Goal: Transaction & Acquisition: Purchase product/service

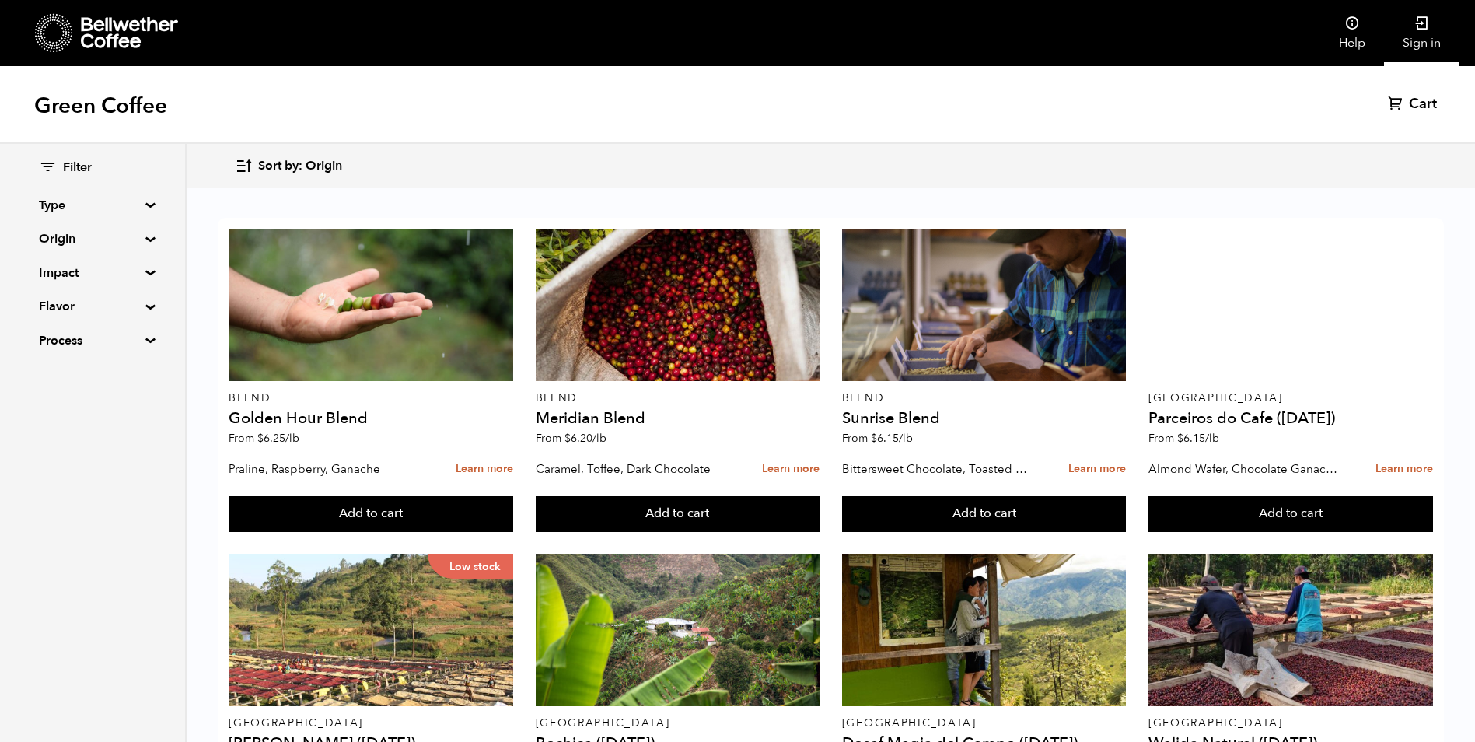
click at [1425, 37] on link "Sign in" at bounding box center [1421, 33] width 75 height 66
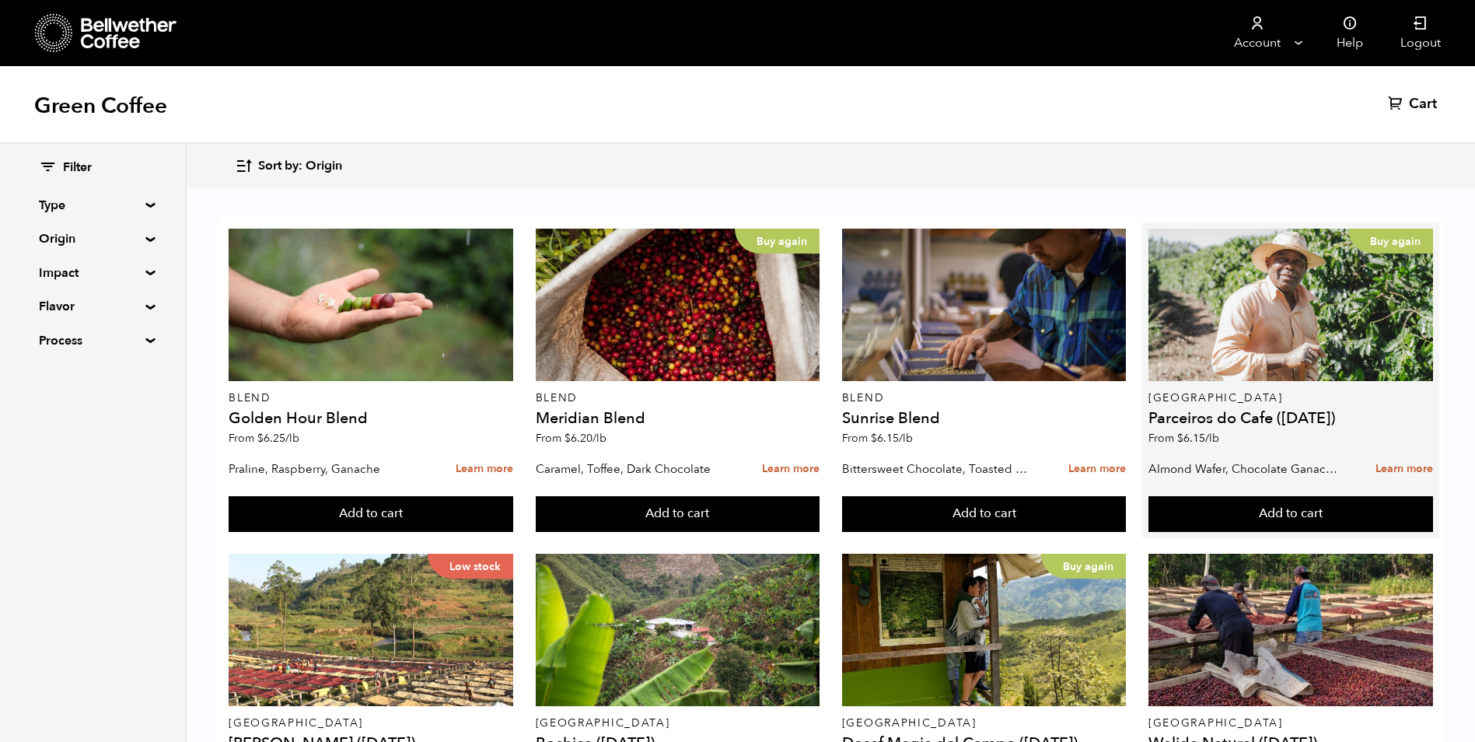
click at [1290, 384] on div "Buy again Brazil Parceiros do Cafe (APR 25) From $ 6.15 /lb" at bounding box center [1291, 341] width 285 height 225
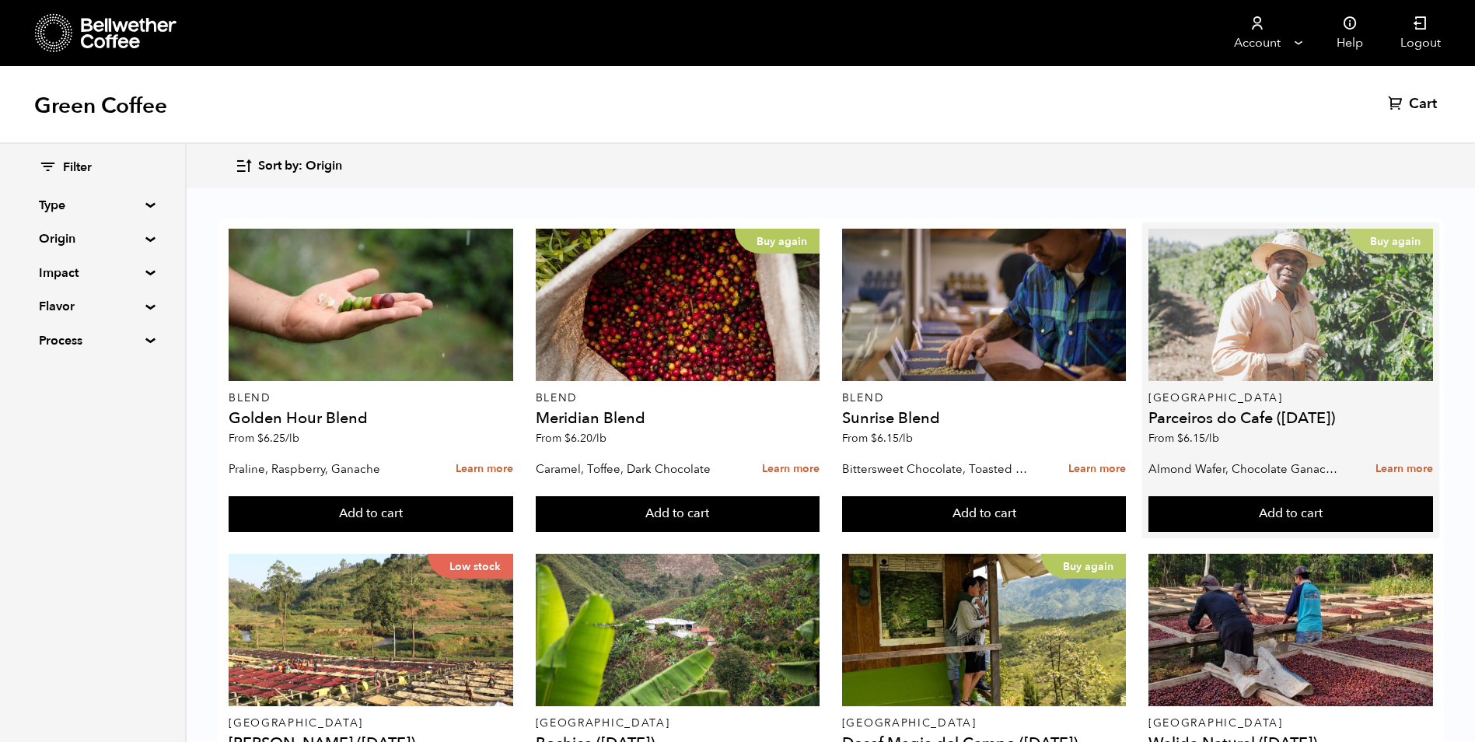
click at [1262, 357] on div "Buy again" at bounding box center [1291, 305] width 285 height 152
click at [1391, 246] on p "Buy again" at bounding box center [1391, 241] width 85 height 25
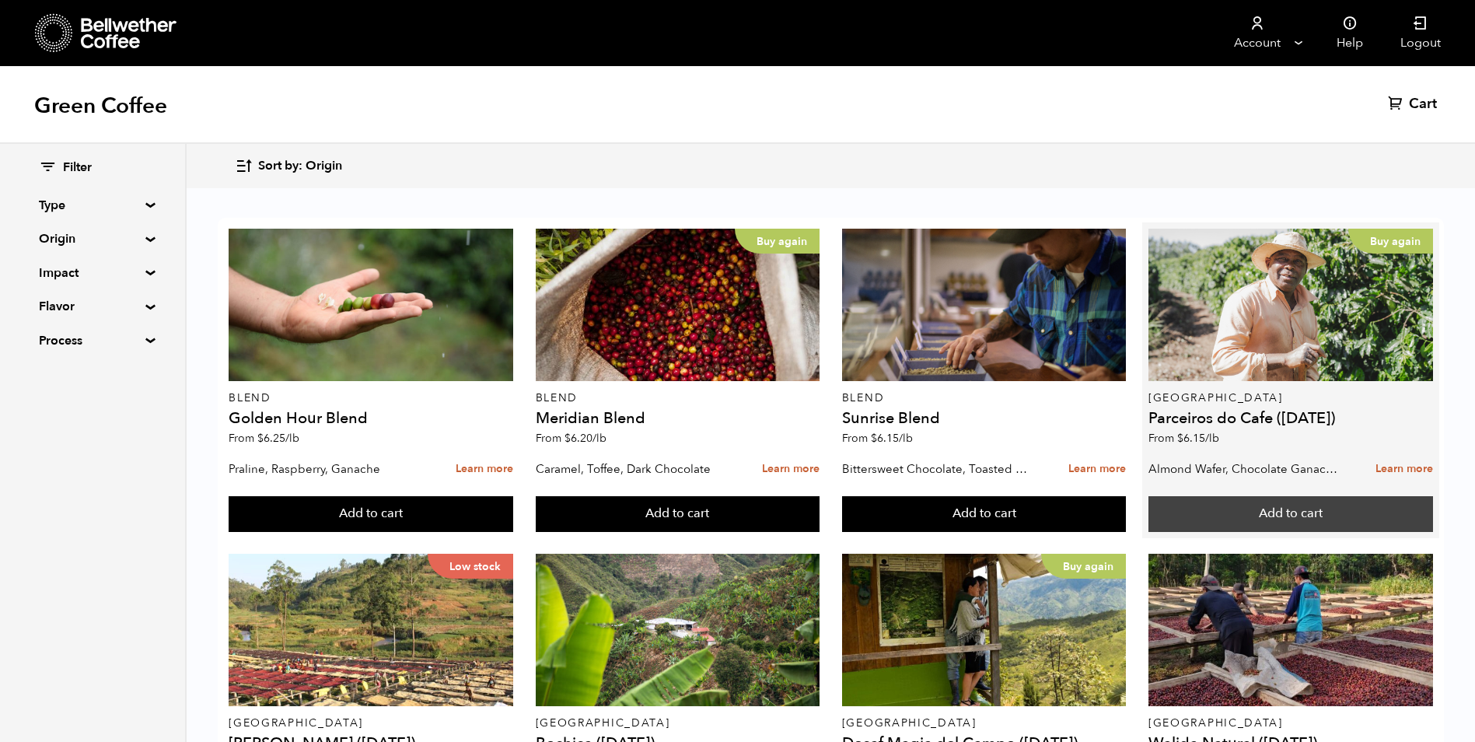
click at [513, 516] on button "Add to cart" at bounding box center [371, 514] width 285 height 36
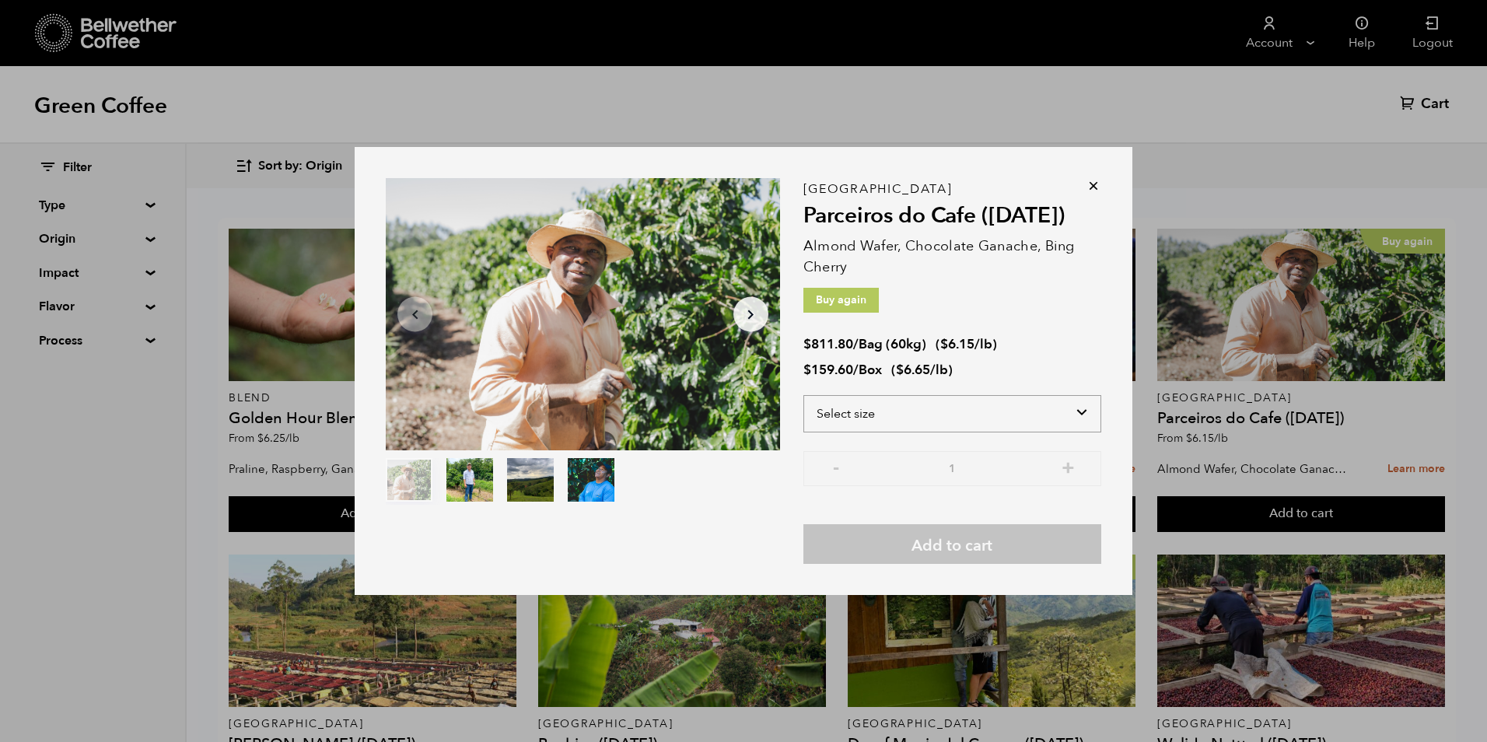
click at [944, 415] on select "Select size Bag (60kg) (132 lbs) Box (24 lbs)" at bounding box center [952, 413] width 298 height 37
select select "bag-3"
click at [803, 395] on select "Select size Bag (60kg) (132 lbs) Box (24 lbs)" at bounding box center [952, 413] width 298 height 37
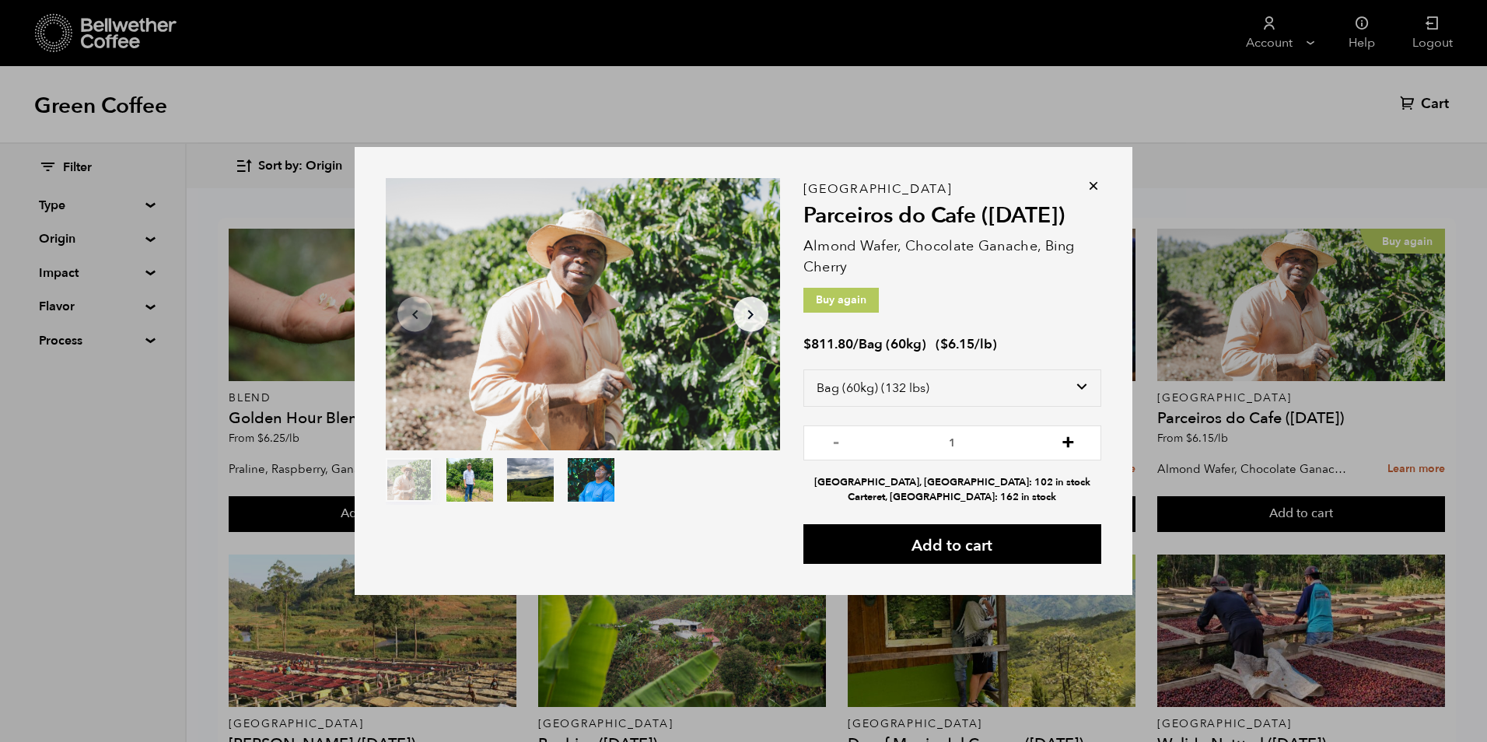
click at [1058, 437] on button "+" at bounding box center [1067, 441] width 19 height 16
click at [839, 443] on button "-" at bounding box center [836, 441] width 19 height 16
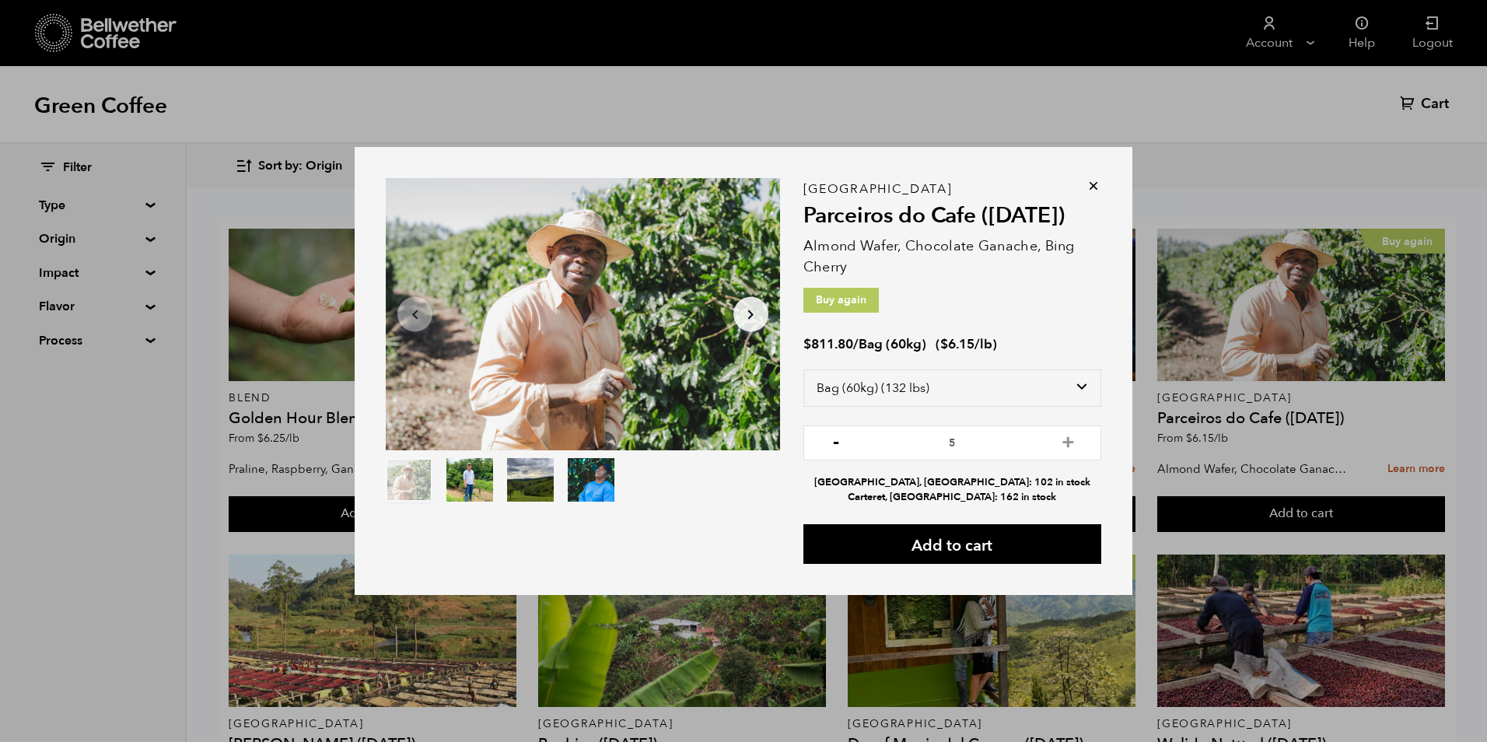
type input "4"
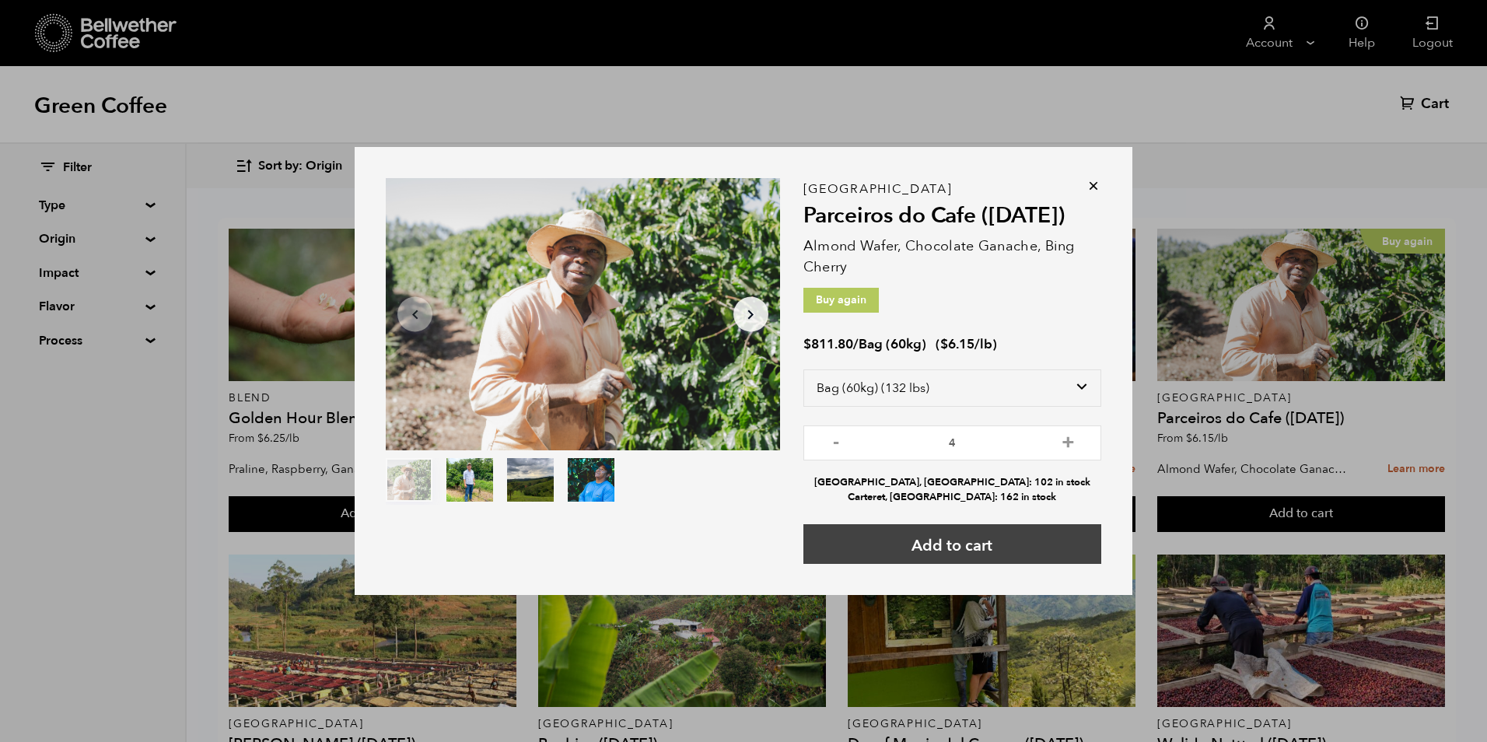
click at [968, 545] on button "Add to cart" at bounding box center [952, 544] width 298 height 40
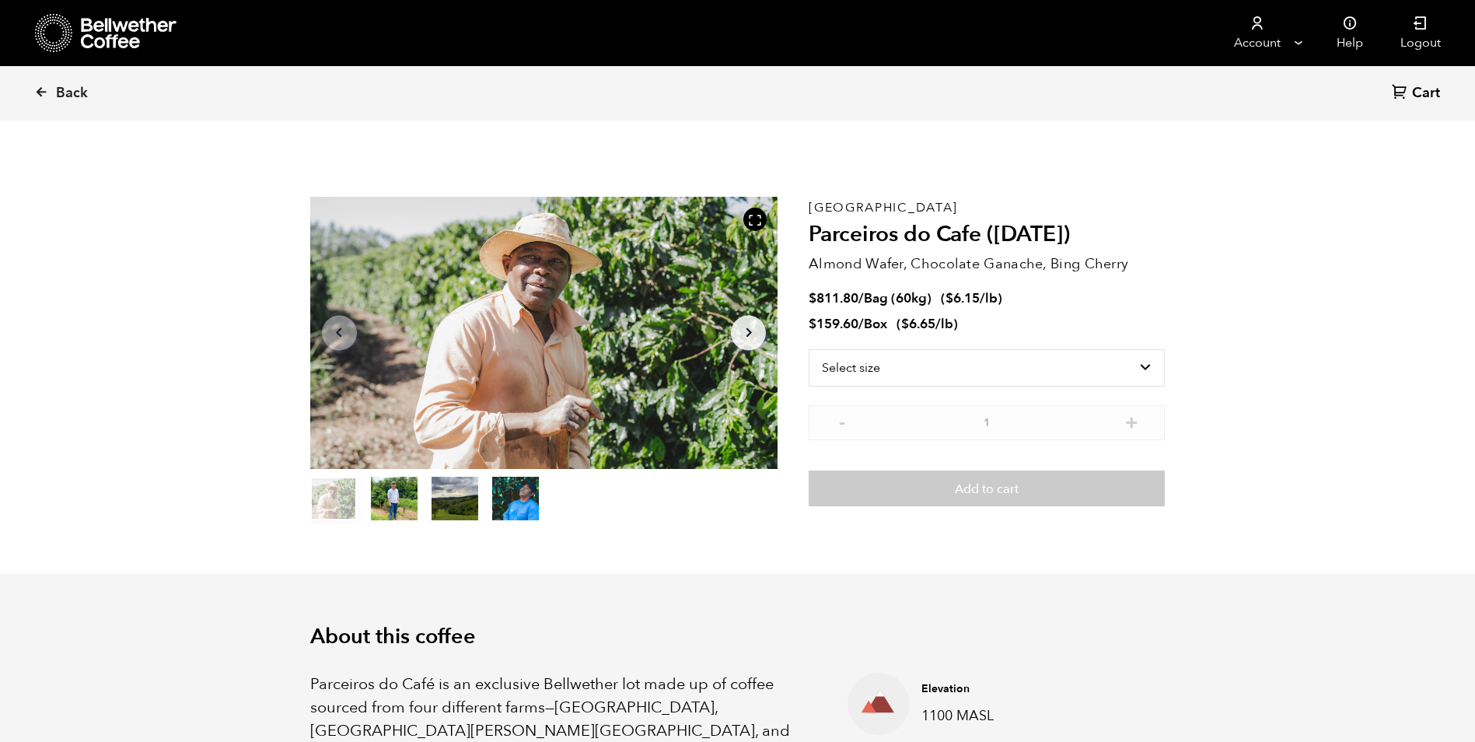
click at [1430, 92] on span "Cart" at bounding box center [1426, 93] width 28 height 19
click at [1019, 359] on select "Select size Bag (60kg) (132 lbs) Box (24 lbs)" at bounding box center [987, 367] width 356 height 37
select select "bag-3"
click at [809, 349] on select "Select size Bag (60kg) (132 lbs) Box (24 lbs)" at bounding box center [987, 367] width 356 height 37
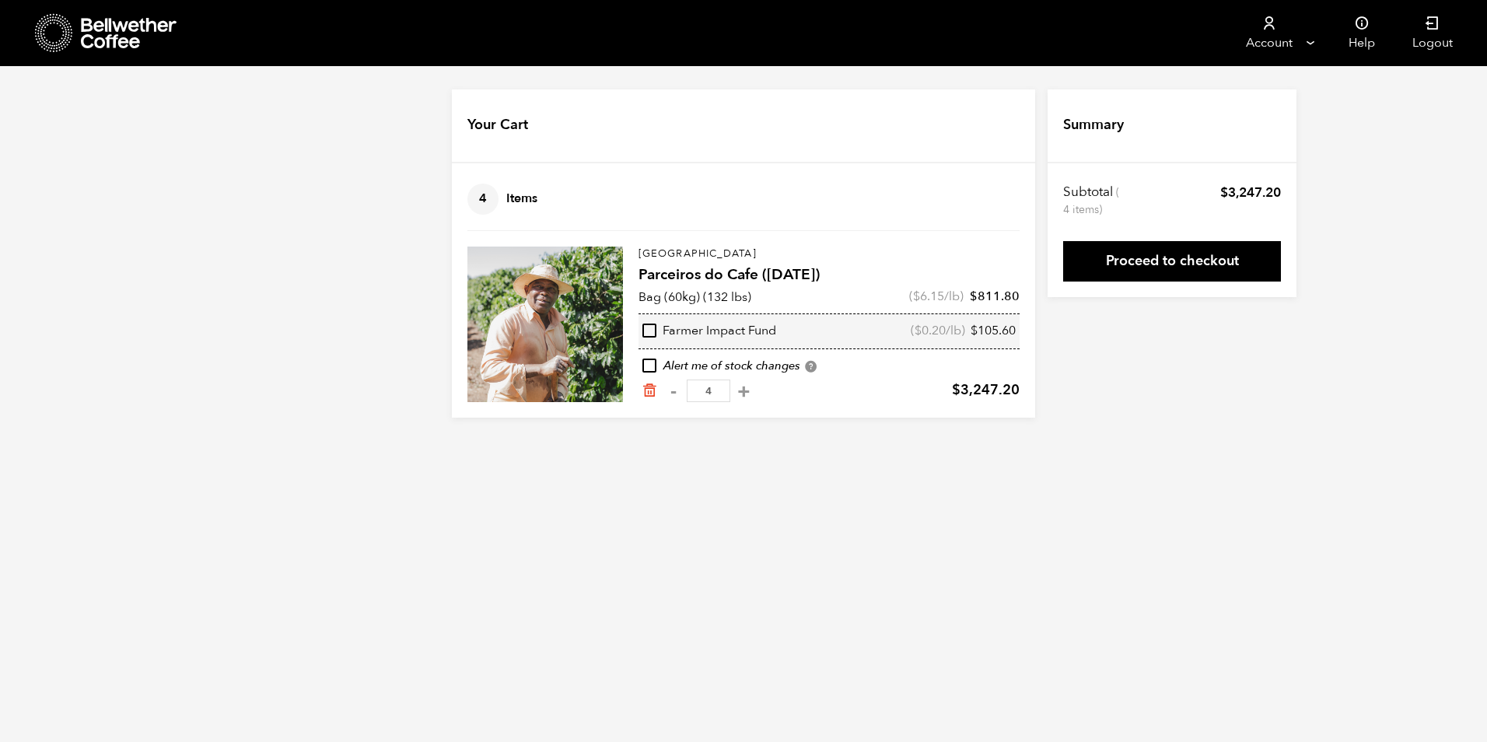
click at [60, 31] on icon at bounding box center [54, 33] width 38 height 40
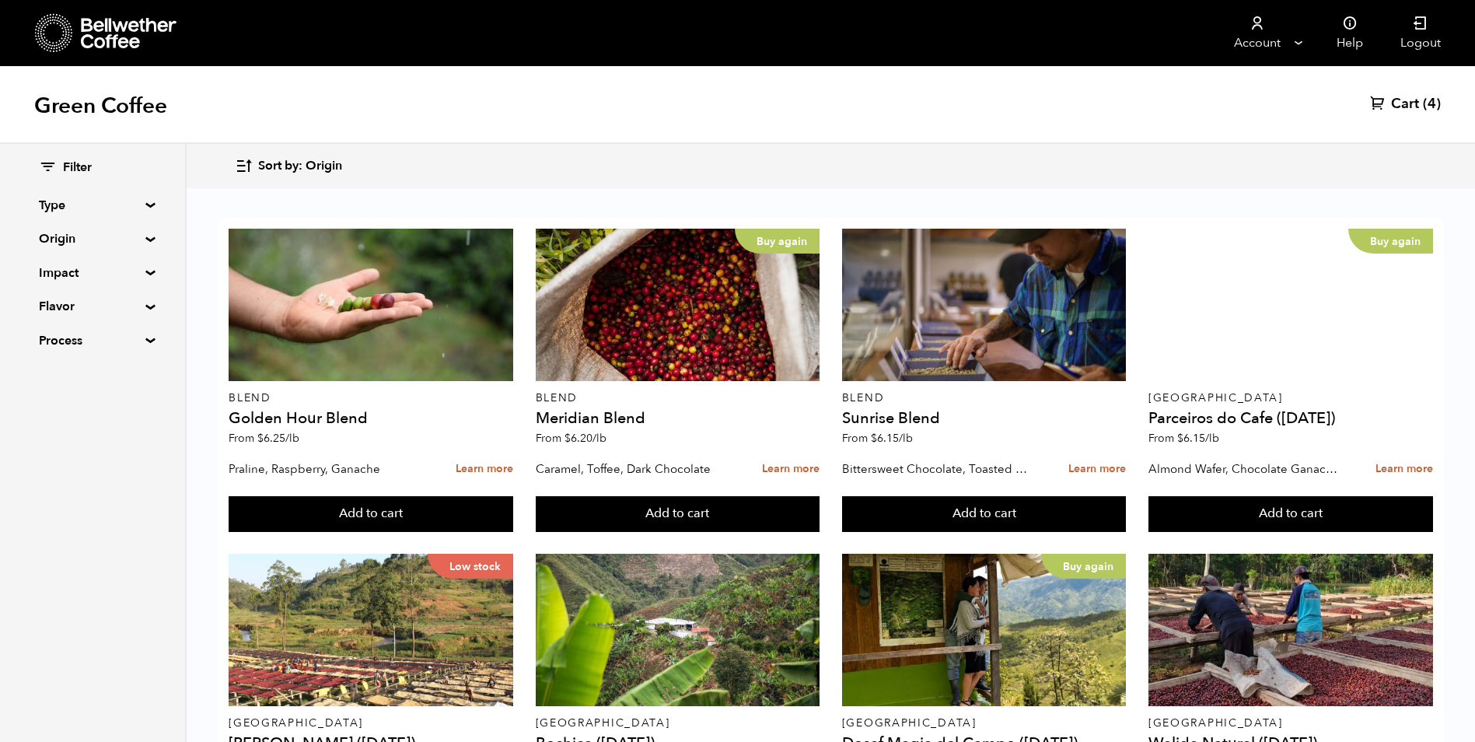
scroll to position [1089, 0]
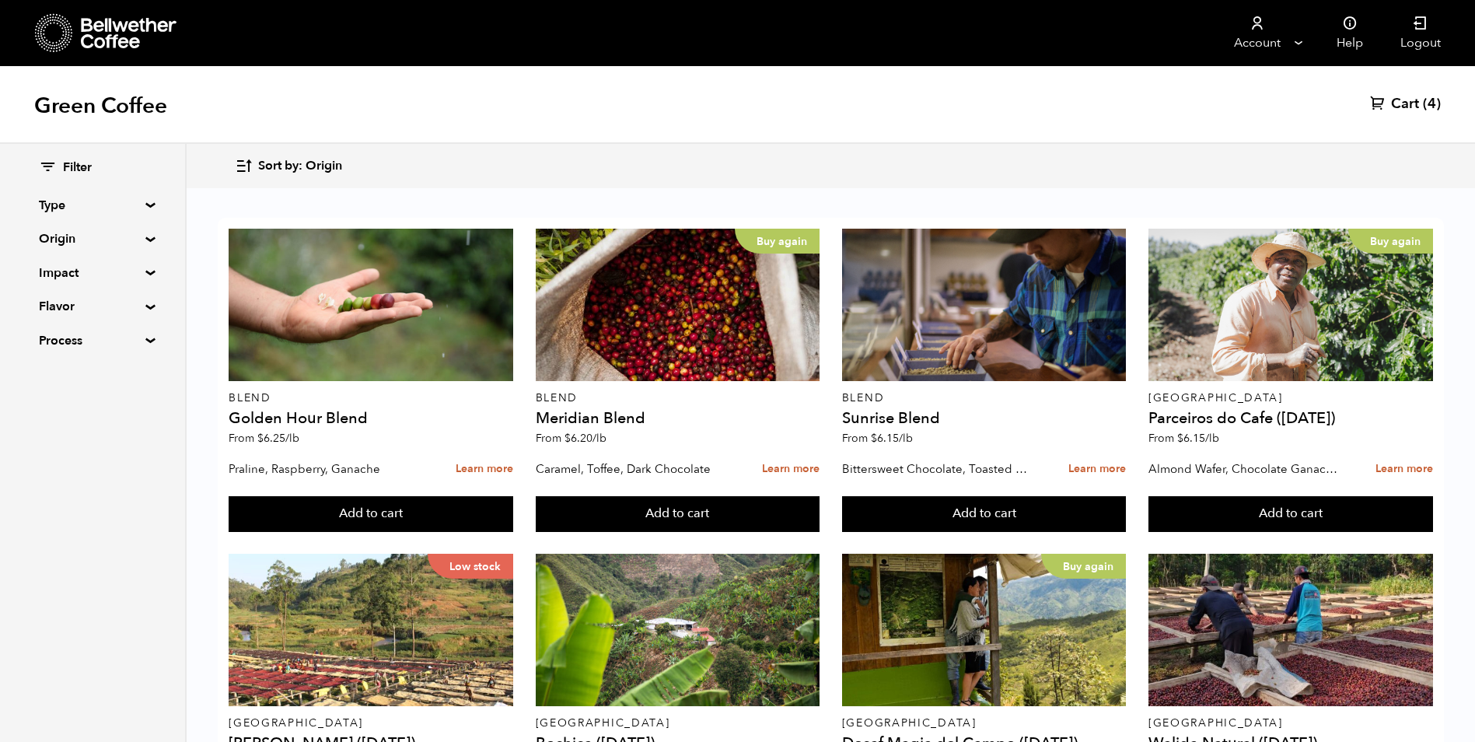
click at [513, 496] on button "Add to cart" at bounding box center [371, 514] width 285 height 36
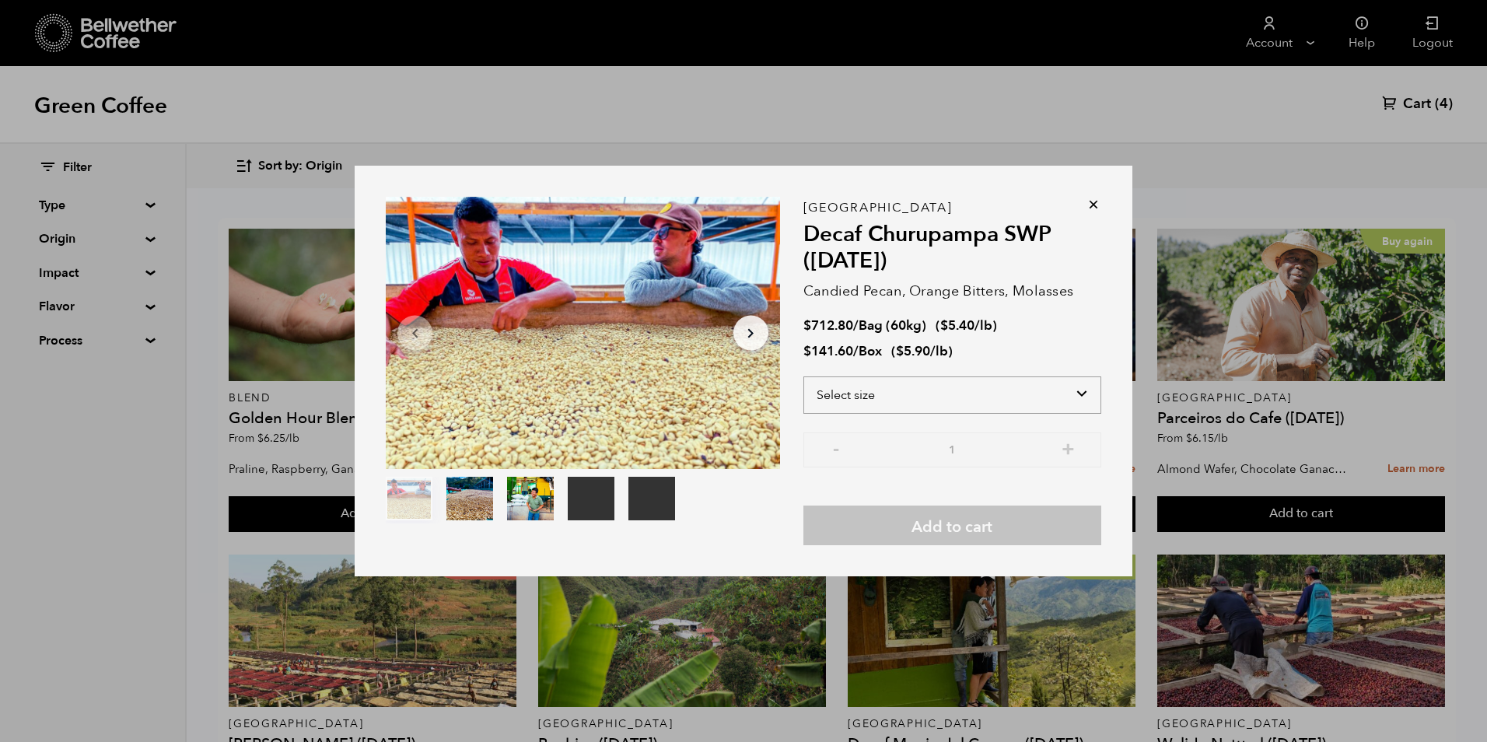
click at [1045, 396] on select "Select size Bag (60kg) (132 lbs) Box (24 lbs)" at bounding box center [952, 394] width 298 height 37
select select "bag-3"
click at [803, 376] on select "Select size Bag (60kg) (132 lbs) Box (24 lbs)" at bounding box center [952, 394] width 298 height 37
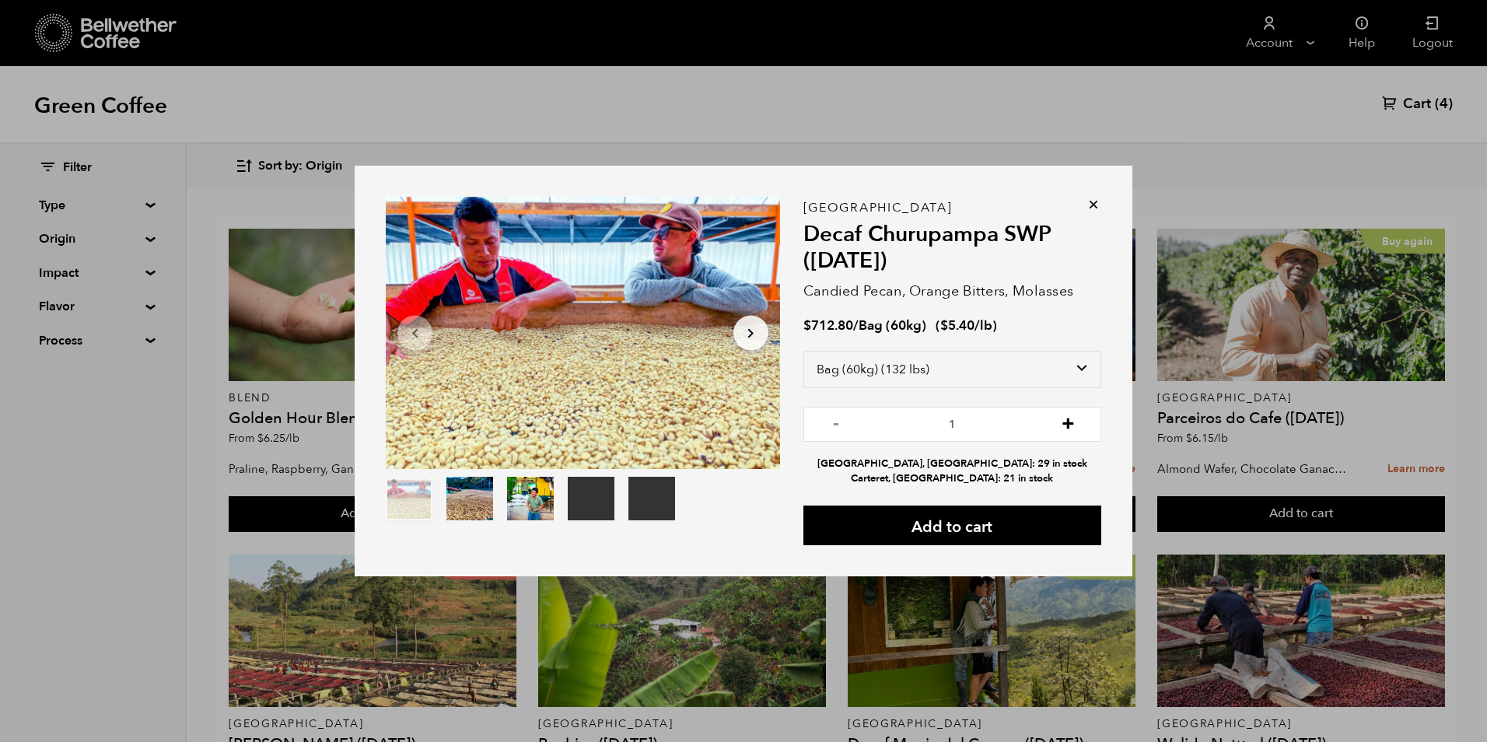
click at [1069, 423] on button "+" at bounding box center [1067, 423] width 19 height 16
click at [832, 429] on button "-" at bounding box center [836, 423] width 19 height 16
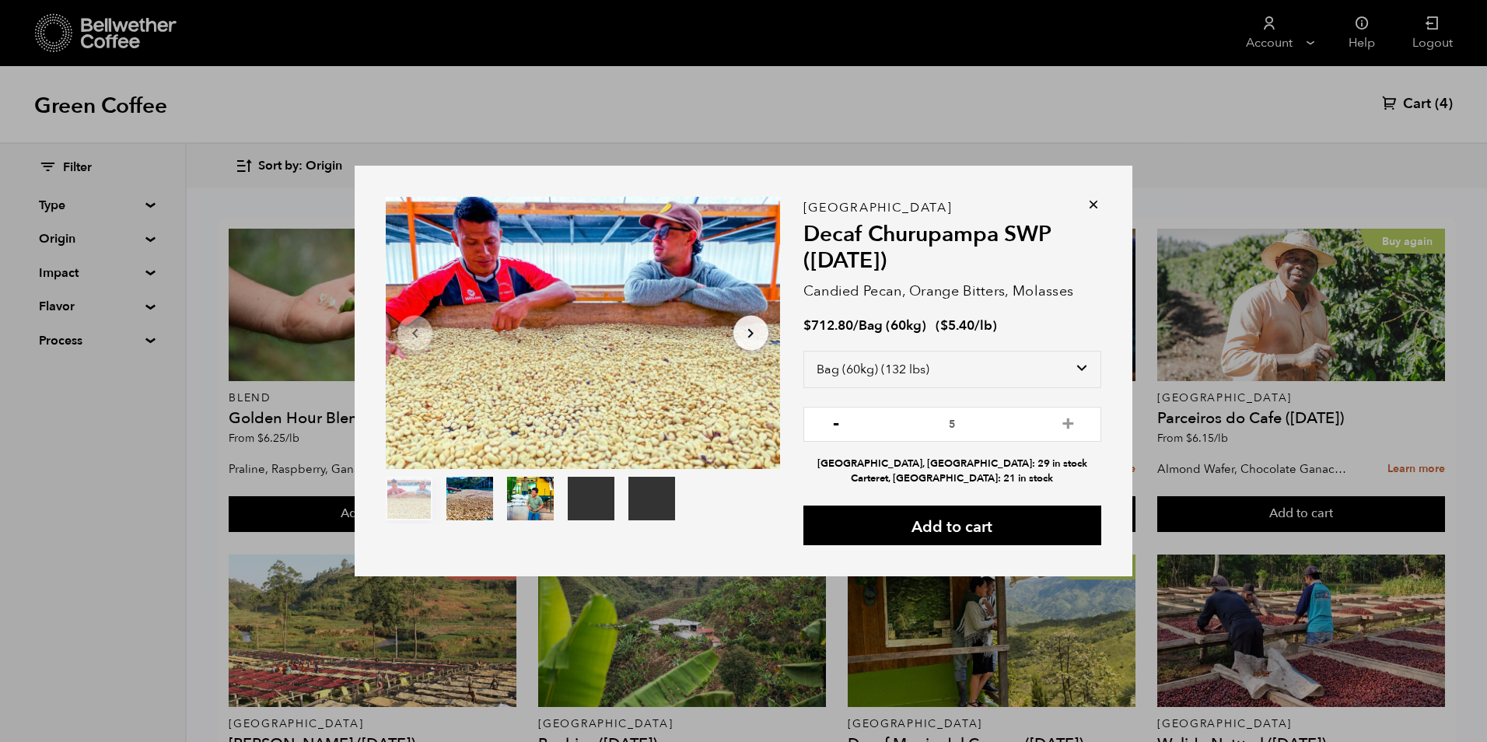
type input "4"
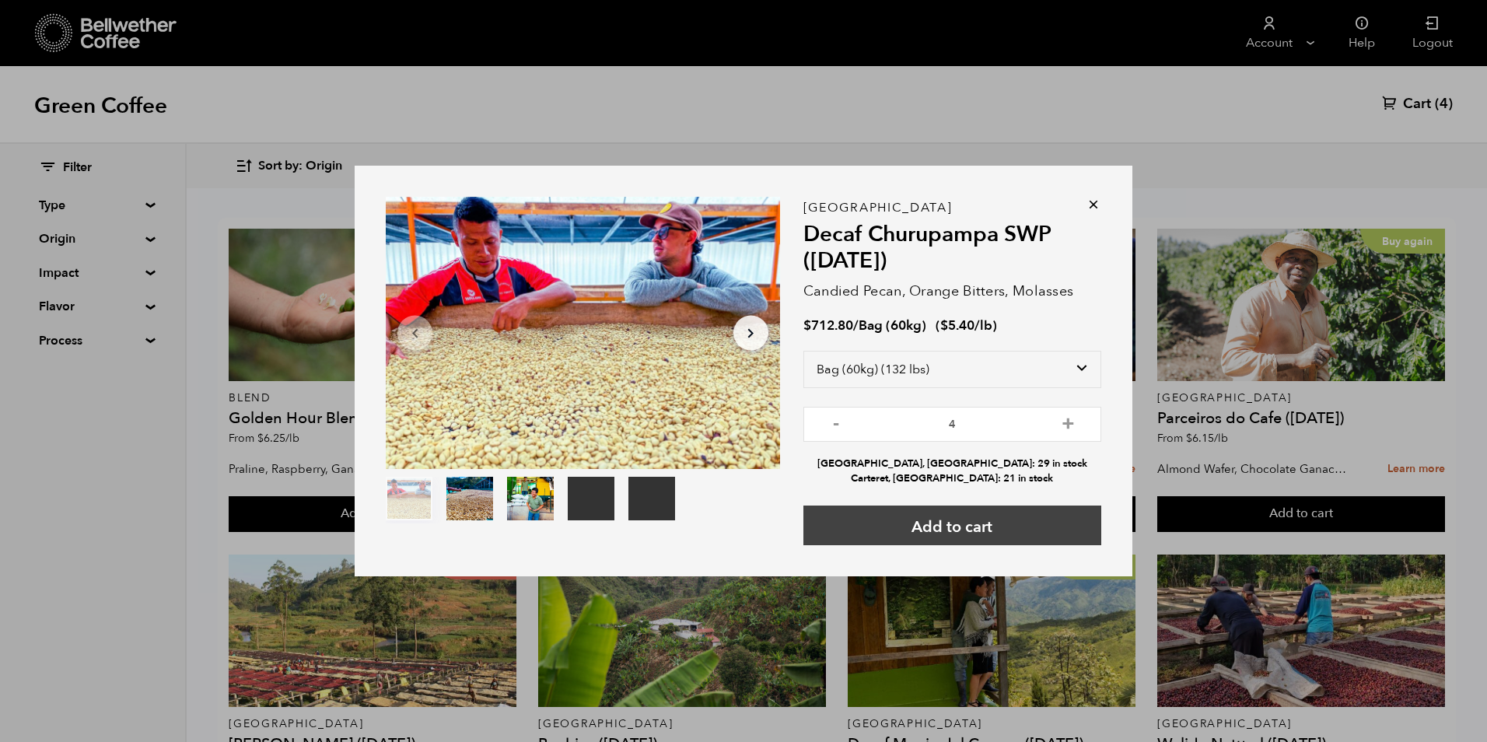
click at [978, 525] on button "Add to cart" at bounding box center [952, 526] width 298 height 40
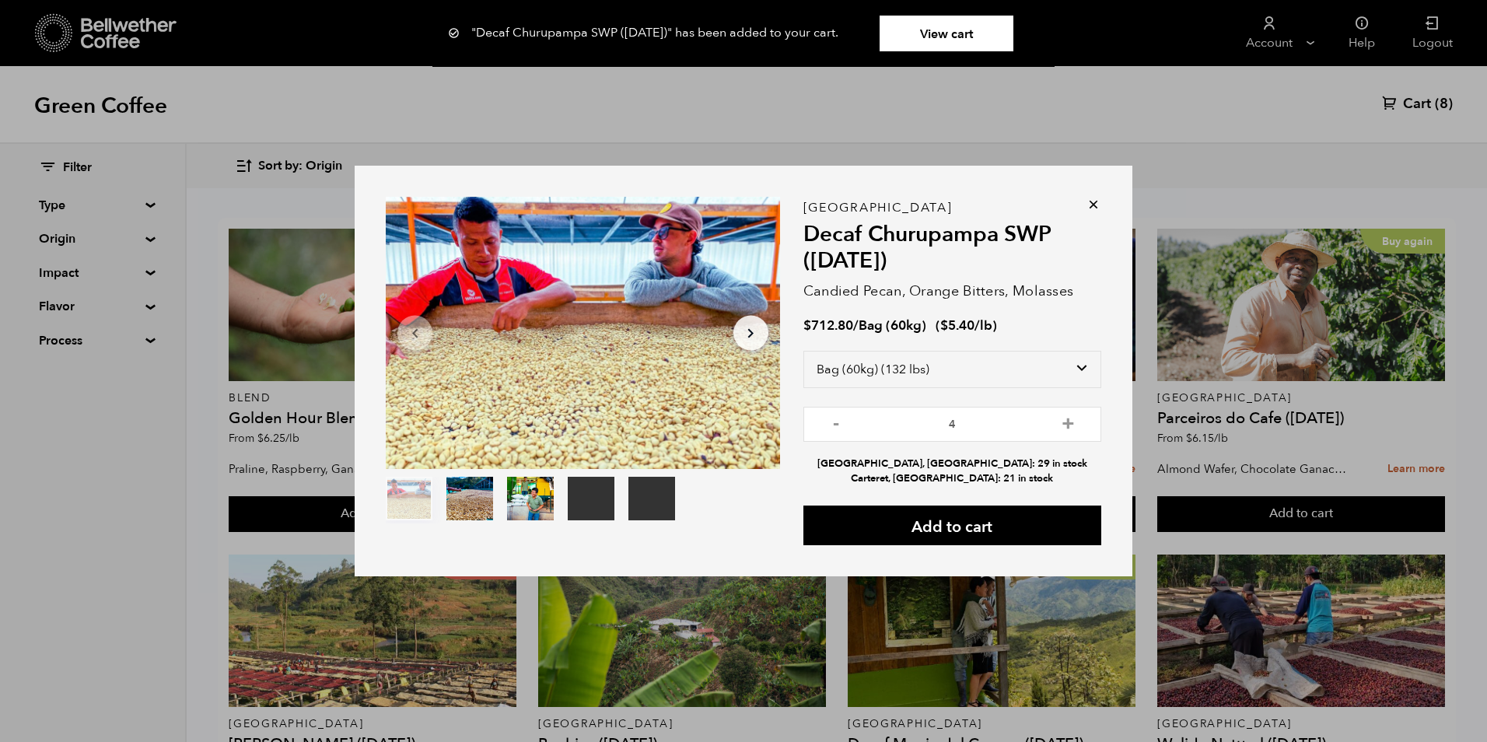
click at [1095, 203] on icon at bounding box center [1094, 205] width 16 height 16
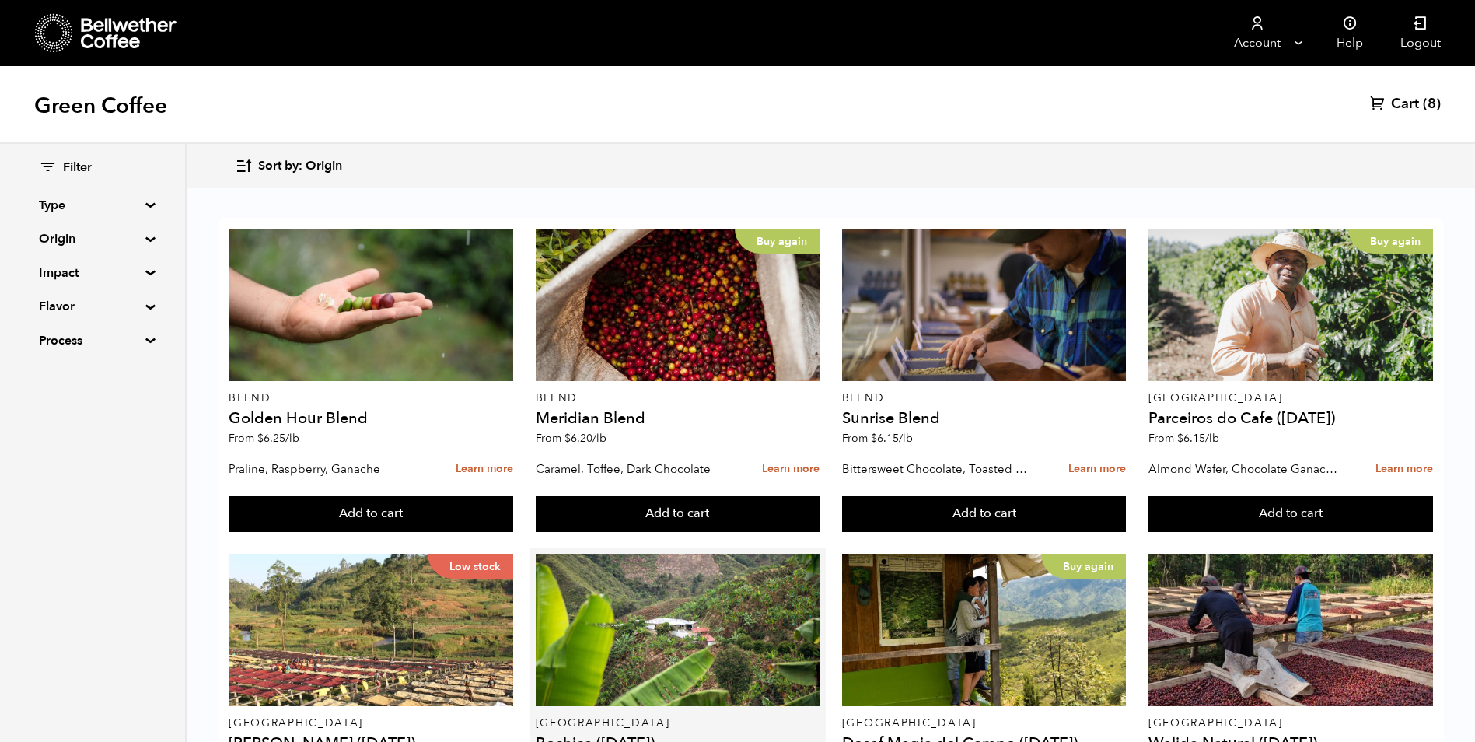
scroll to position [389, 0]
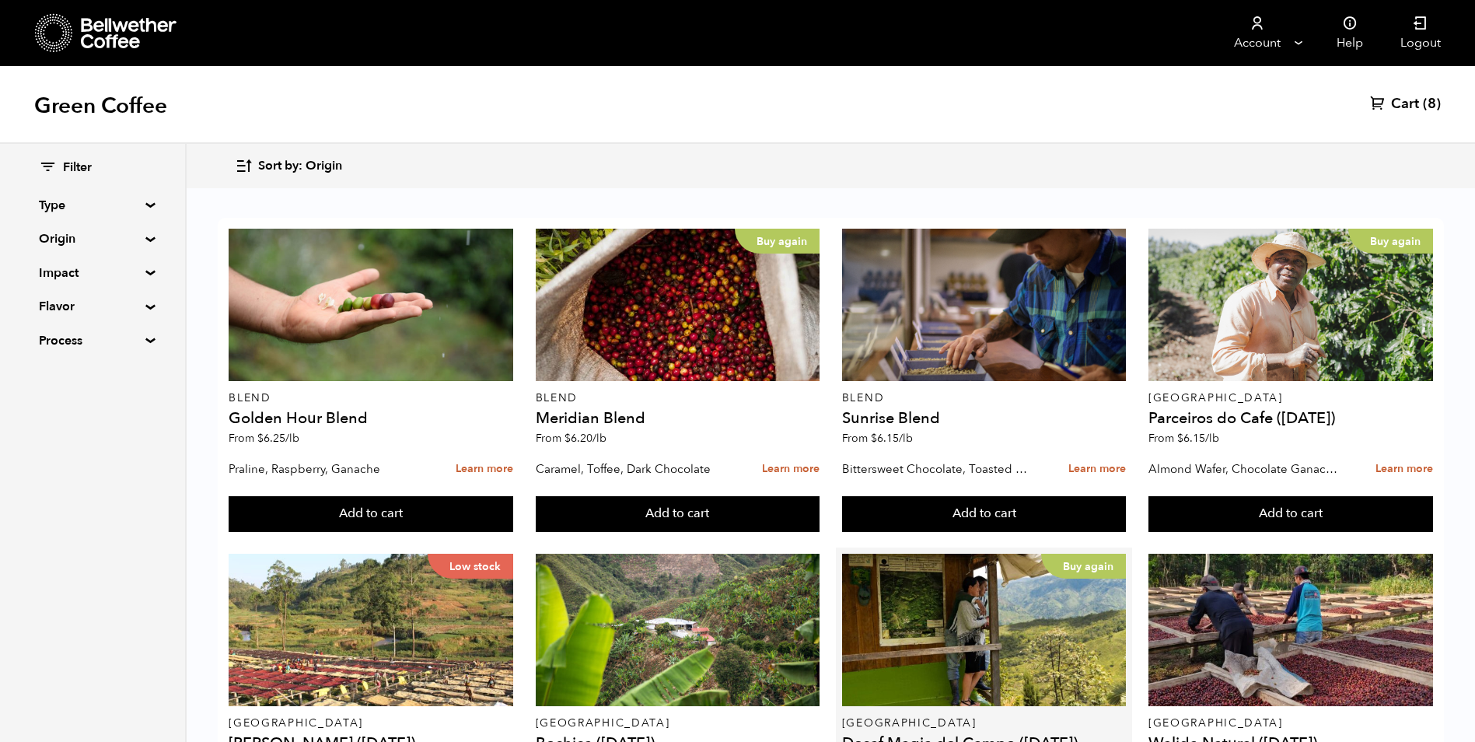
click at [513, 496] on button "Add to cart" at bounding box center [371, 514] width 285 height 36
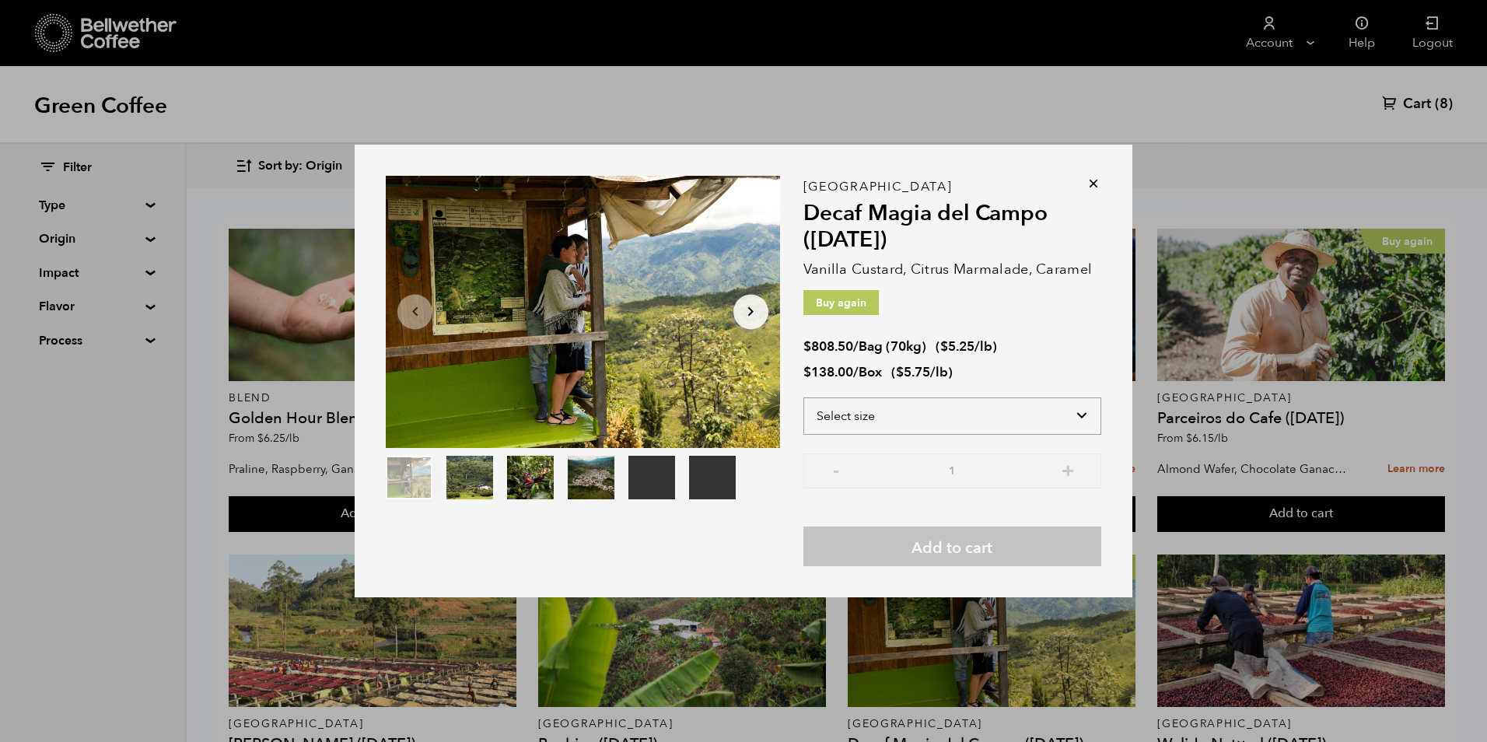
click at [1062, 422] on select "Select size Bag (70kg) (154 lbs) Box (24 lbs)" at bounding box center [952, 415] width 298 height 37
select select "bag"
click at [803, 397] on select "Select size Bag (70kg) (154 lbs) Box (24 lbs)" at bounding box center [952, 415] width 298 height 37
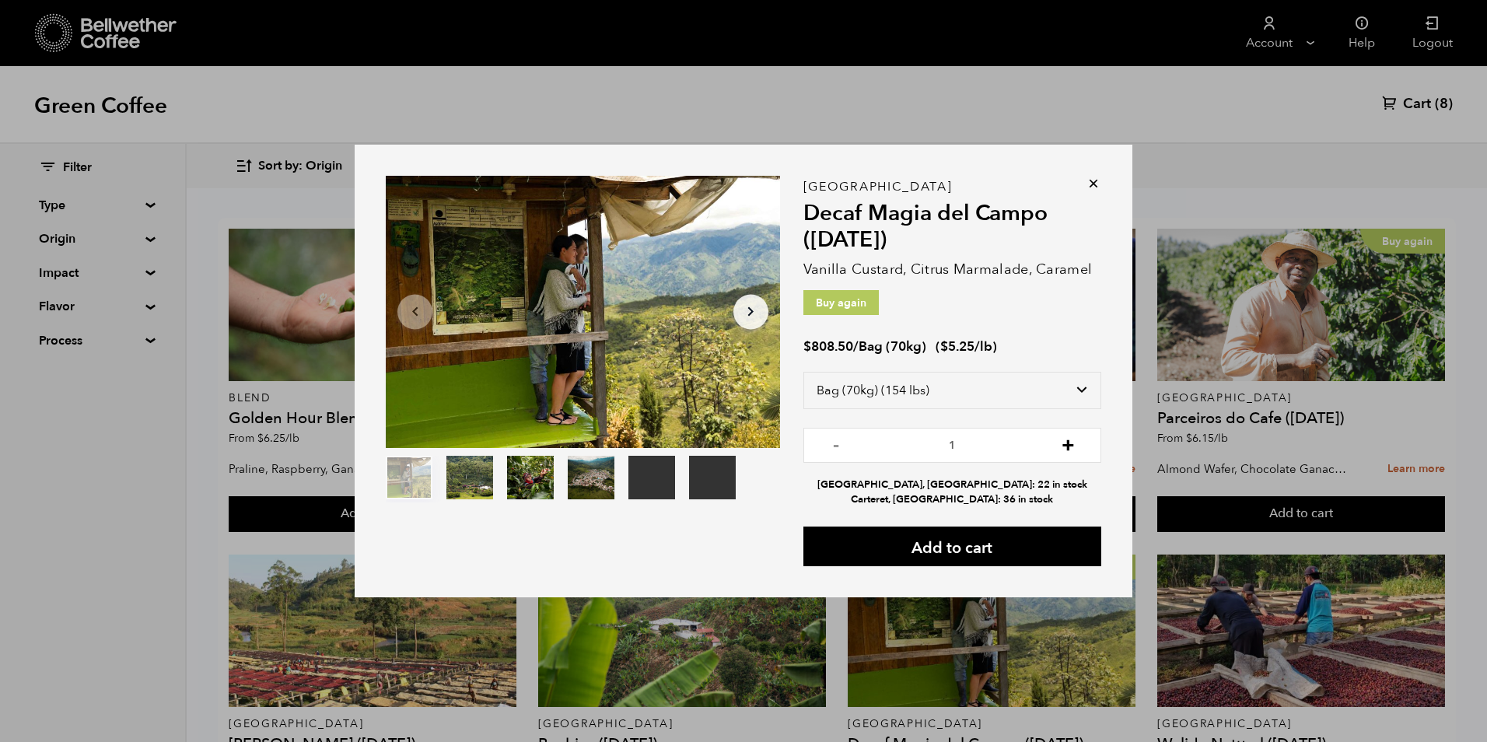
click at [1069, 446] on button "+" at bounding box center [1067, 444] width 19 height 16
type input "2"
click at [974, 544] on button "Add to cart" at bounding box center [952, 547] width 298 height 40
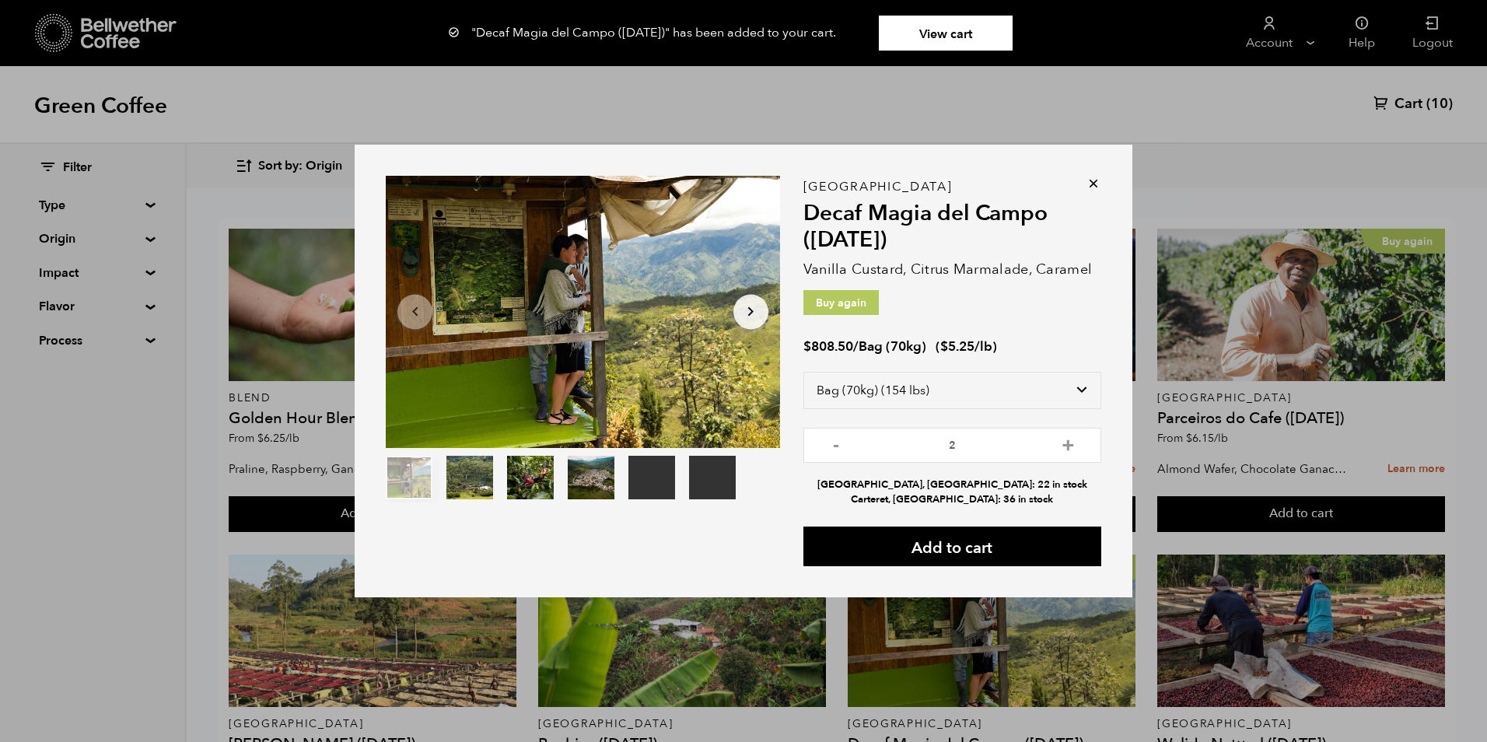
click at [1094, 181] on icon at bounding box center [1094, 184] width 16 height 16
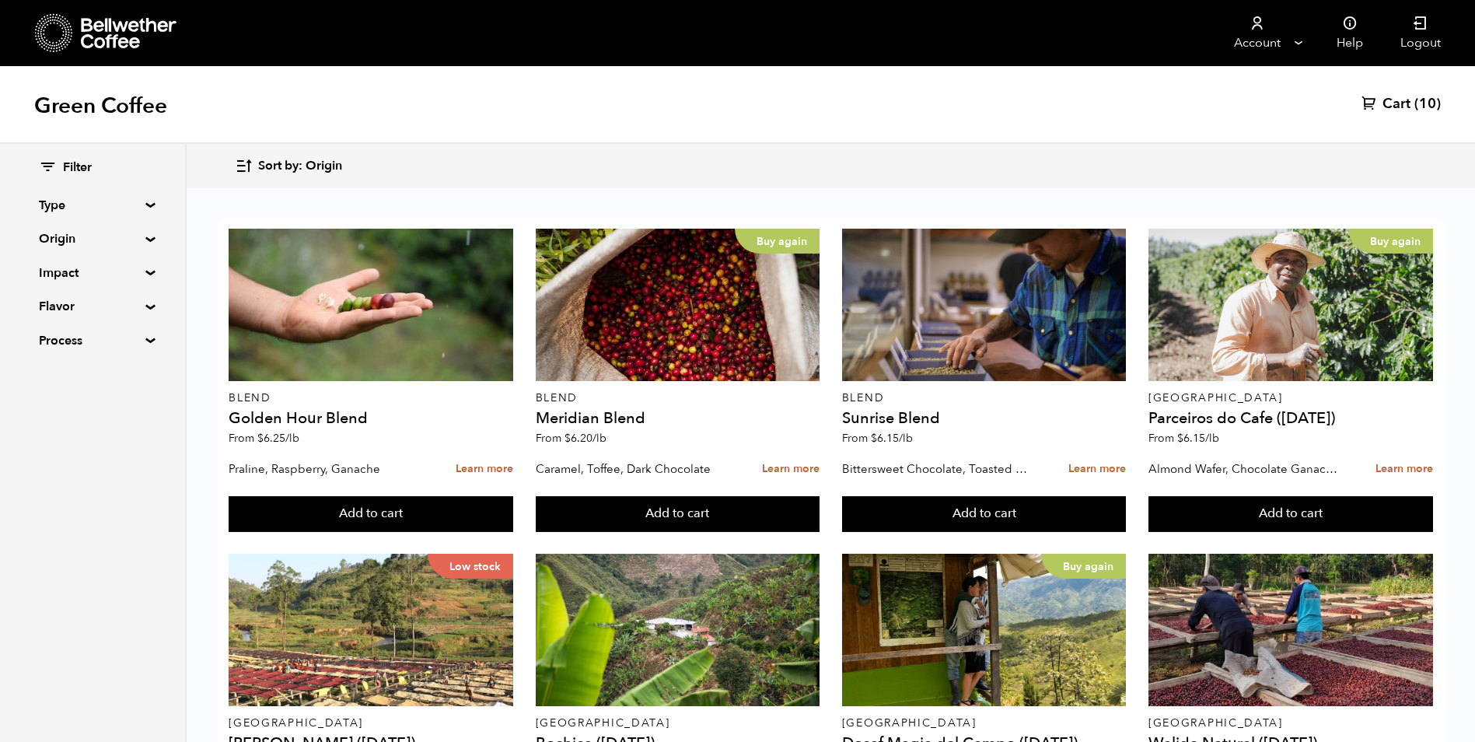
click at [867, 106] on div "Green Coffee Cart (10)" at bounding box center [737, 105] width 1475 height 78
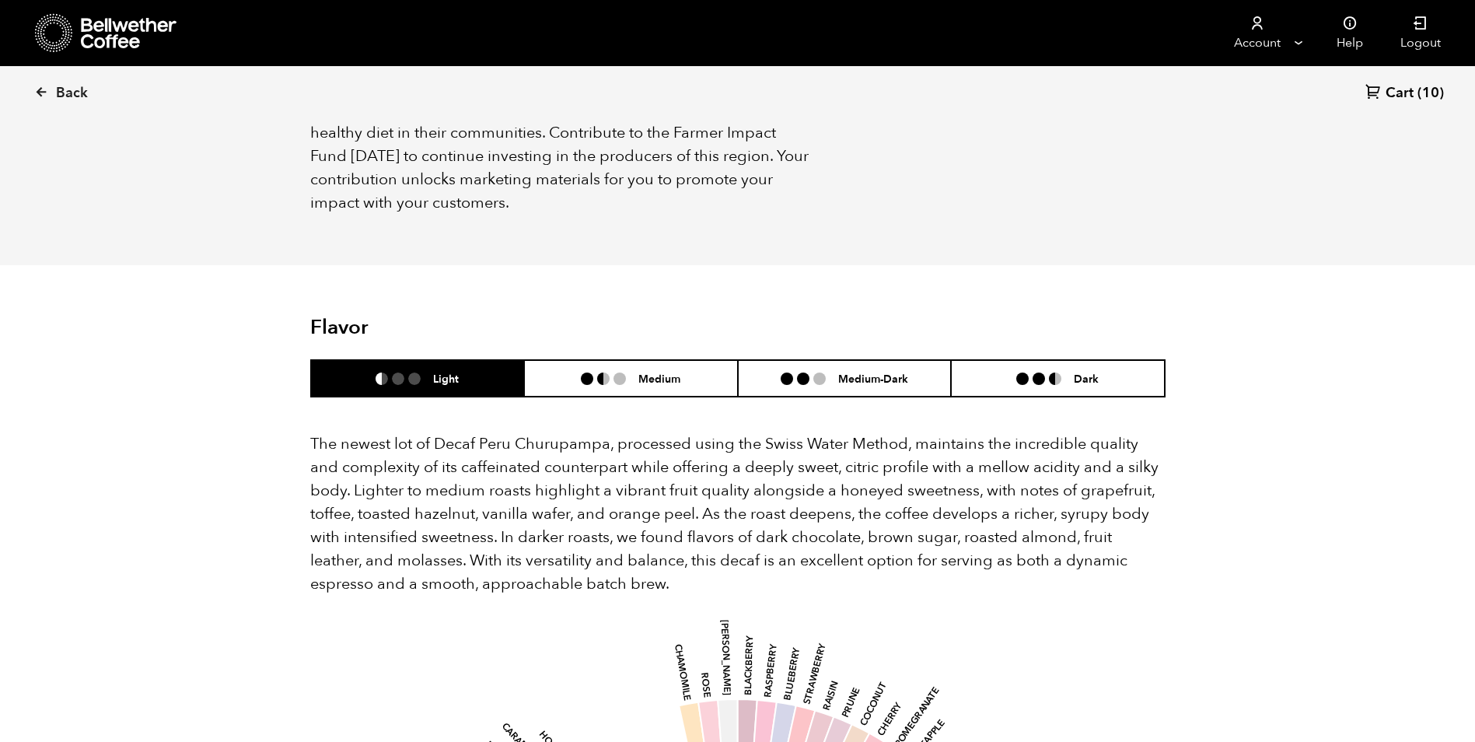
scroll to position [1322, 0]
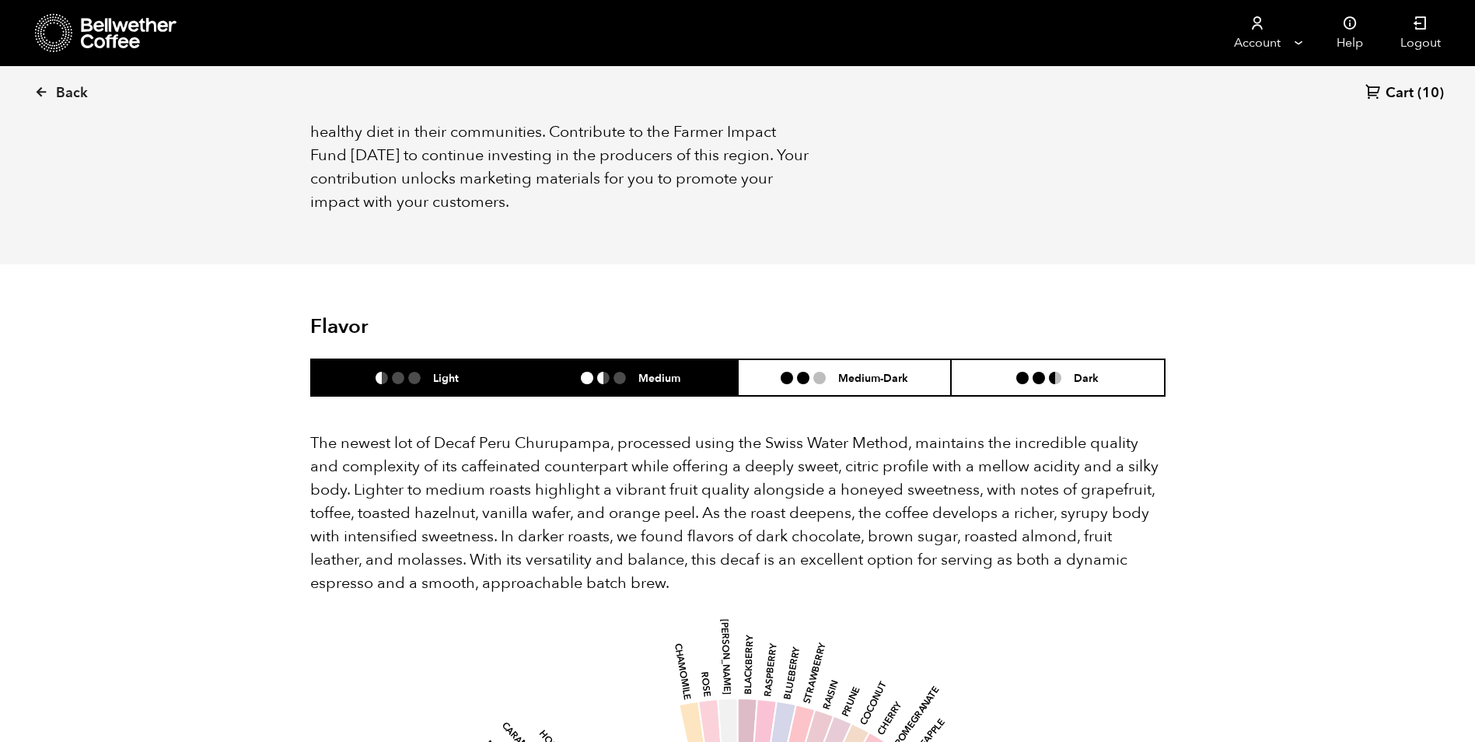
click at [682, 364] on li "Medium" at bounding box center [631, 377] width 214 height 37
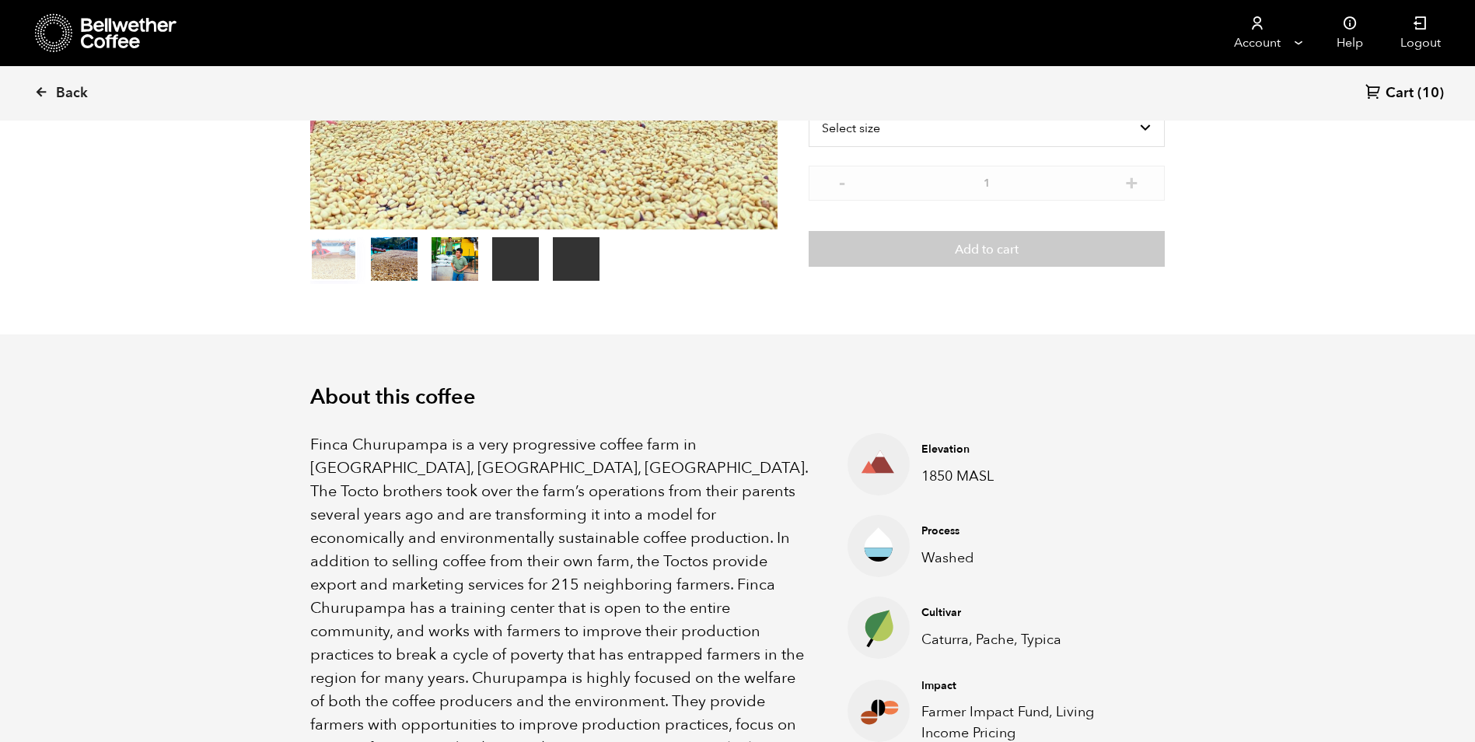
scroll to position [0, 0]
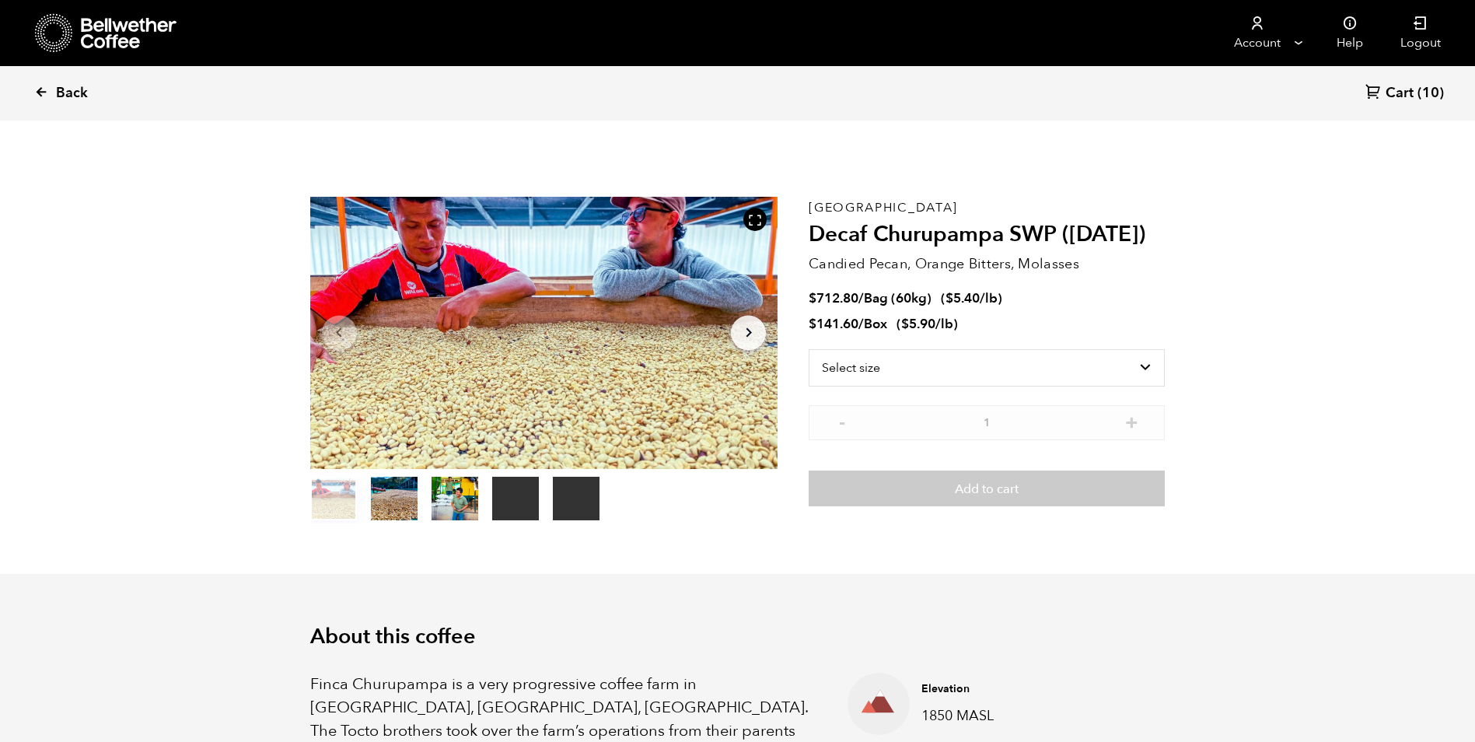
click at [54, 90] on link "Back" at bounding box center [82, 93] width 96 height 53
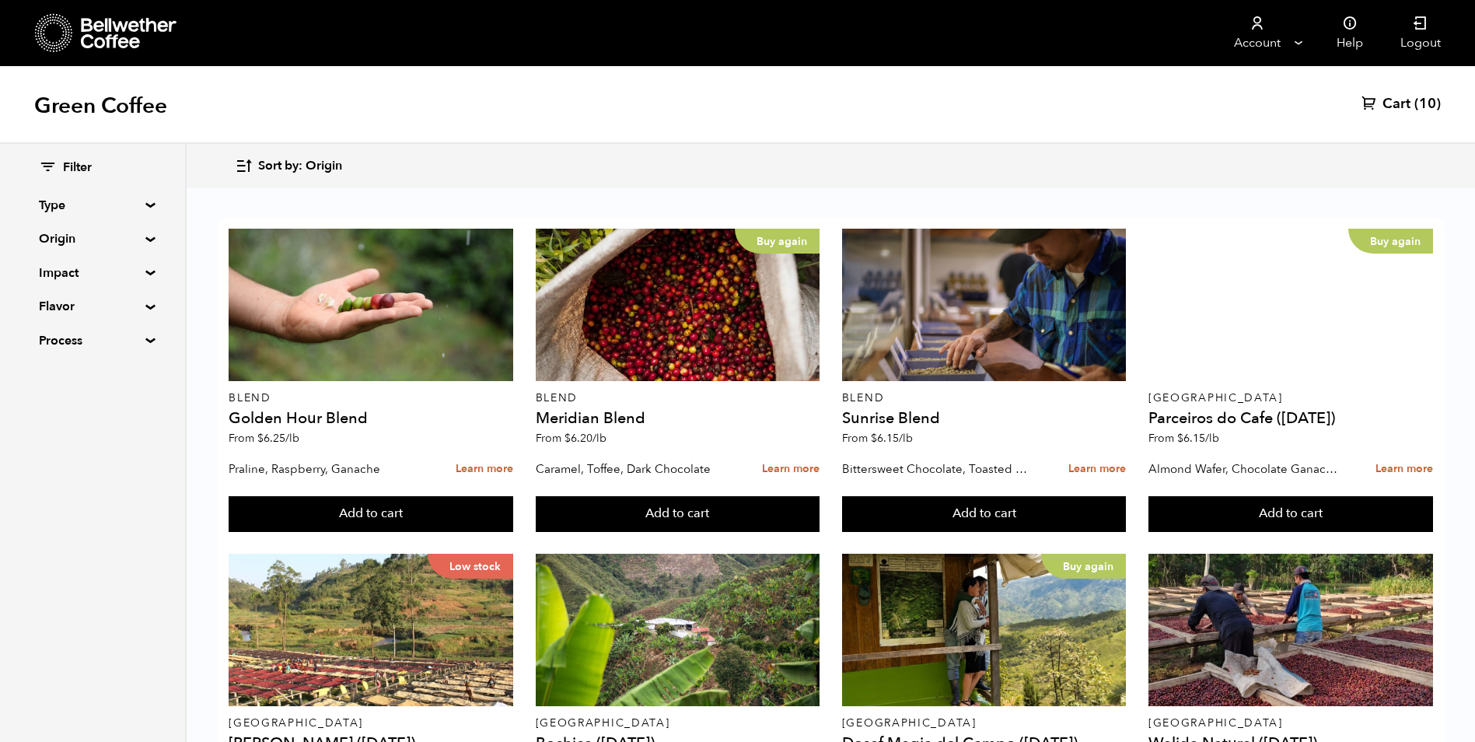
scroll to position [544, 0]
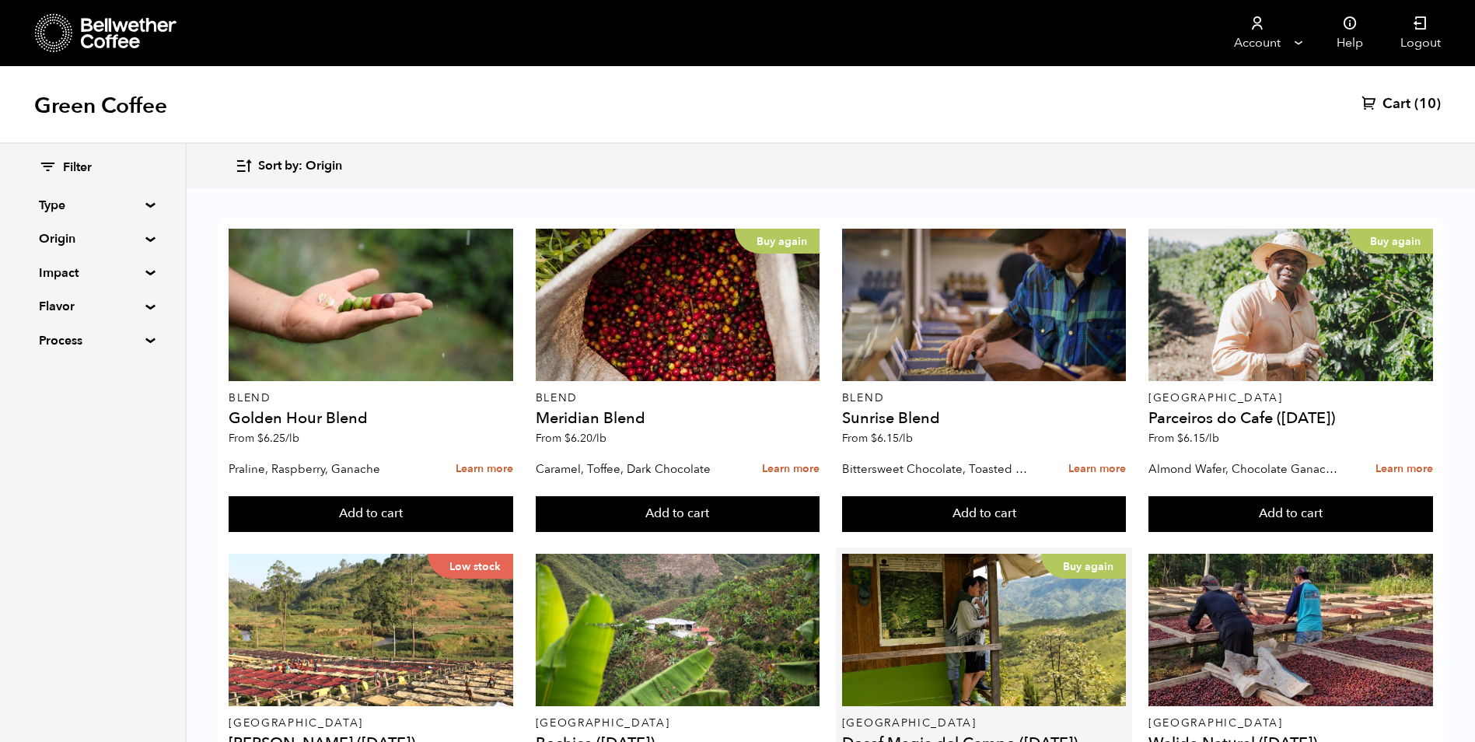
click at [513, 496] on button "Add to cart" at bounding box center [371, 514] width 285 height 36
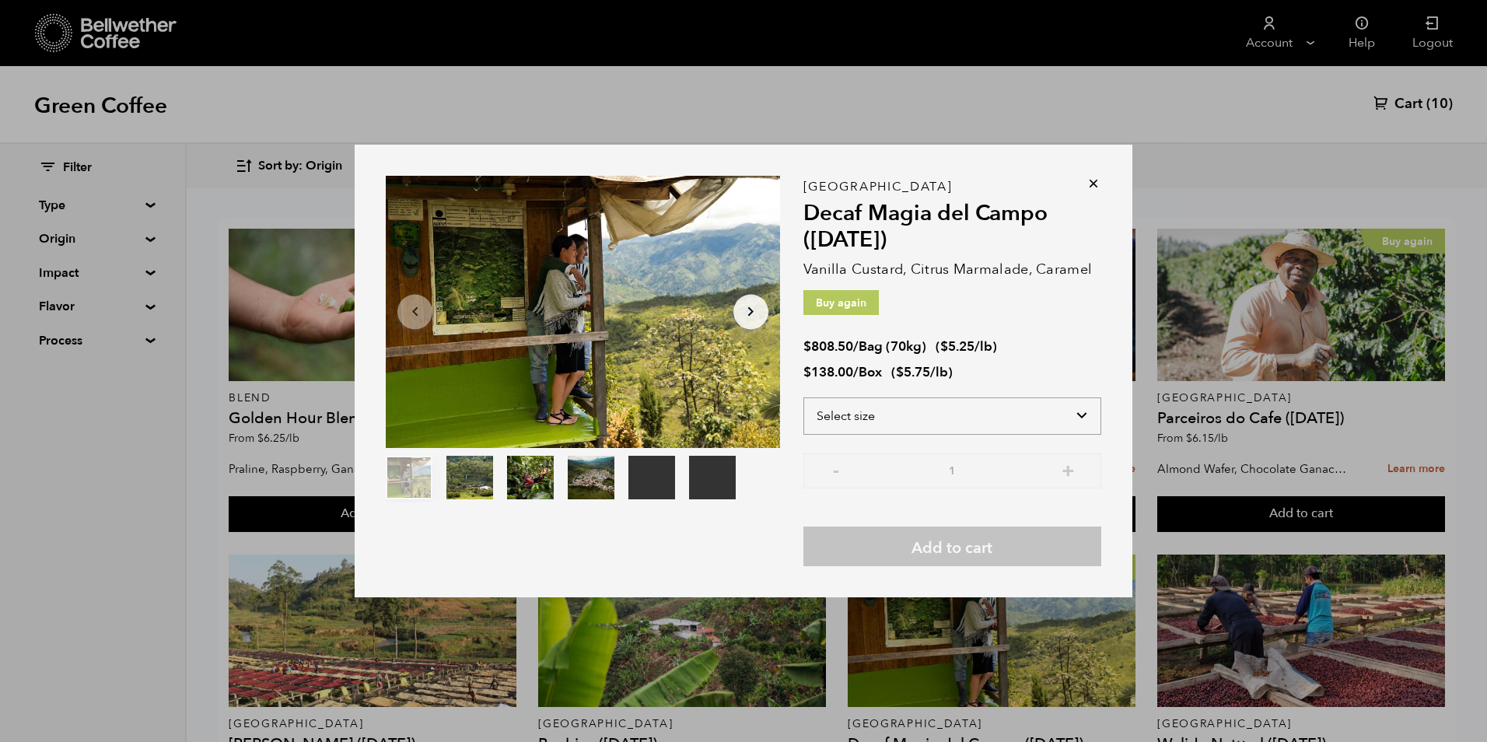
click at [1033, 422] on select "Select size Bag (70kg) (154 lbs) Box (24 lbs)" at bounding box center [952, 415] width 298 height 37
select select "bag"
click at [803, 397] on select "Select size Bag (70kg) (154 lbs) Box (24 lbs)" at bounding box center [952, 415] width 298 height 37
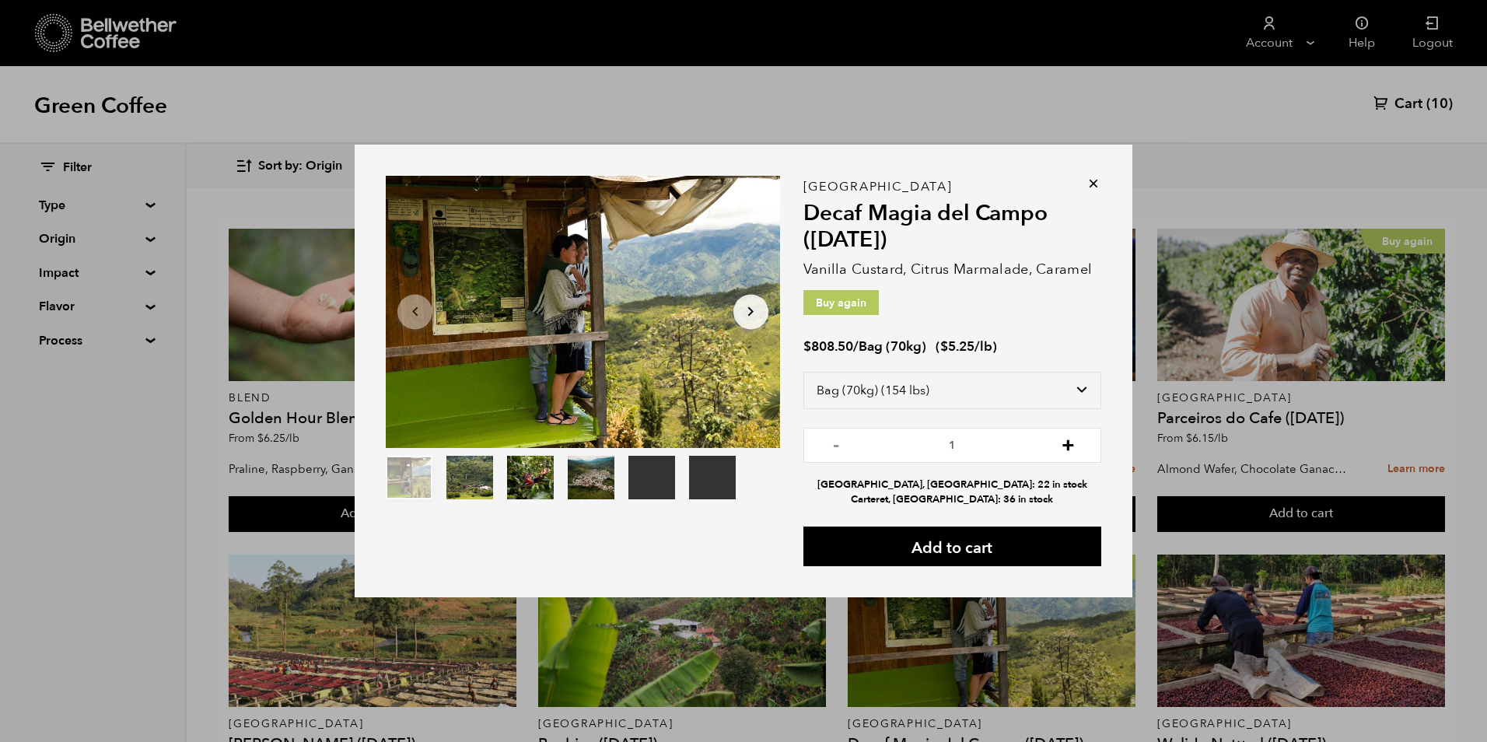
click at [1067, 443] on button "+" at bounding box center [1067, 444] width 19 height 16
type input "2"
click at [1023, 550] on button "Add to cart" at bounding box center [952, 547] width 298 height 40
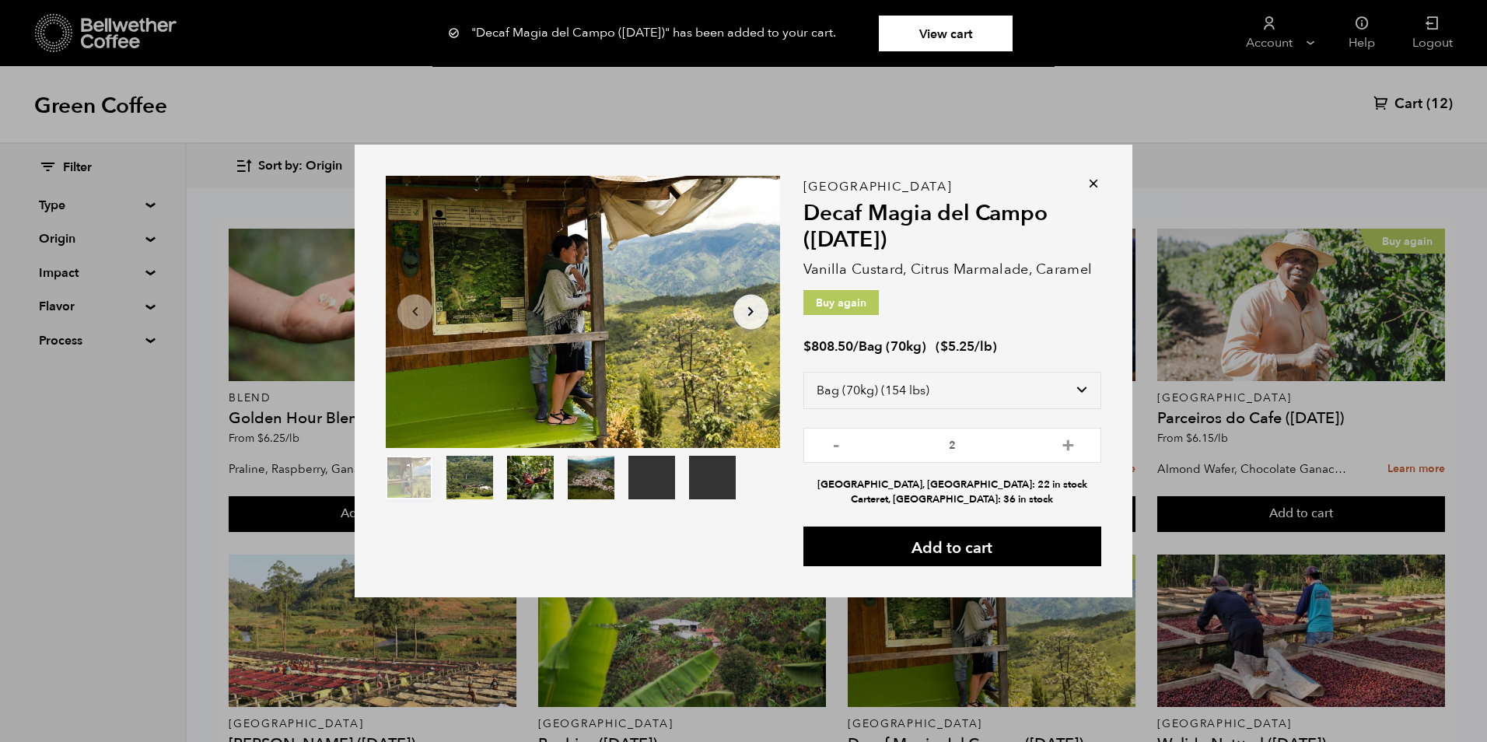
click at [943, 25] on link "View cart" at bounding box center [946, 34] width 134 height 36
click at [1097, 187] on icon at bounding box center [1094, 184] width 16 height 16
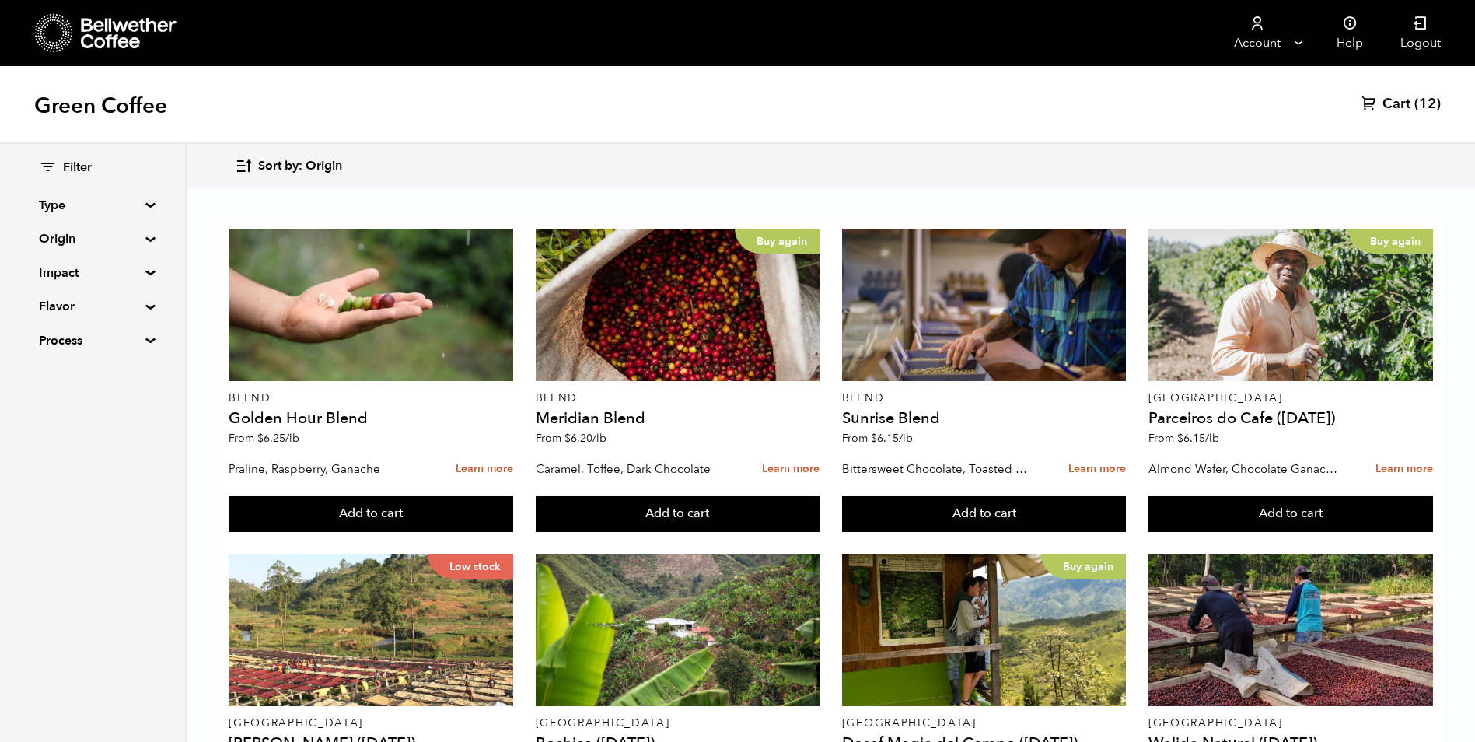
click at [1407, 106] on span "Cart" at bounding box center [1397, 104] width 28 height 19
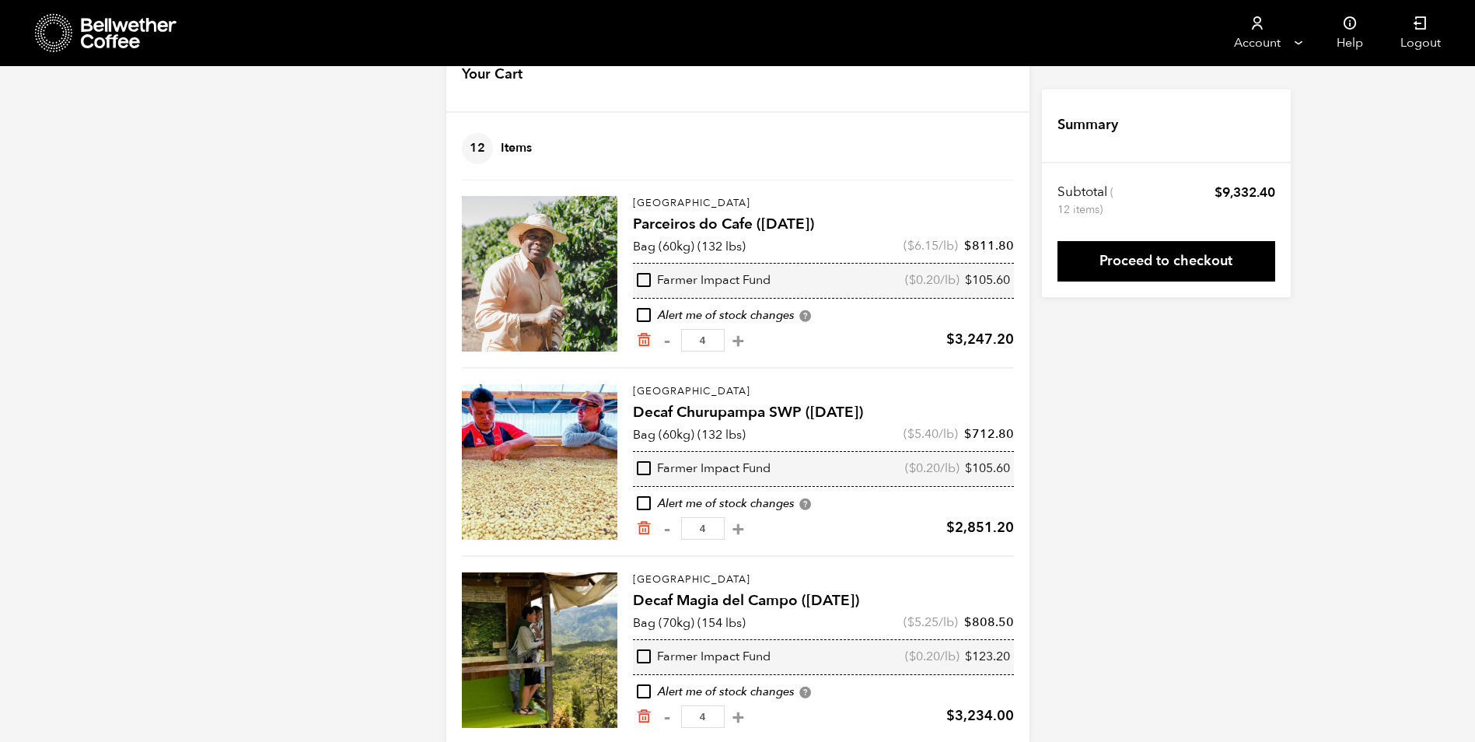
scroll to position [76, 0]
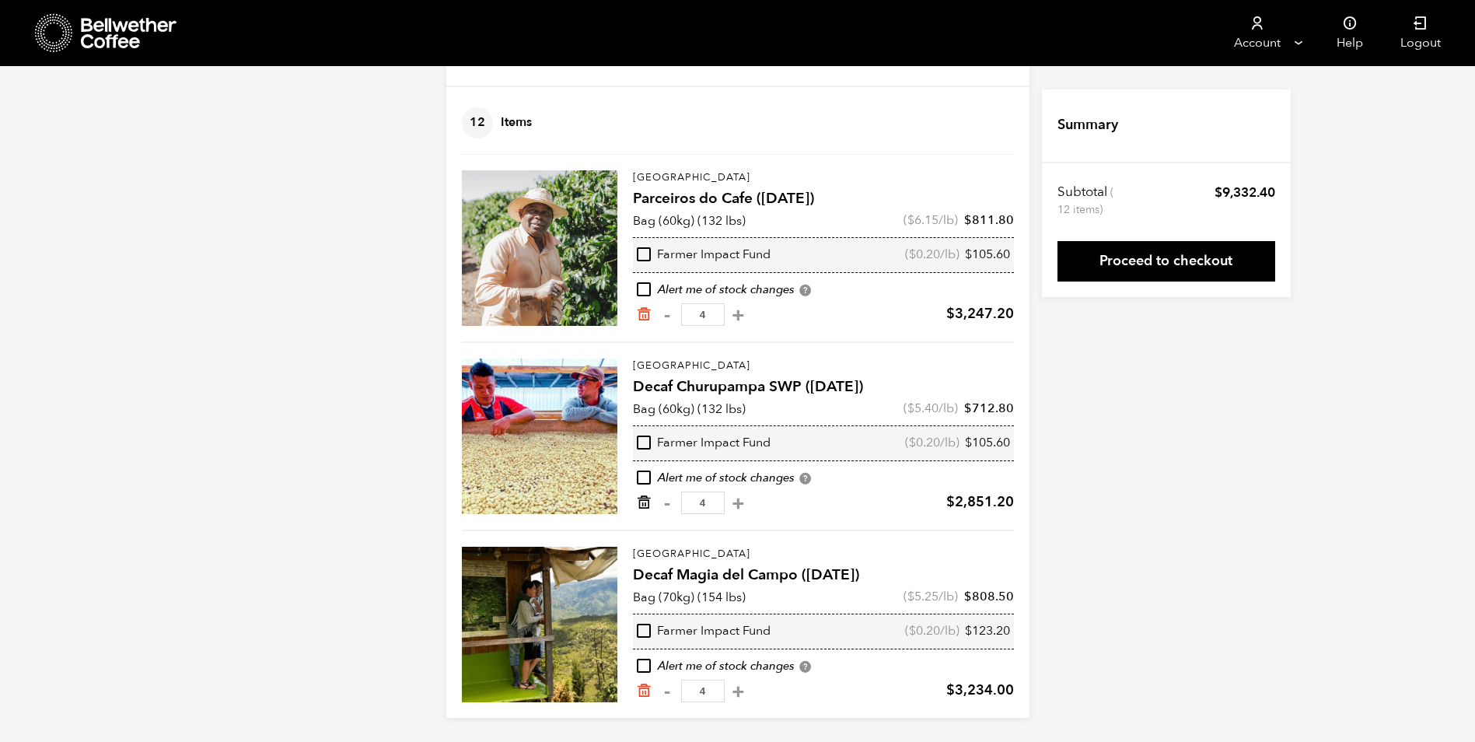
click at [643, 501] on icon "Remove from cart" at bounding box center [644, 503] width 16 height 16
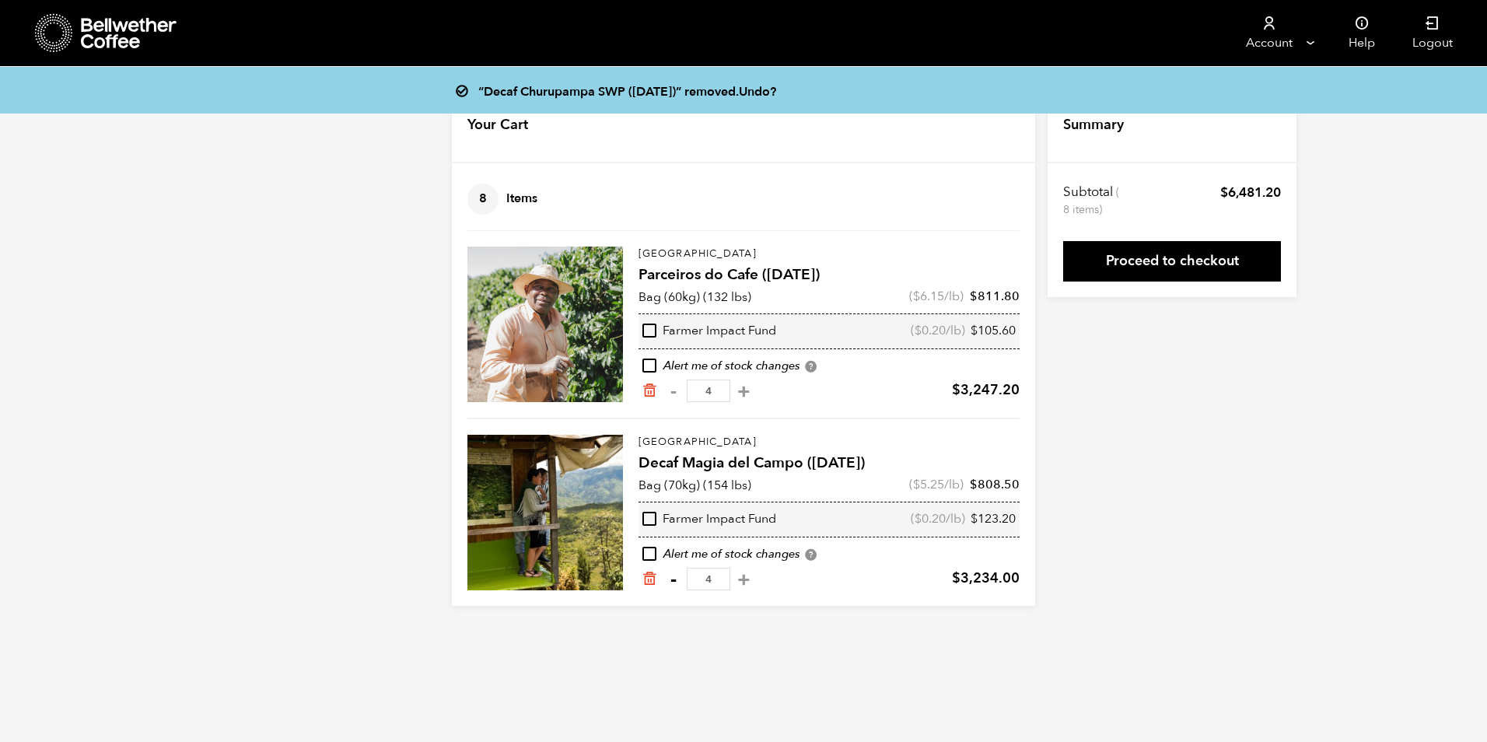
click at [674, 580] on button "-" at bounding box center [672, 580] width 19 height 16
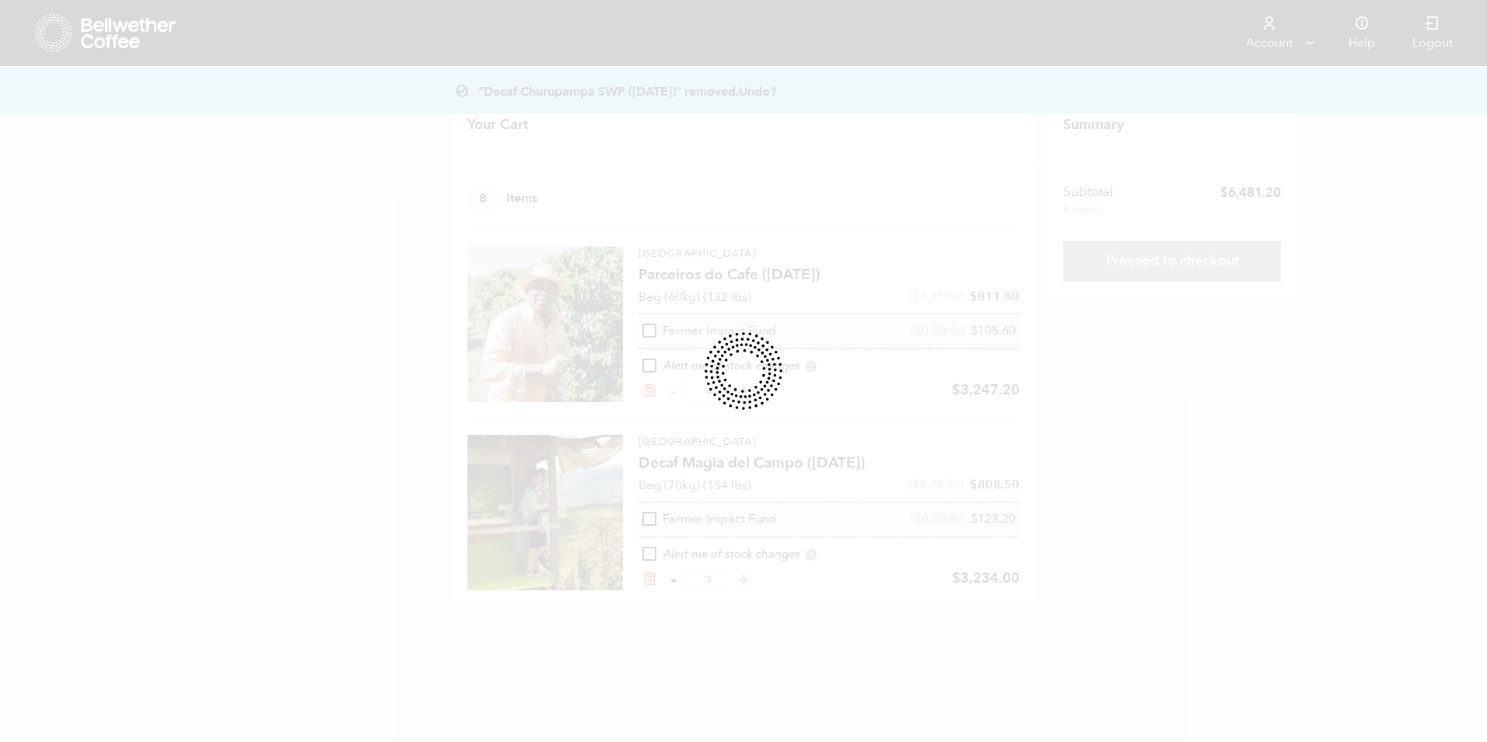
type input "3"
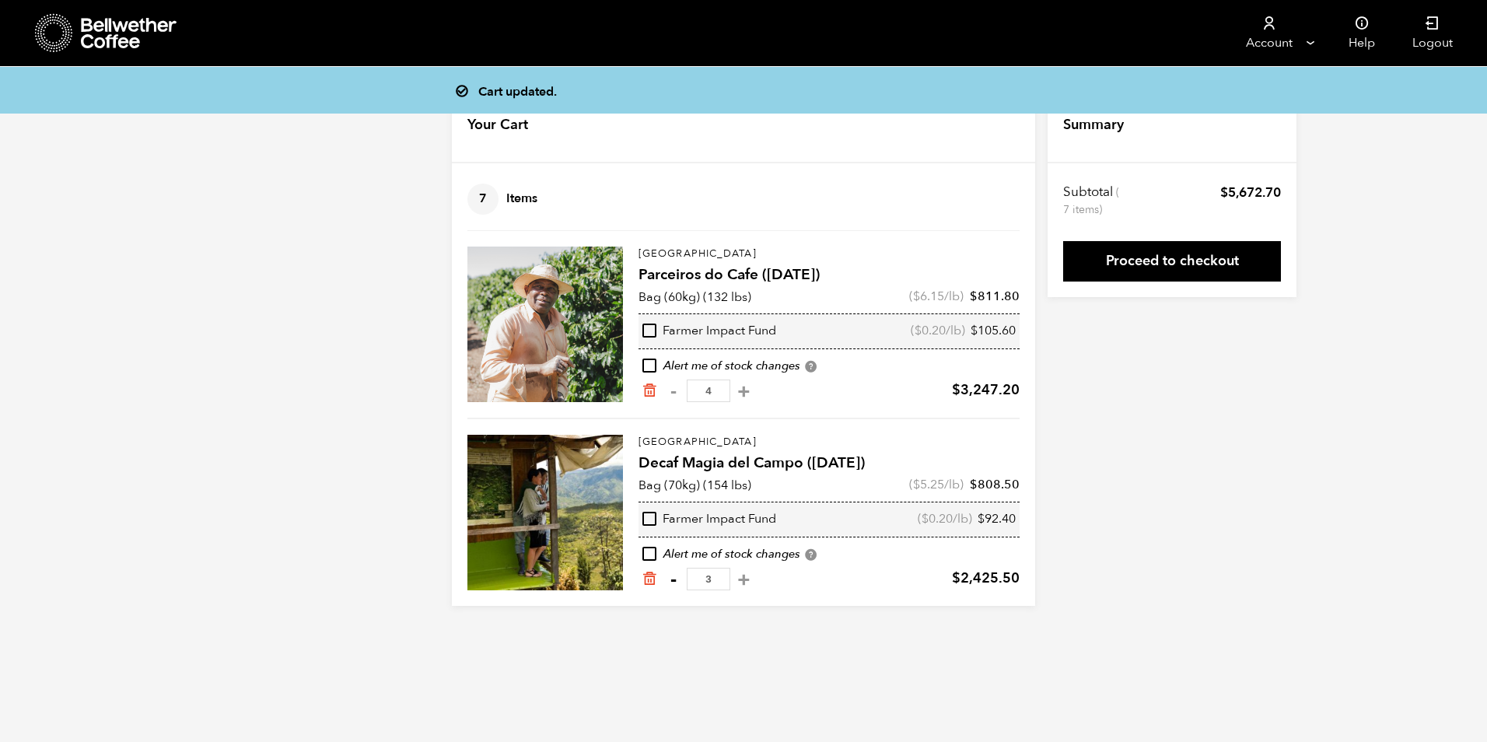
click at [674, 581] on button "-" at bounding box center [672, 580] width 19 height 16
type input "2"
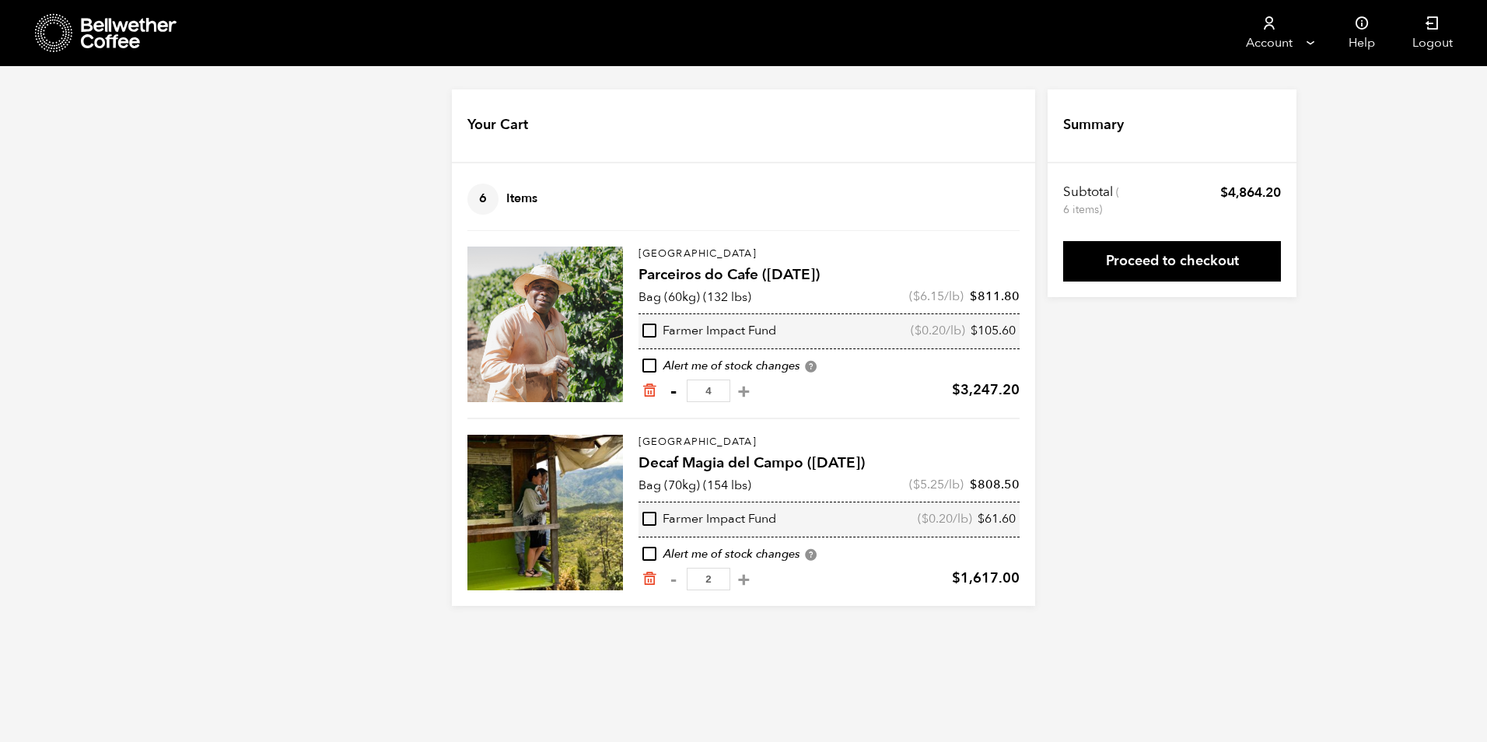
click at [674, 387] on button "-" at bounding box center [672, 391] width 19 height 16
type input "3"
click at [751, 387] on button "+" at bounding box center [743, 391] width 19 height 16
type input "4"
click at [671, 395] on button "-" at bounding box center [672, 391] width 19 height 16
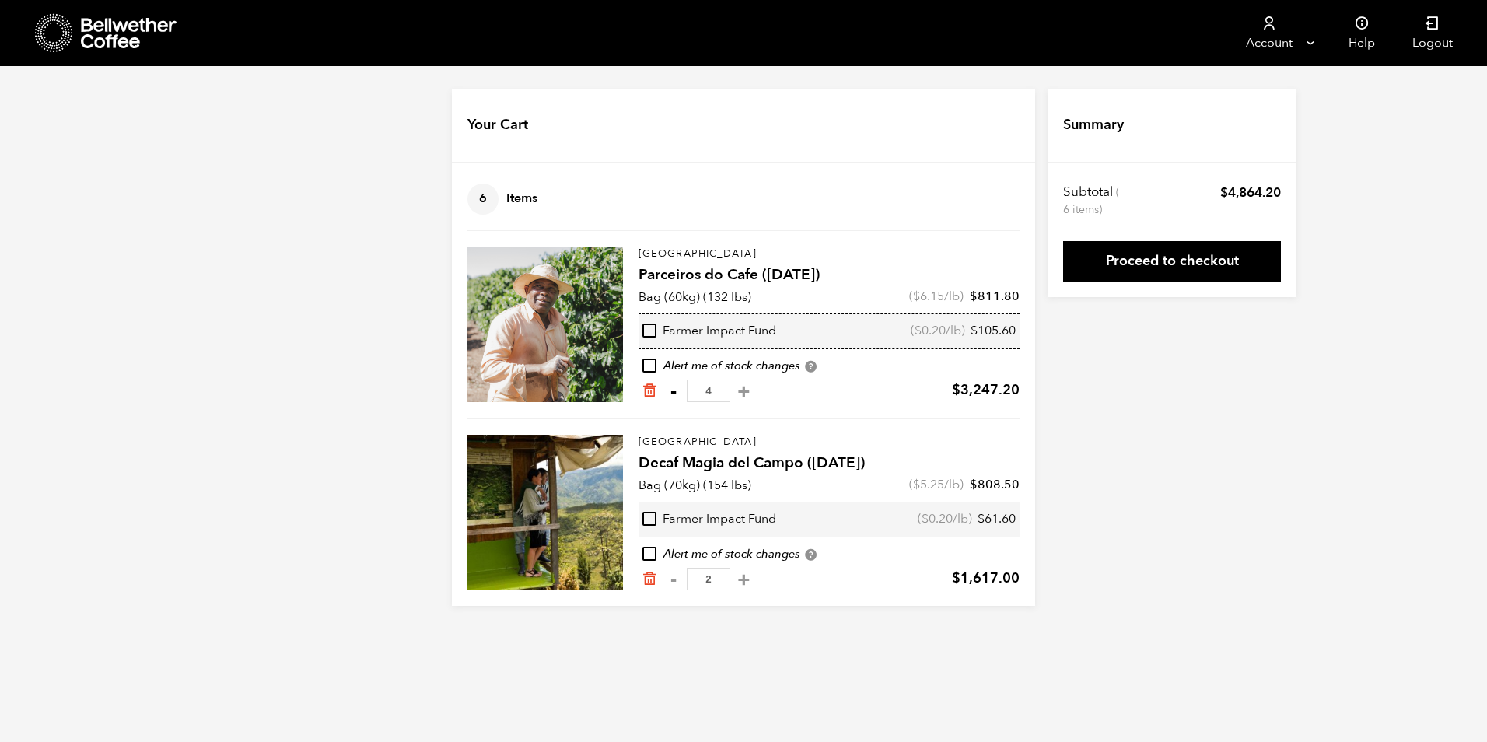
type input "3"
click at [669, 387] on button "-" at bounding box center [672, 391] width 19 height 16
type input "2"
click at [117, 29] on icon at bounding box center [129, 33] width 97 height 31
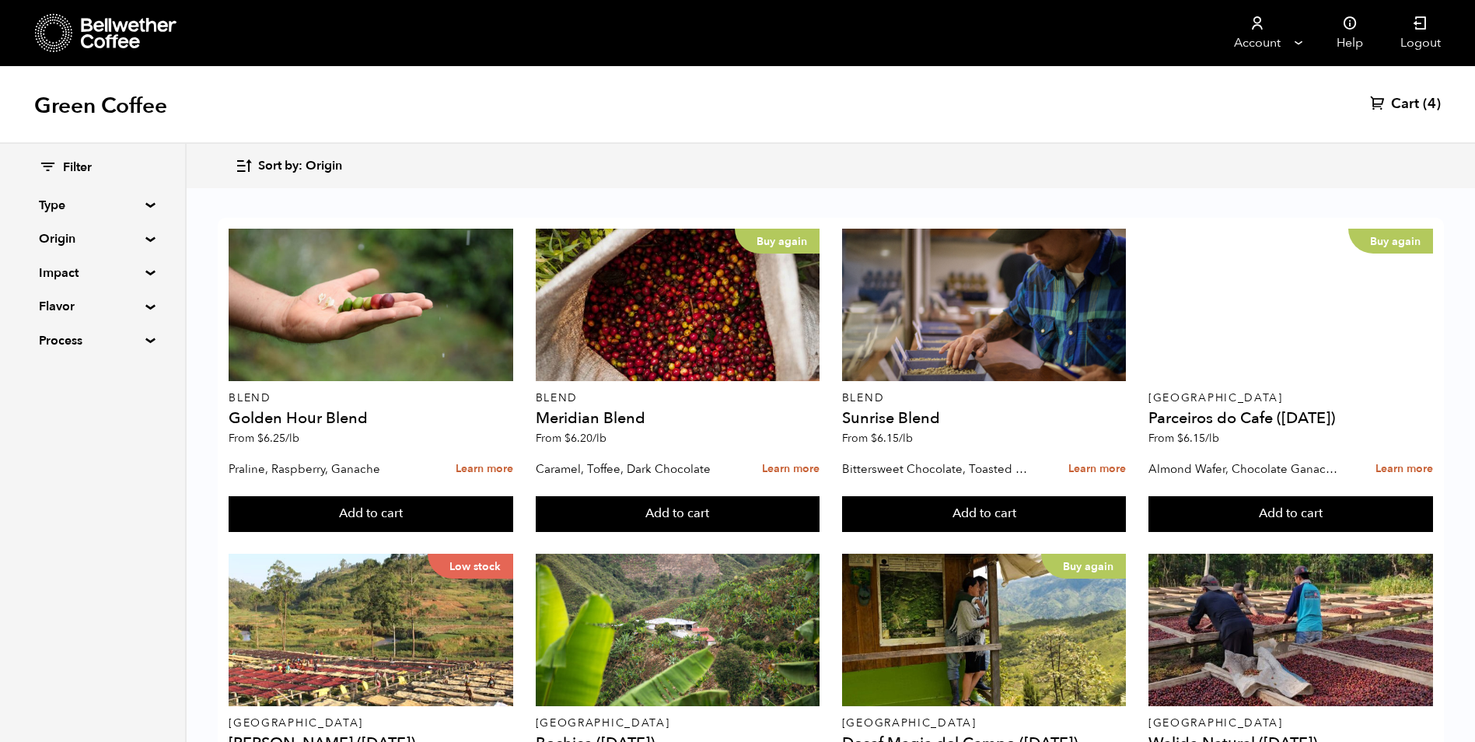
scroll to position [933, 0]
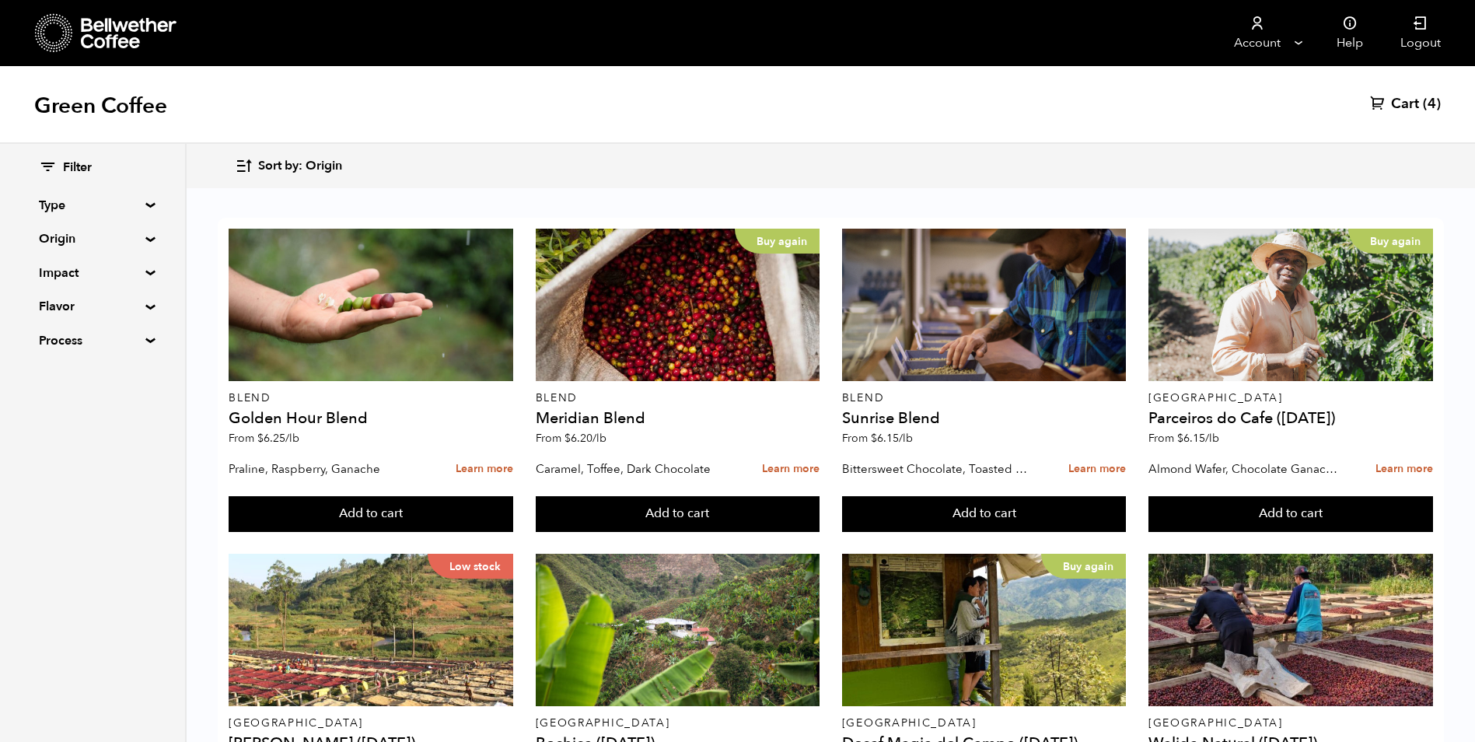
click at [119, 238] on summary "Origin" at bounding box center [92, 238] width 107 height 19
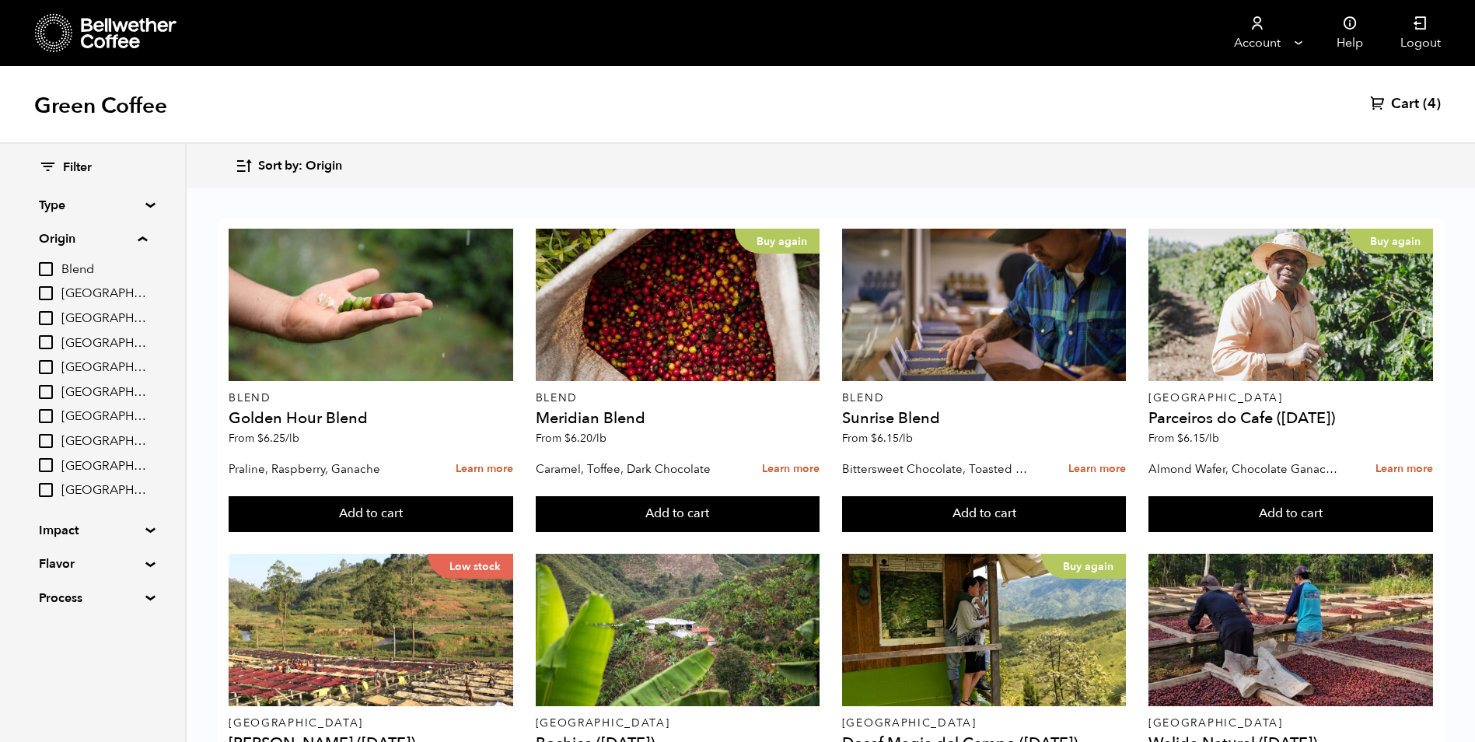
click at [600, 116] on div "Green Coffee Cart (4)" at bounding box center [737, 105] width 1475 height 78
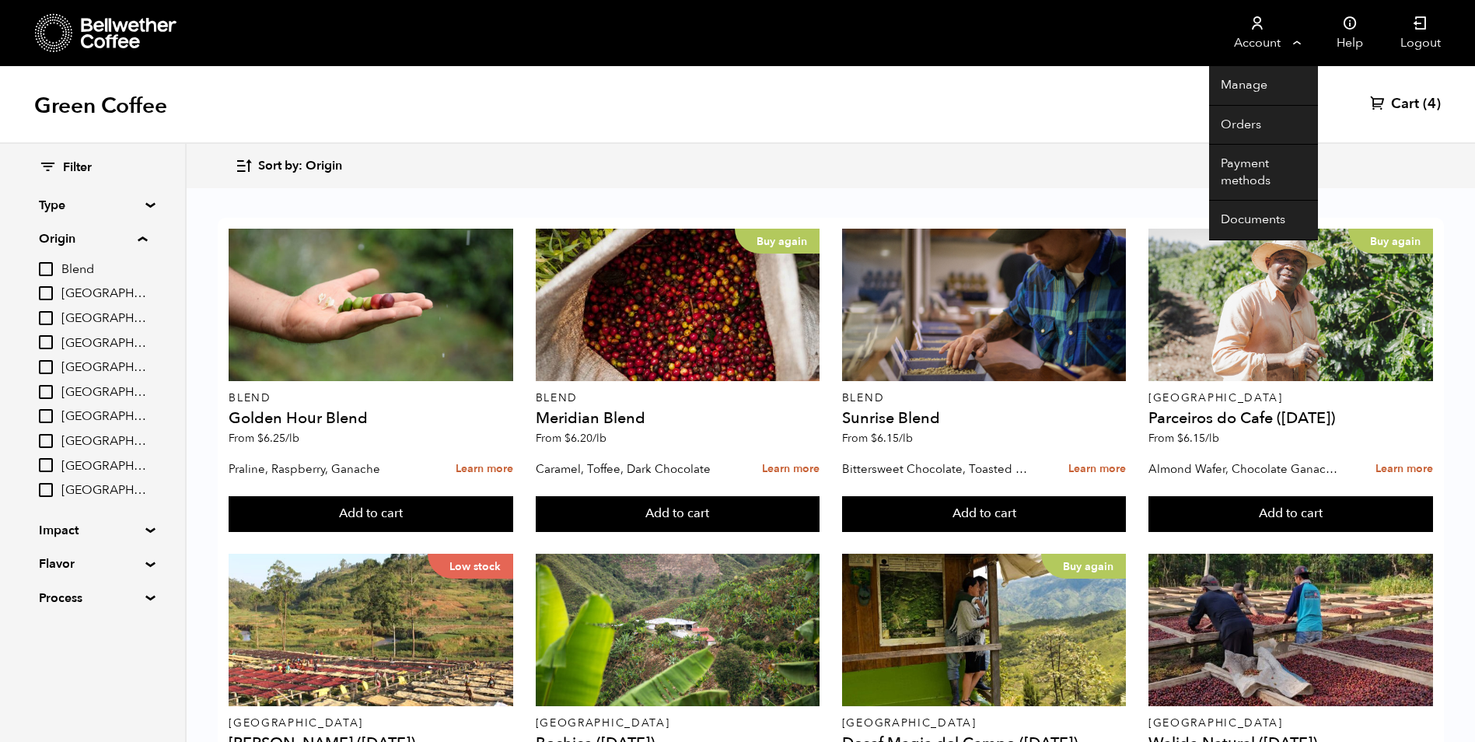
click at [1268, 44] on link "Account" at bounding box center [1257, 33] width 96 height 66
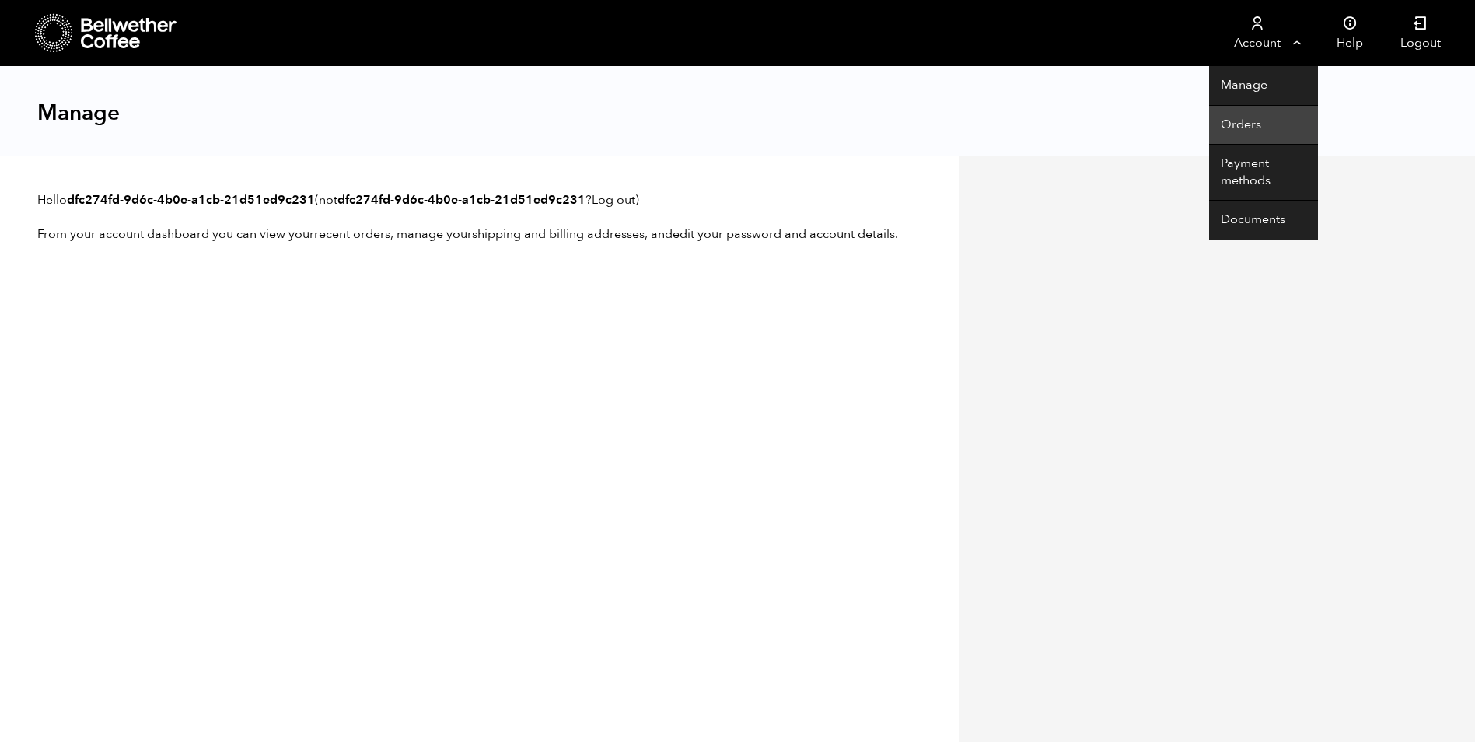
click at [1237, 130] on link "Orders" at bounding box center [1263, 126] width 109 height 40
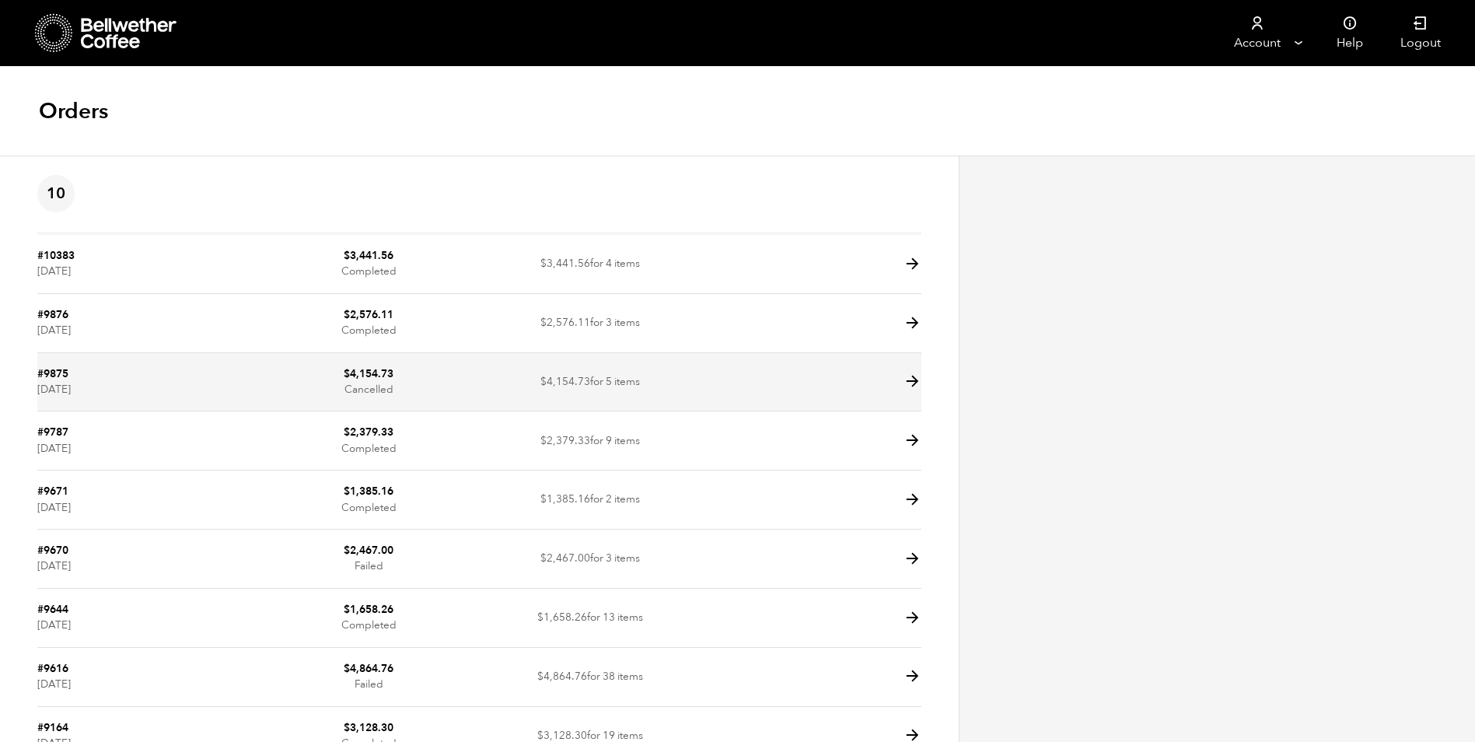
click at [552, 383] on span "$ 4,154.73" at bounding box center [566, 381] width 50 height 15
click at [382, 384] on td "$ 4,154.73 Cancelled" at bounding box center [368, 382] width 221 height 59
click at [379, 384] on td "$ 4,154.73 Cancelled" at bounding box center [368, 382] width 221 height 59
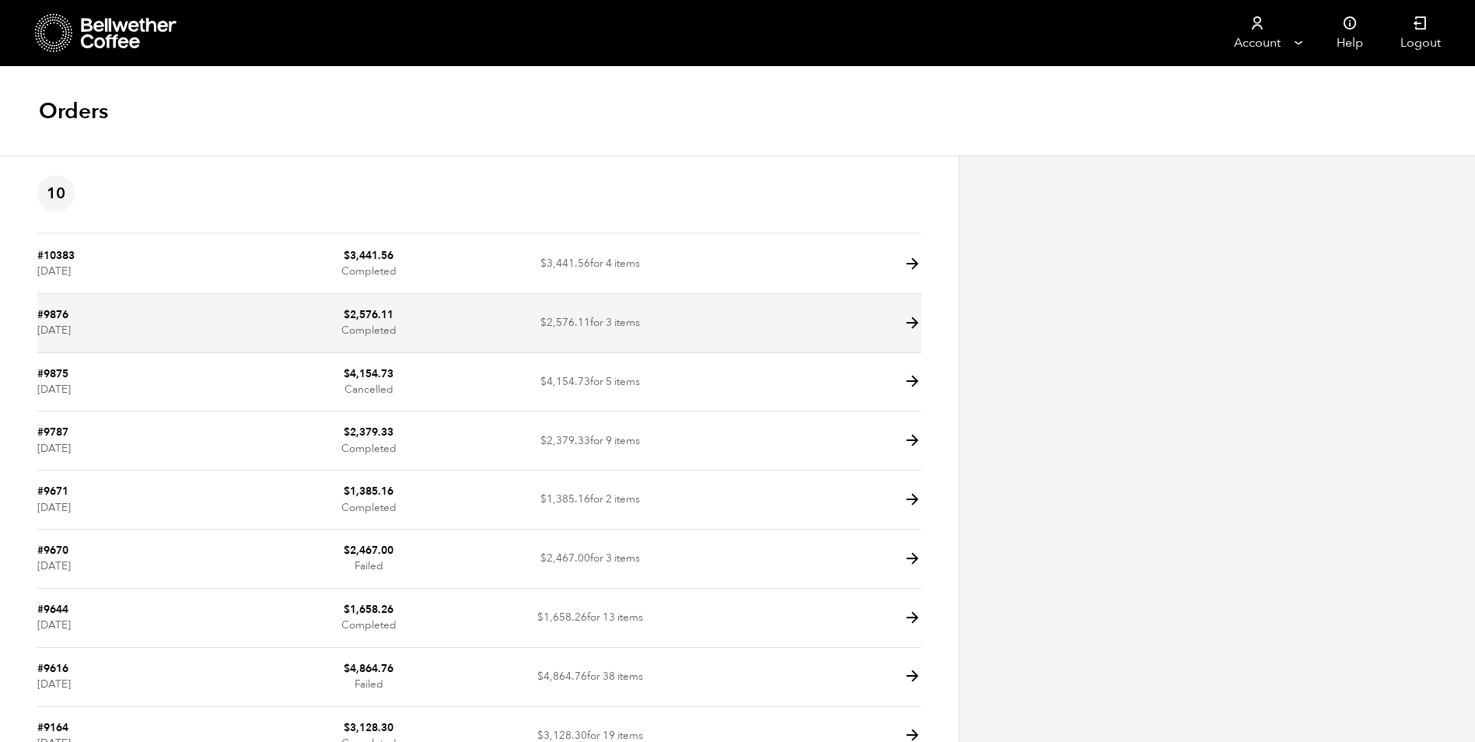
click at [371, 326] on td "$ 2,576.11 Completed" at bounding box center [368, 323] width 221 height 59
click at [368, 326] on td "$ 2,576.11 Completed" at bounding box center [368, 323] width 221 height 59
click at [361, 310] on bdi "$ 2,576.11" at bounding box center [369, 314] width 50 height 15
click at [914, 322] on icon at bounding box center [913, 323] width 18 height 18
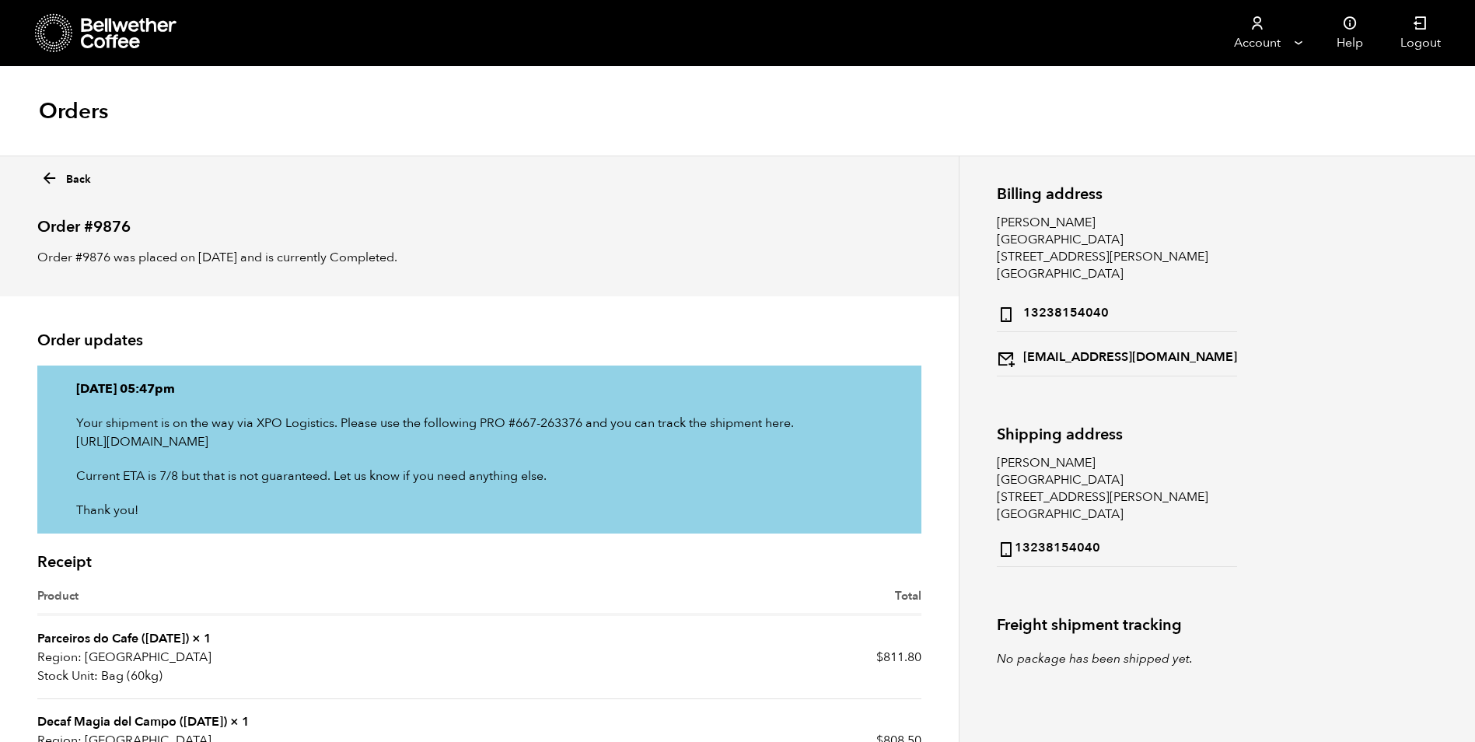
click at [66, 39] on icon at bounding box center [54, 33] width 38 height 40
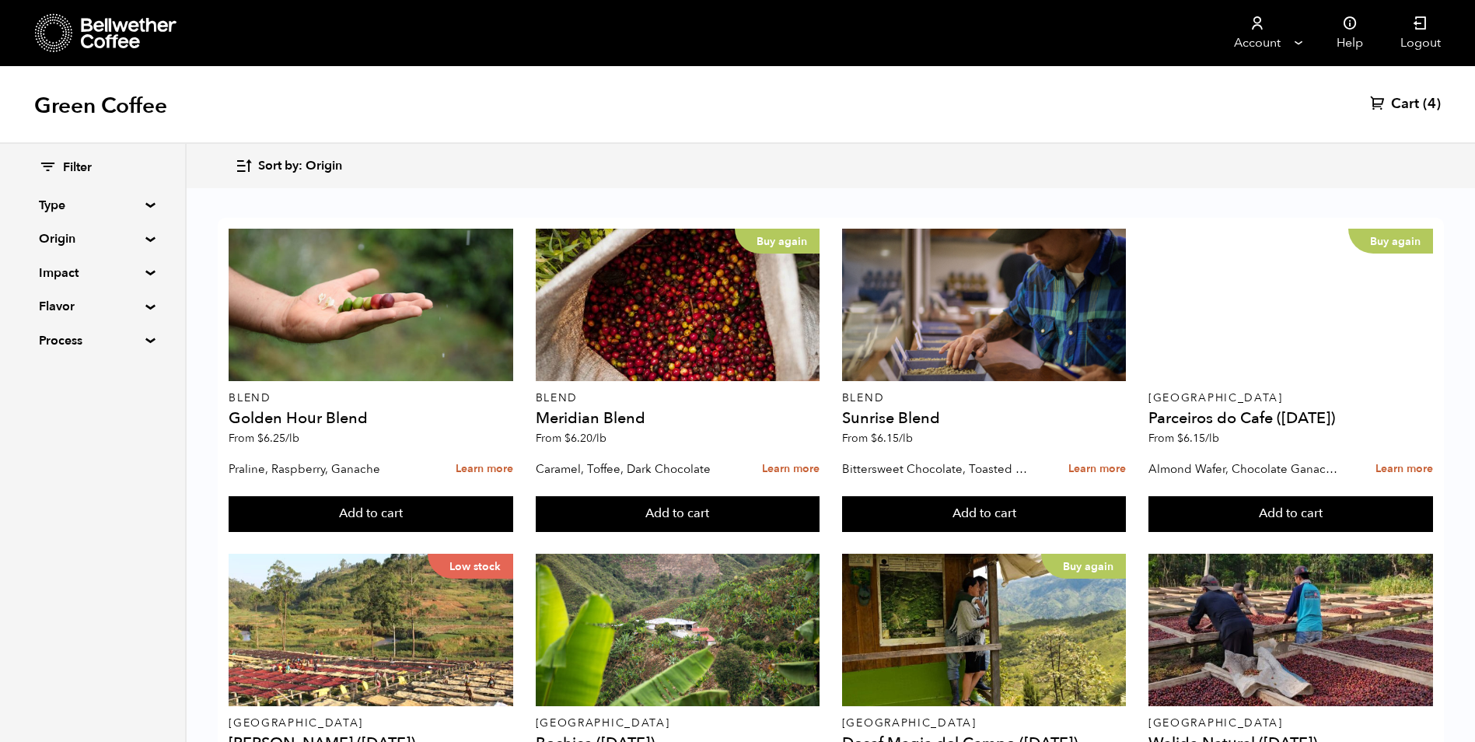
scroll to position [1089, 0]
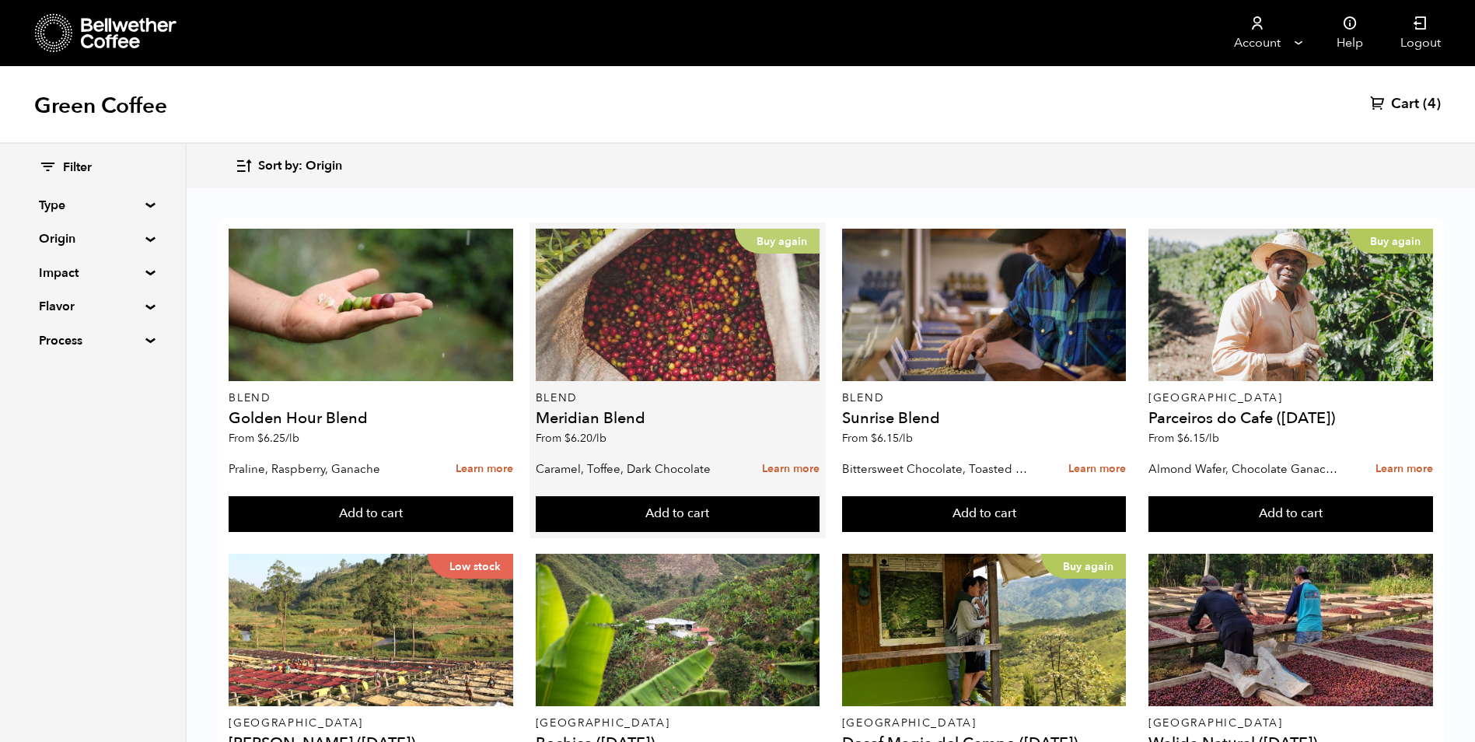
scroll to position [0, 0]
click at [685, 358] on div "Buy again" at bounding box center [678, 305] width 285 height 152
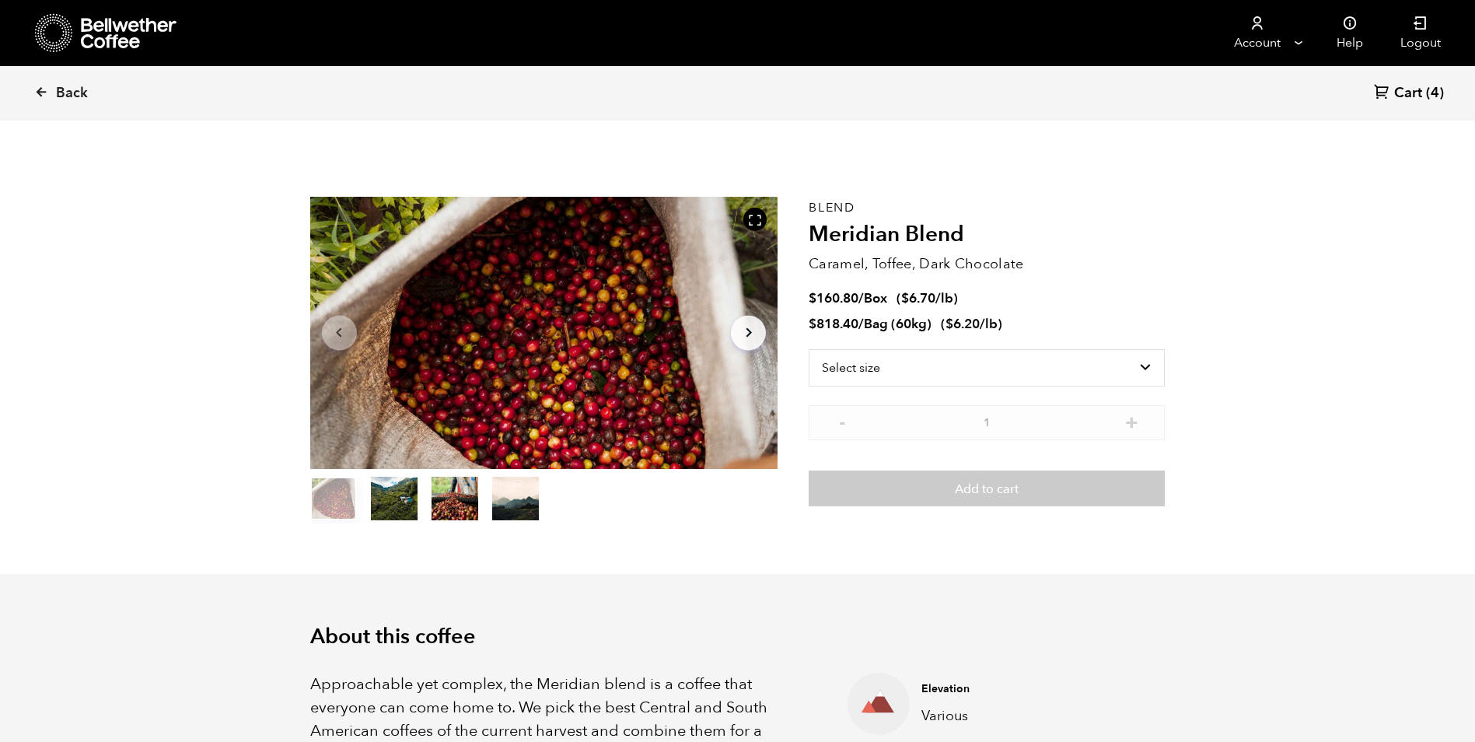
scroll to position [677, 828]
click at [1147, 376] on select "Select size Bag (60kg) (132 lbs) Box (24 lbs)" at bounding box center [987, 367] width 356 height 37
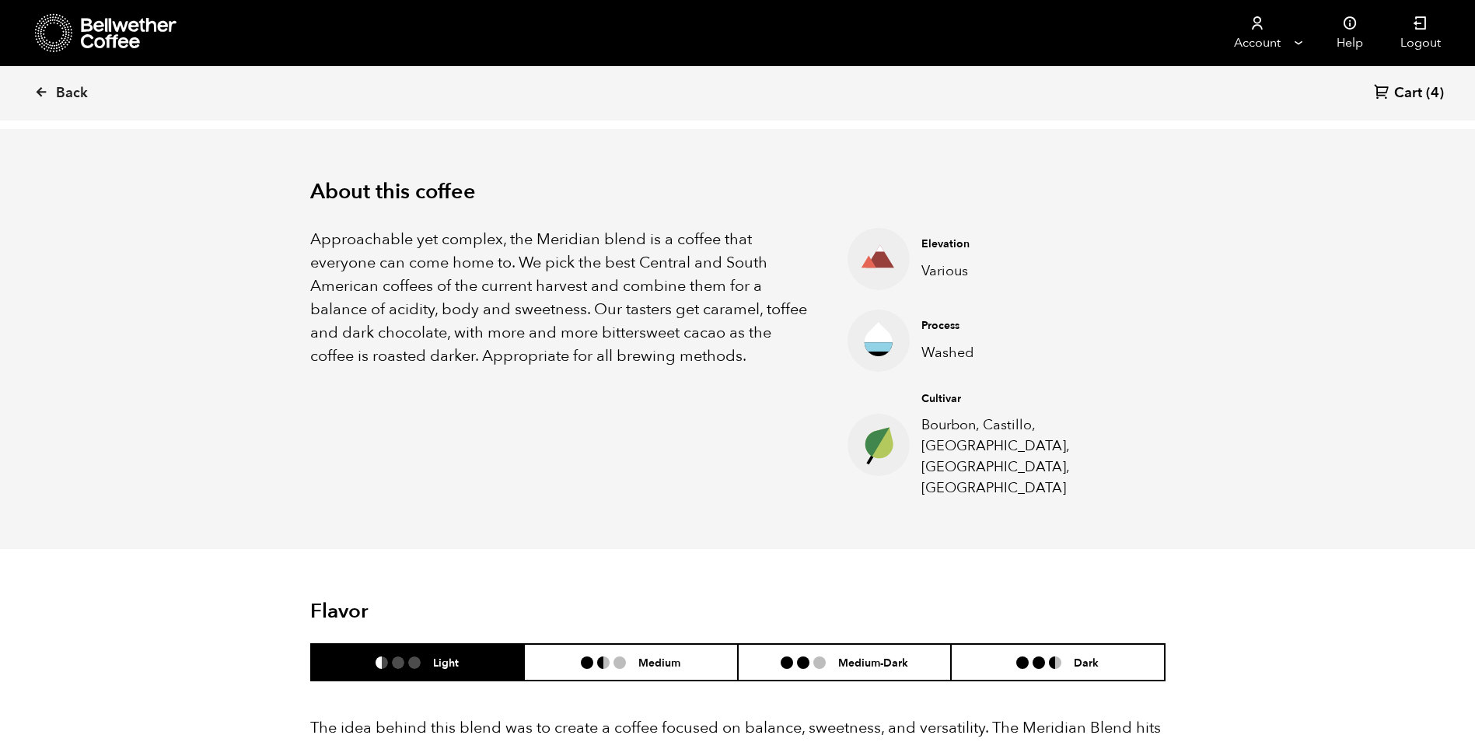
scroll to position [467, 0]
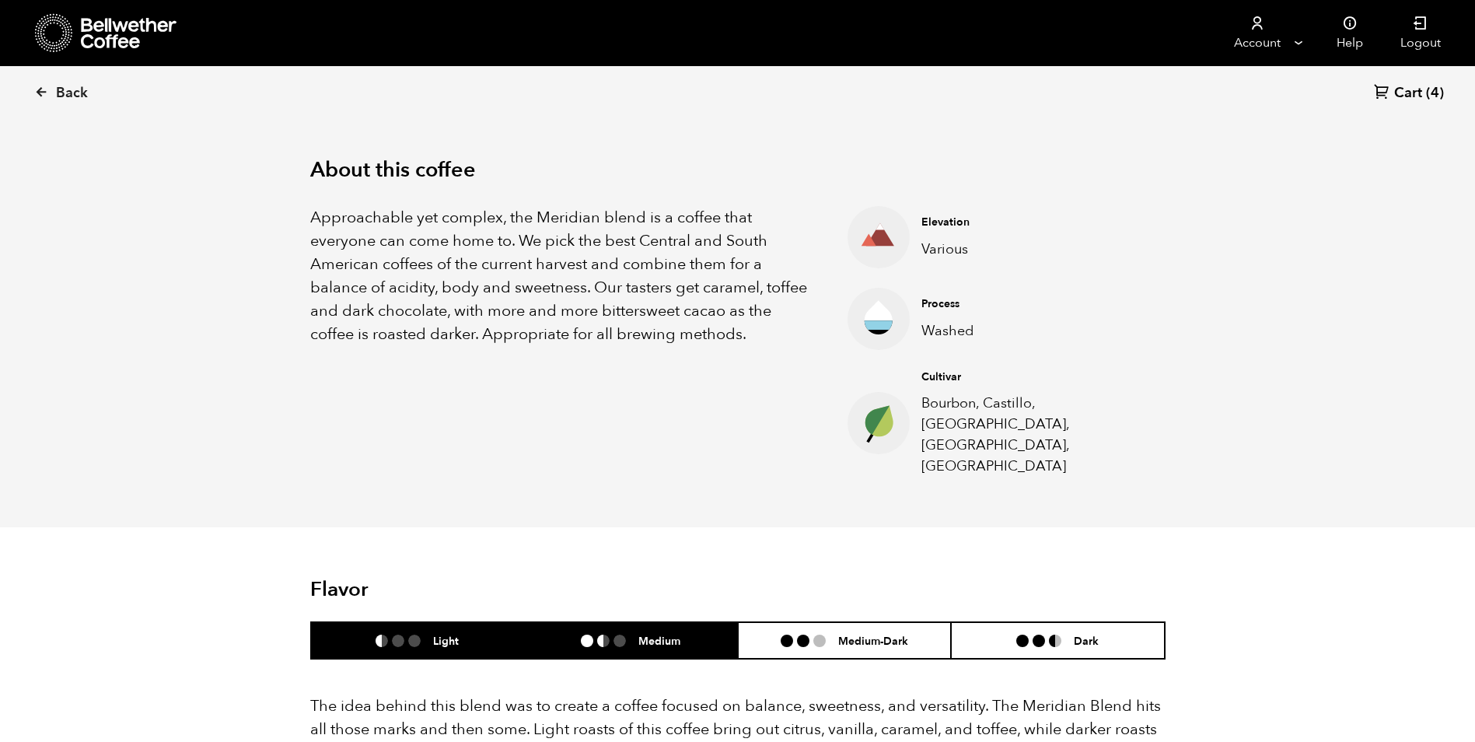
click at [658, 634] on h6 "Medium" at bounding box center [660, 640] width 42 height 13
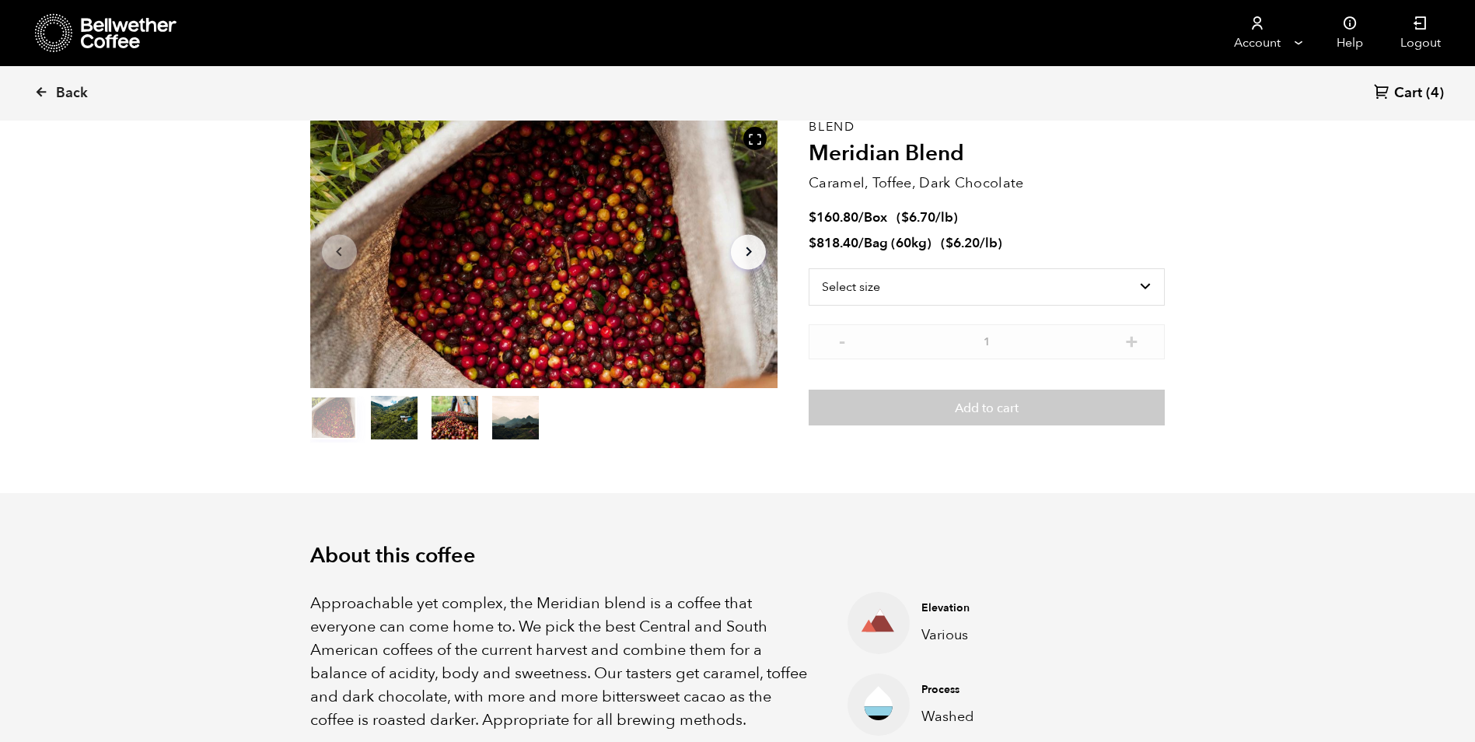
scroll to position [0, 0]
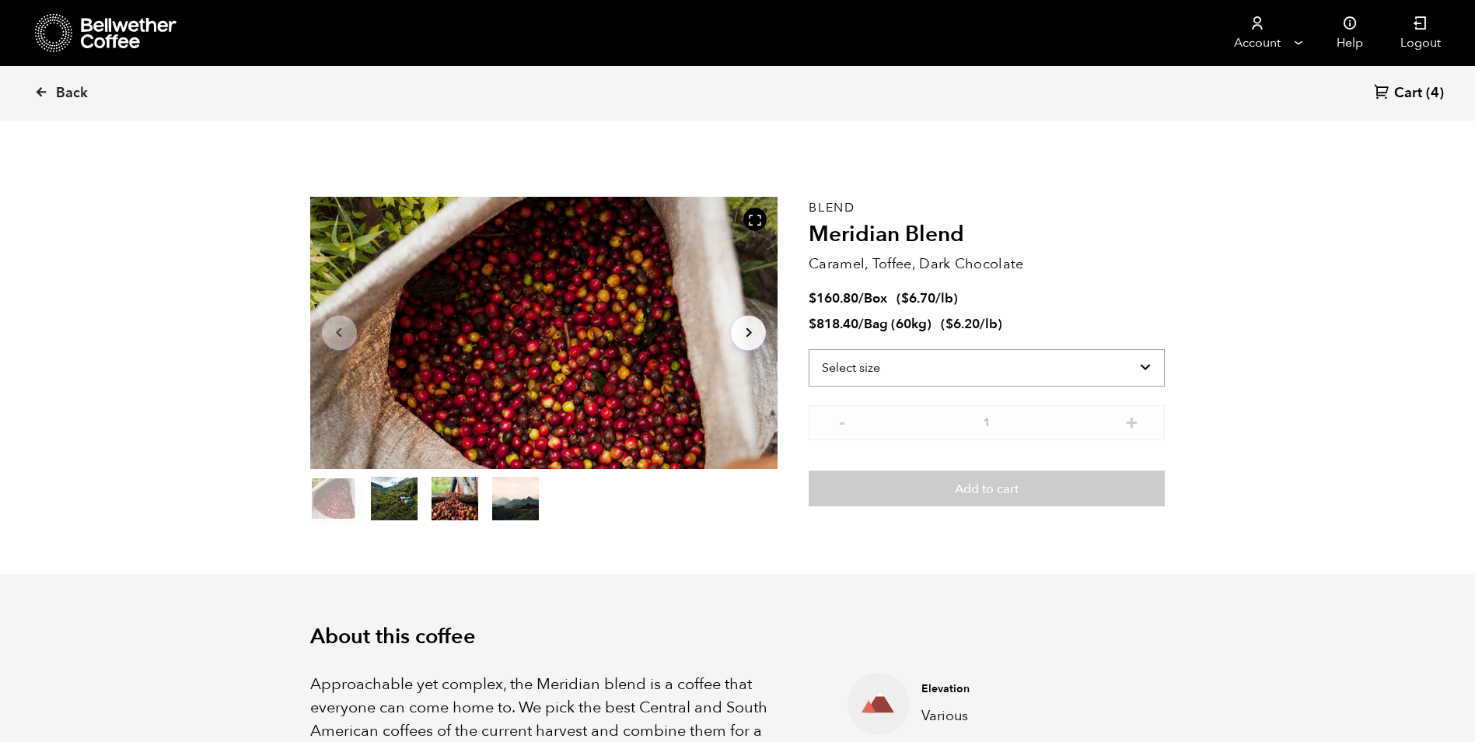
click at [1046, 373] on select "Select size Bag (60kg) (132 lbs) Box (24 lbs)" at bounding box center [987, 367] width 356 height 37
click at [1126, 373] on select "Select size Bag (60kg) (132 lbs) Box (24 lbs)" at bounding box center [987, 367] width 356 height 37
select select "bag-3"
click at [809, 349] on select "Select size Bag (60kg) (132 lbs) Box (24 lbs)" at bounding box center [987, 367] width 356 height 37
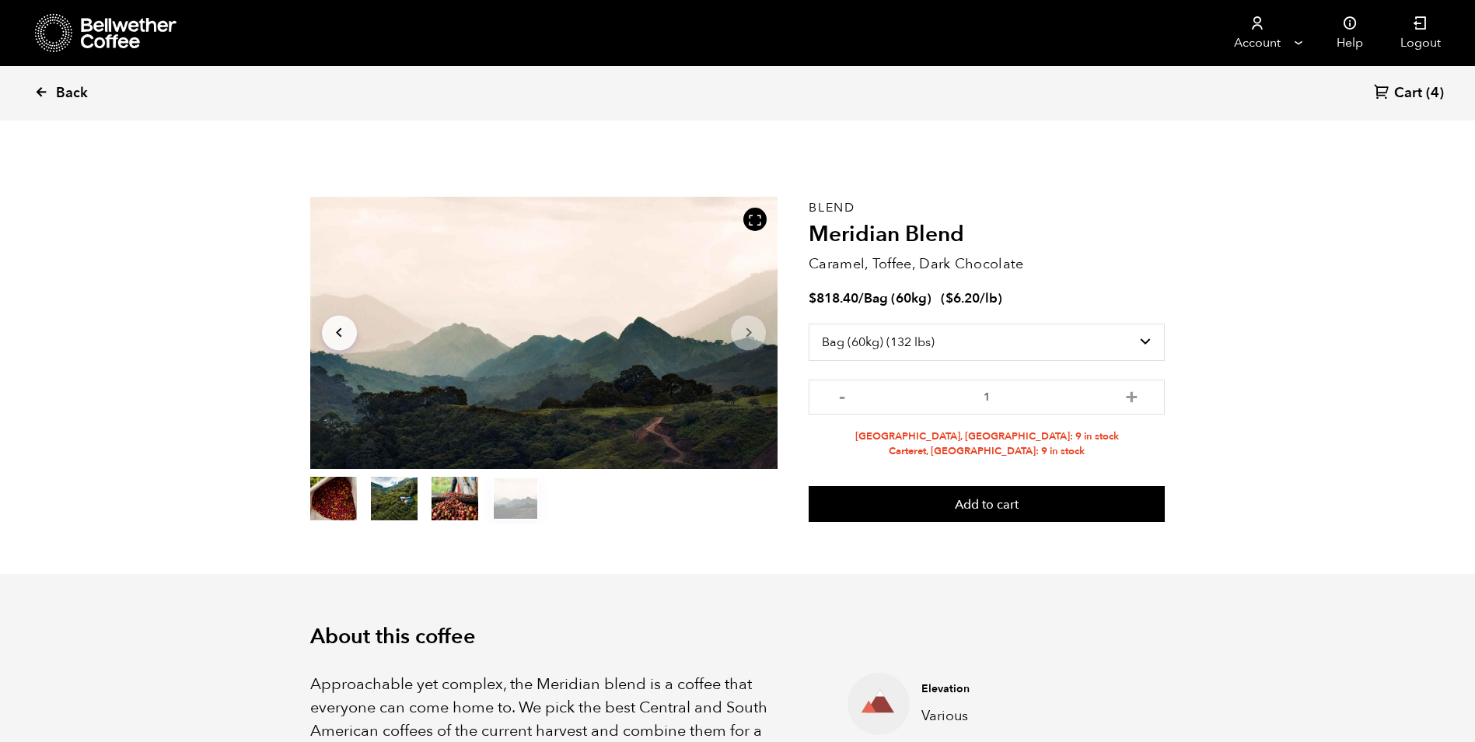
click at [41, 88] on icon at bounding box center [41, 92] width 14 height 14
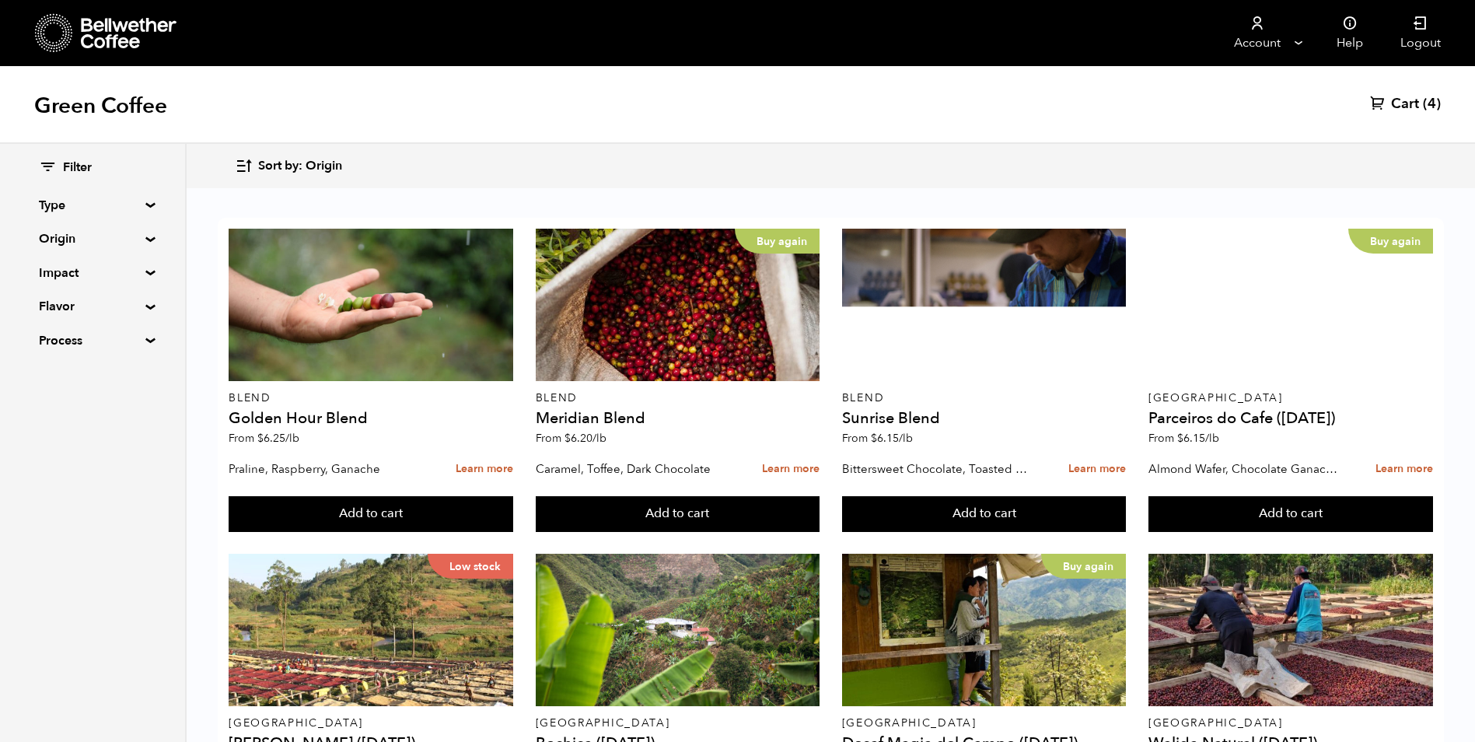
scroll to position [1011, 0]
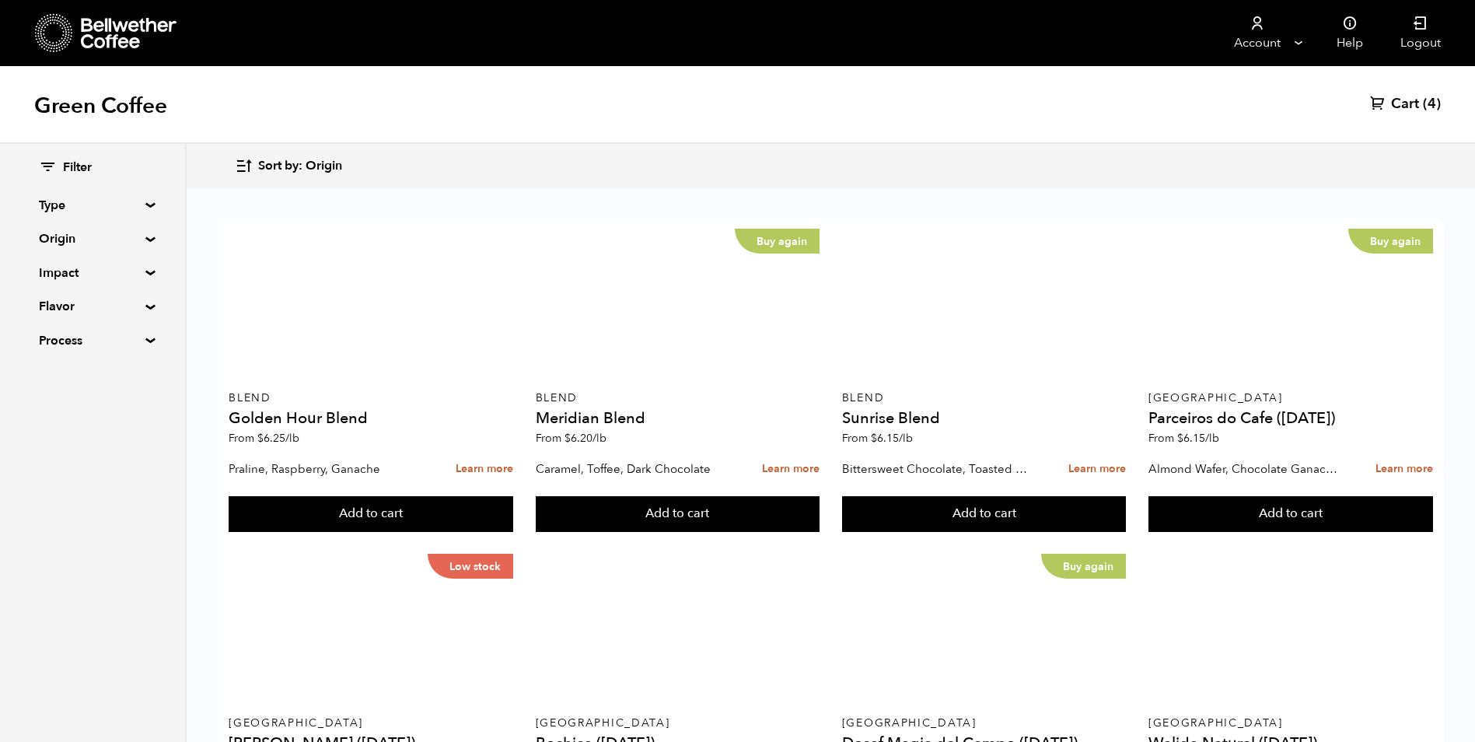
scroll to position [1141, 0]
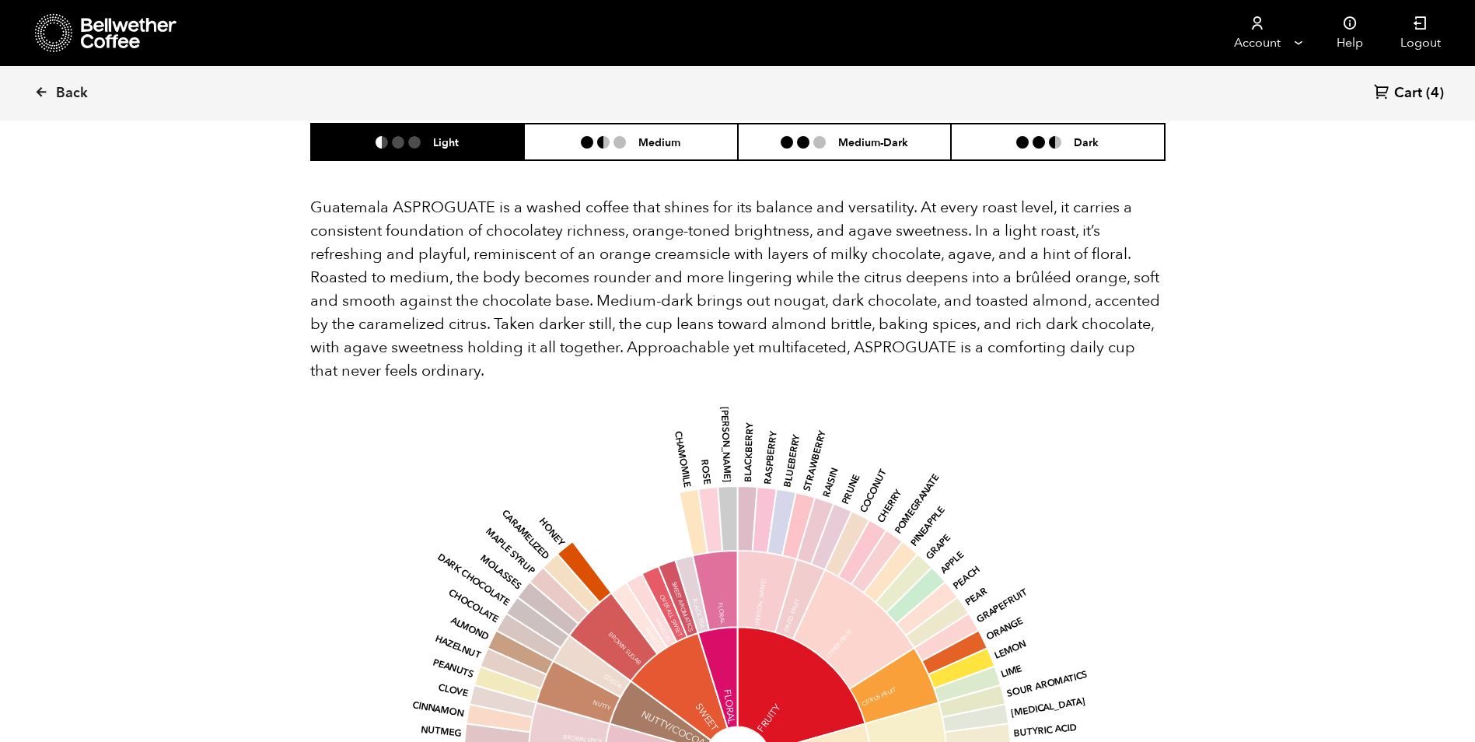
scroll to position [856, 0]
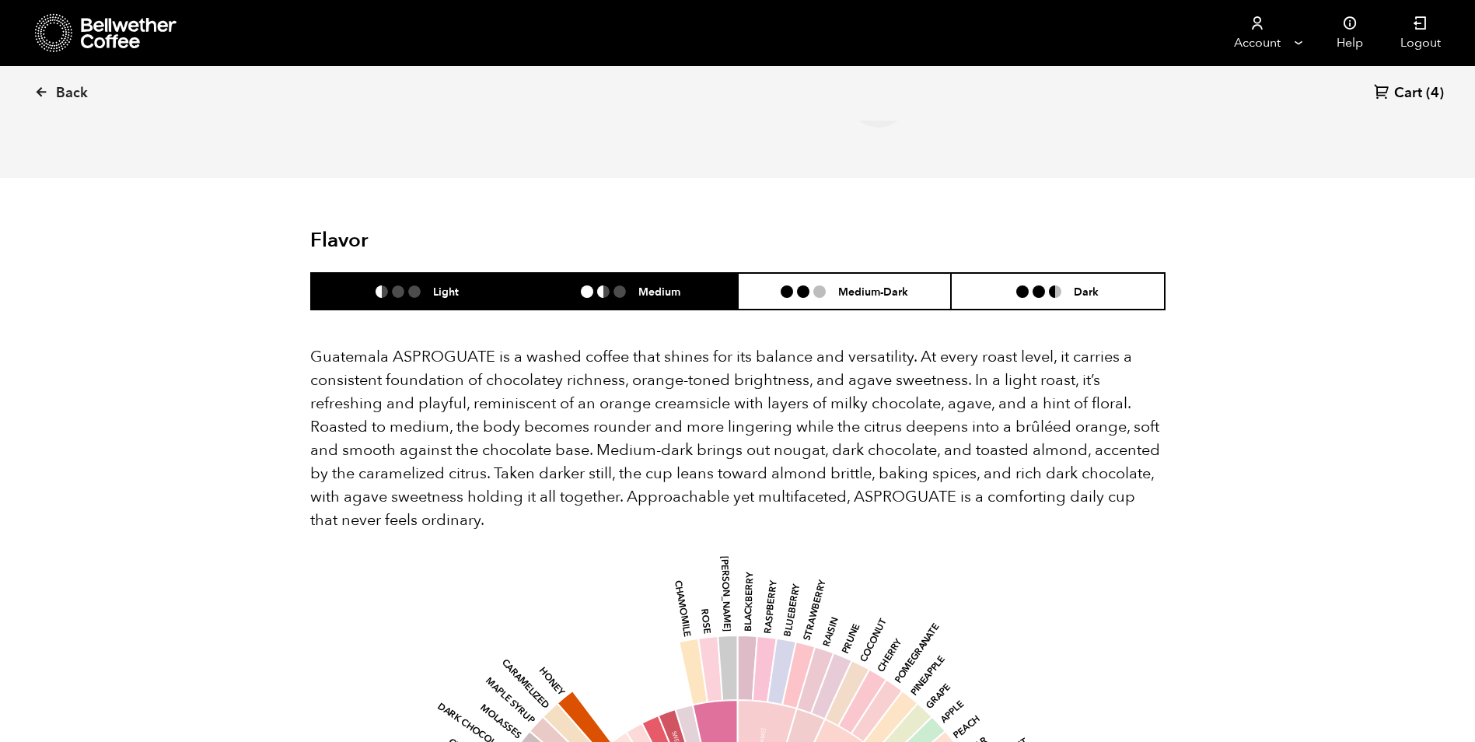
click at [660, 289] on h6 "Medium" at bounding box center [660, 291] width 42 height 13
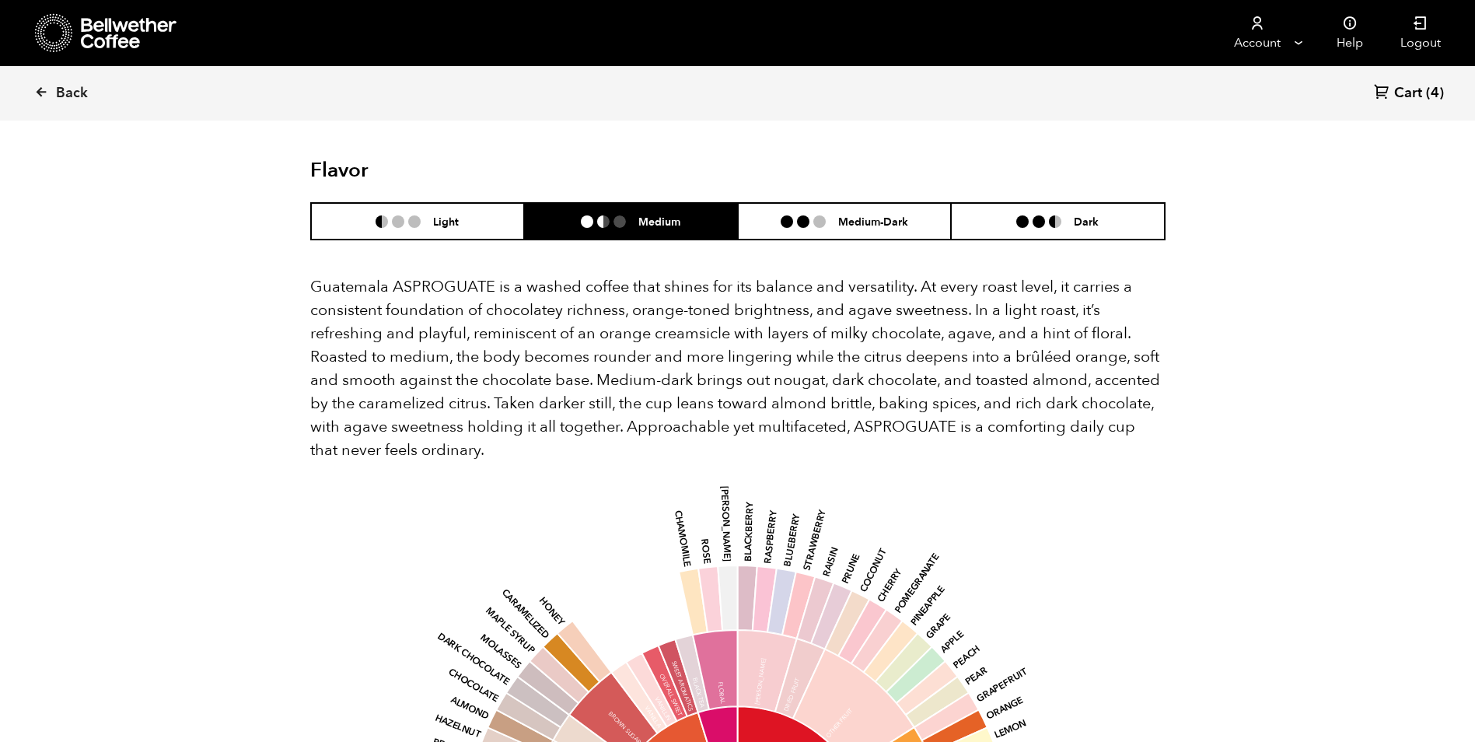
scroll to position [461, 0]
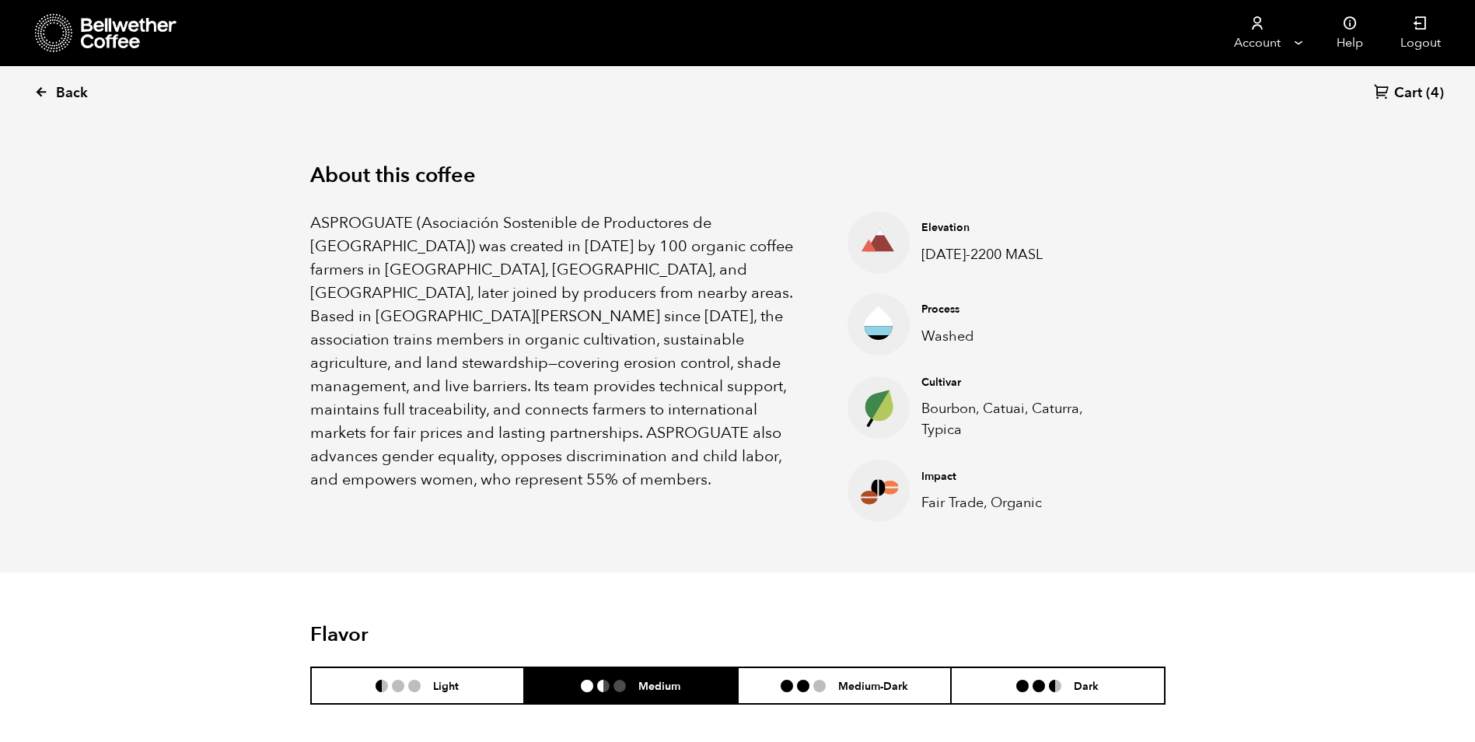
click at [48, 94] on link "Back" at bounding box center [82, 93] width 96 height 53
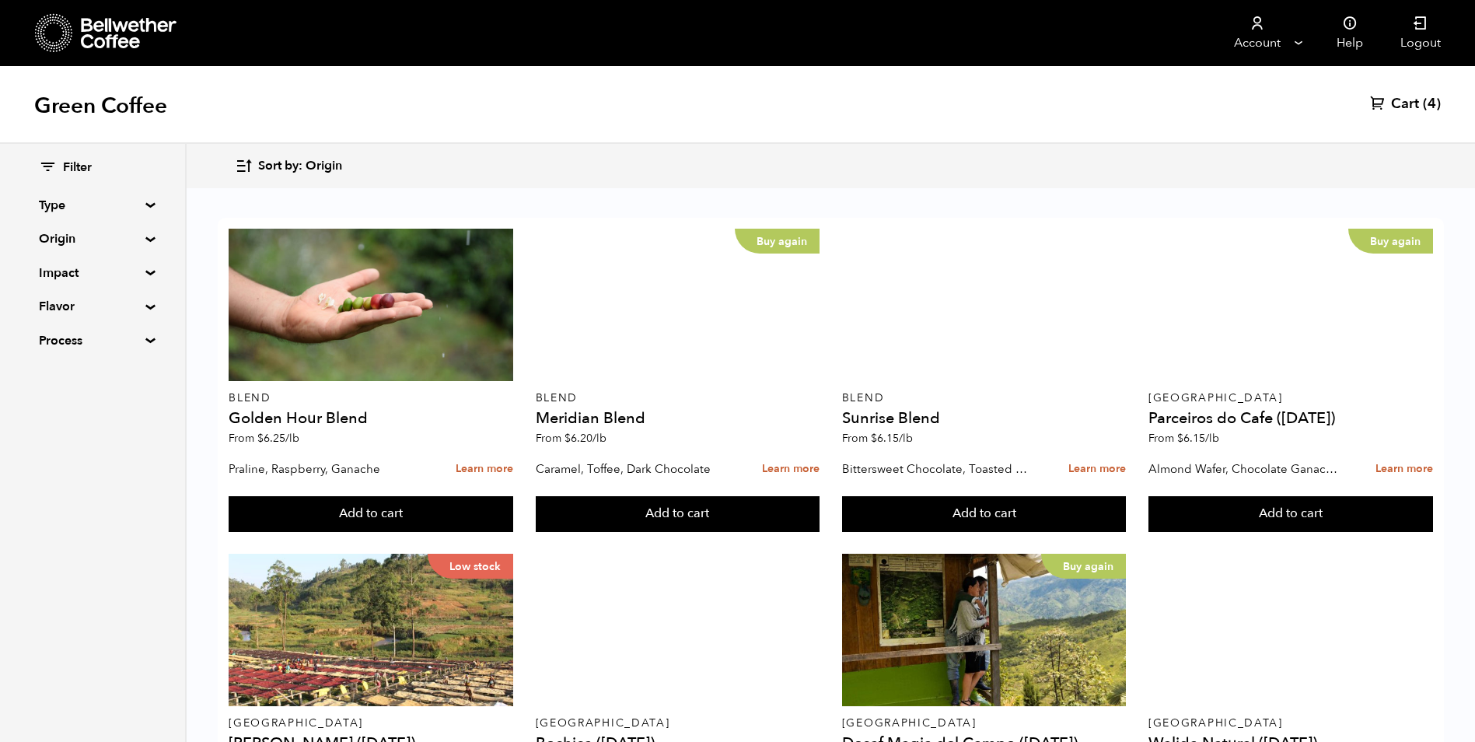
scroll to position [752, 0]
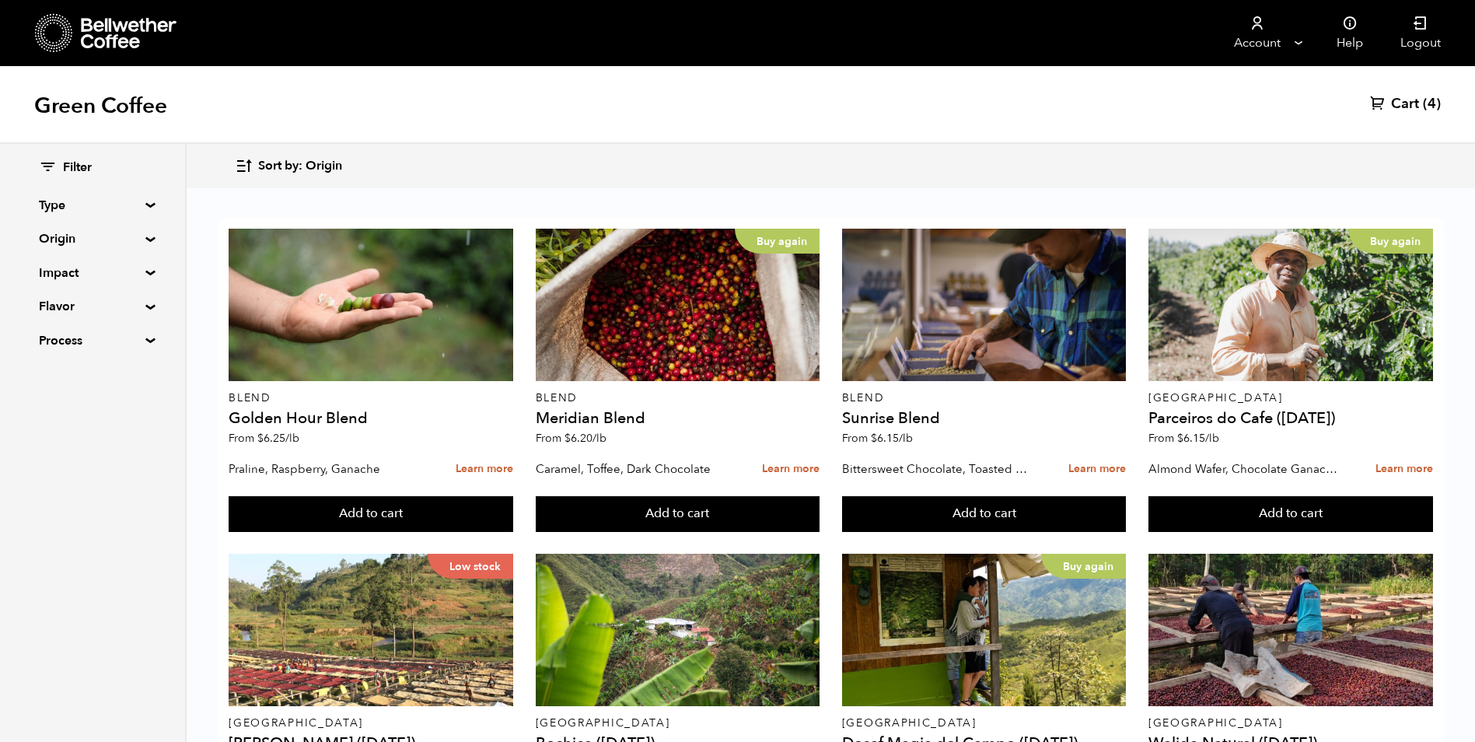
click at [513, 496] on button "Add to cart" at bounding box center [371, 514] width 285 height 36
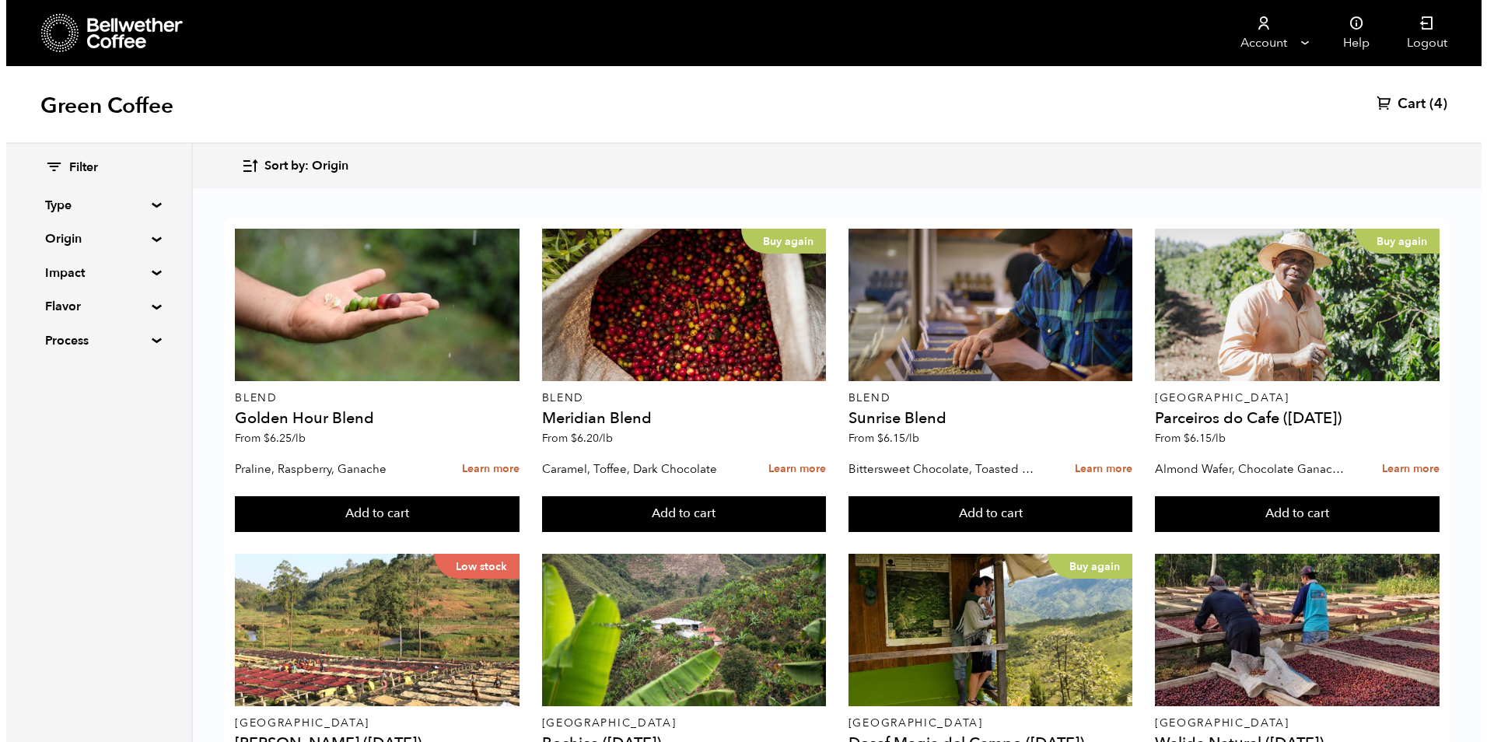
scroll to position [753, 0]
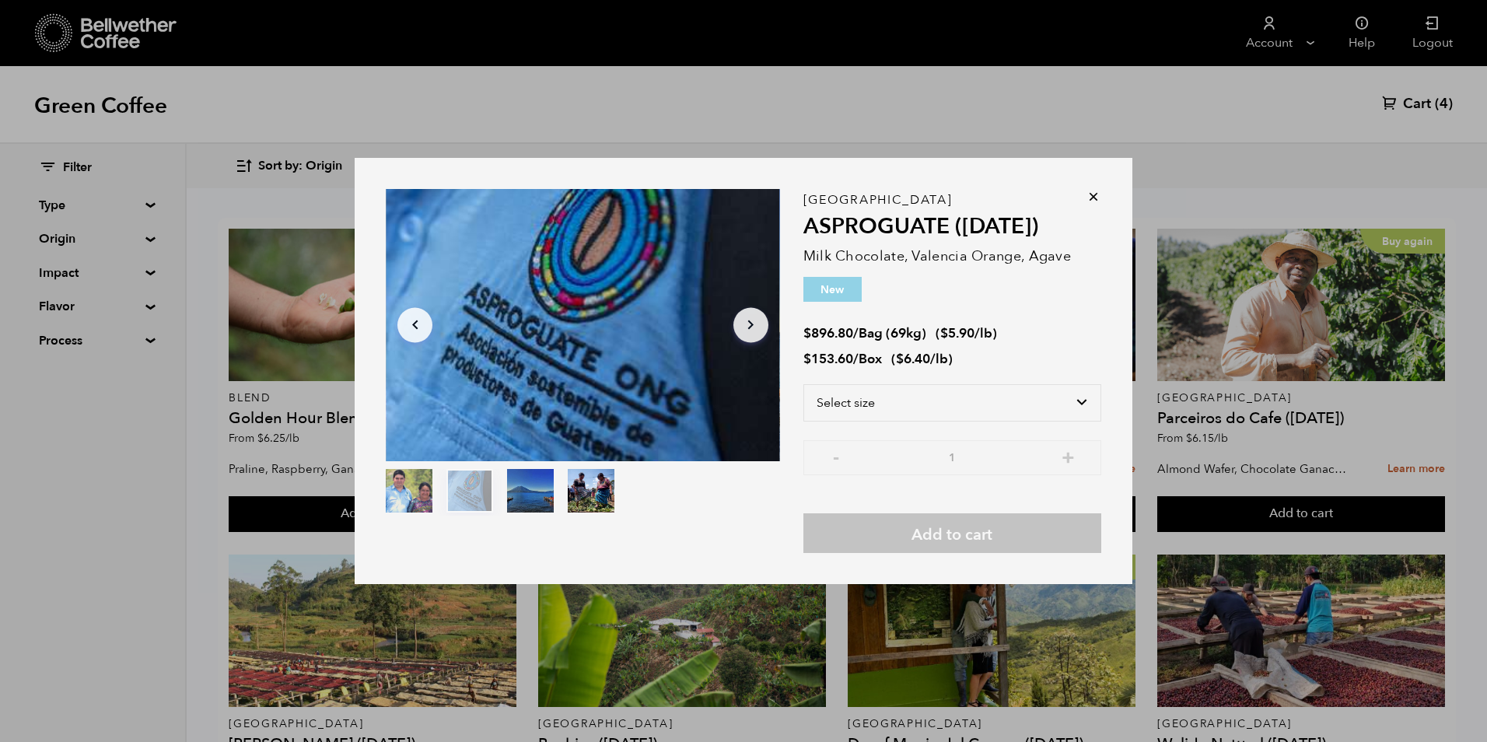
click at [541, 506] on button "item 2" at bounding box center [530, 494] width 47 height 44
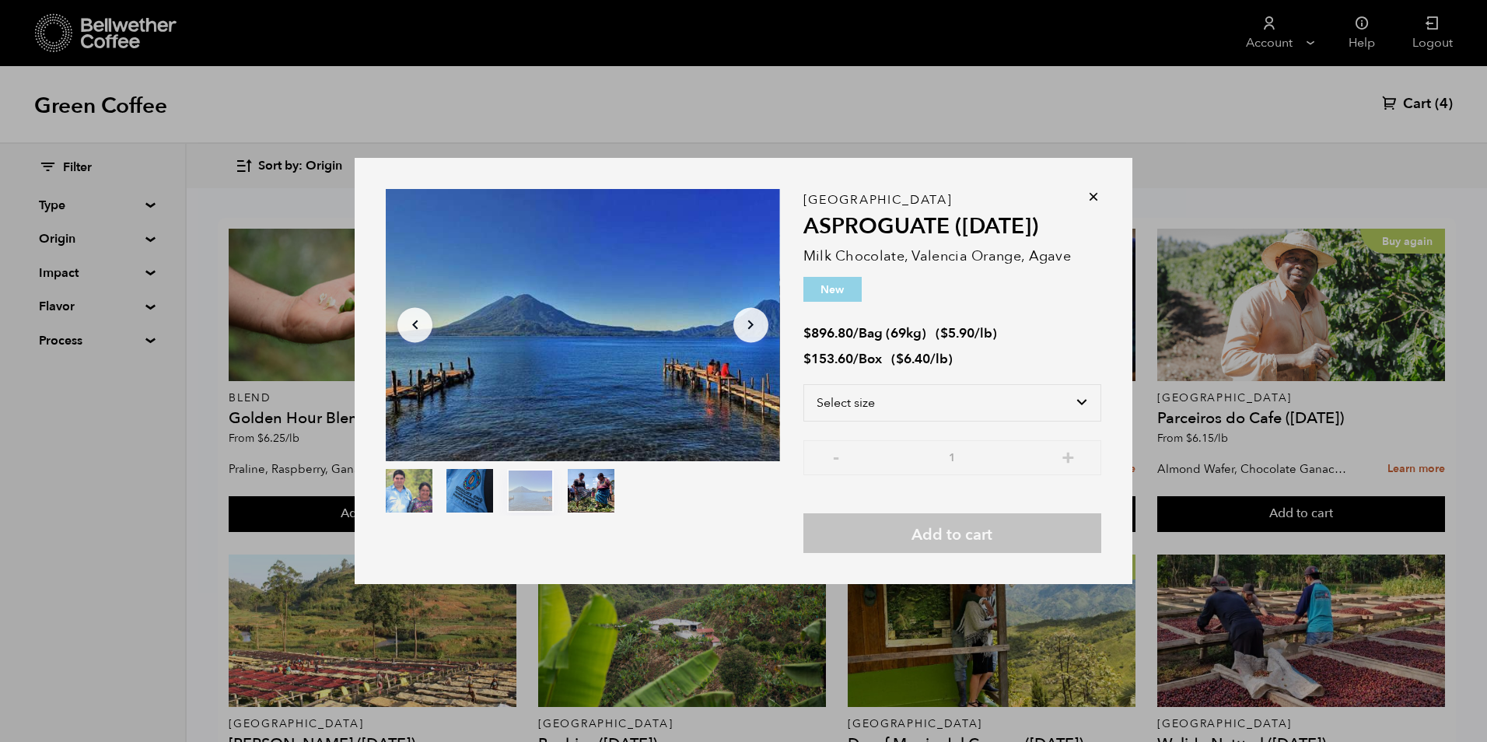
click at [587, 499] on button "item 3" at bounding box center [591, 494] width 47 height 44
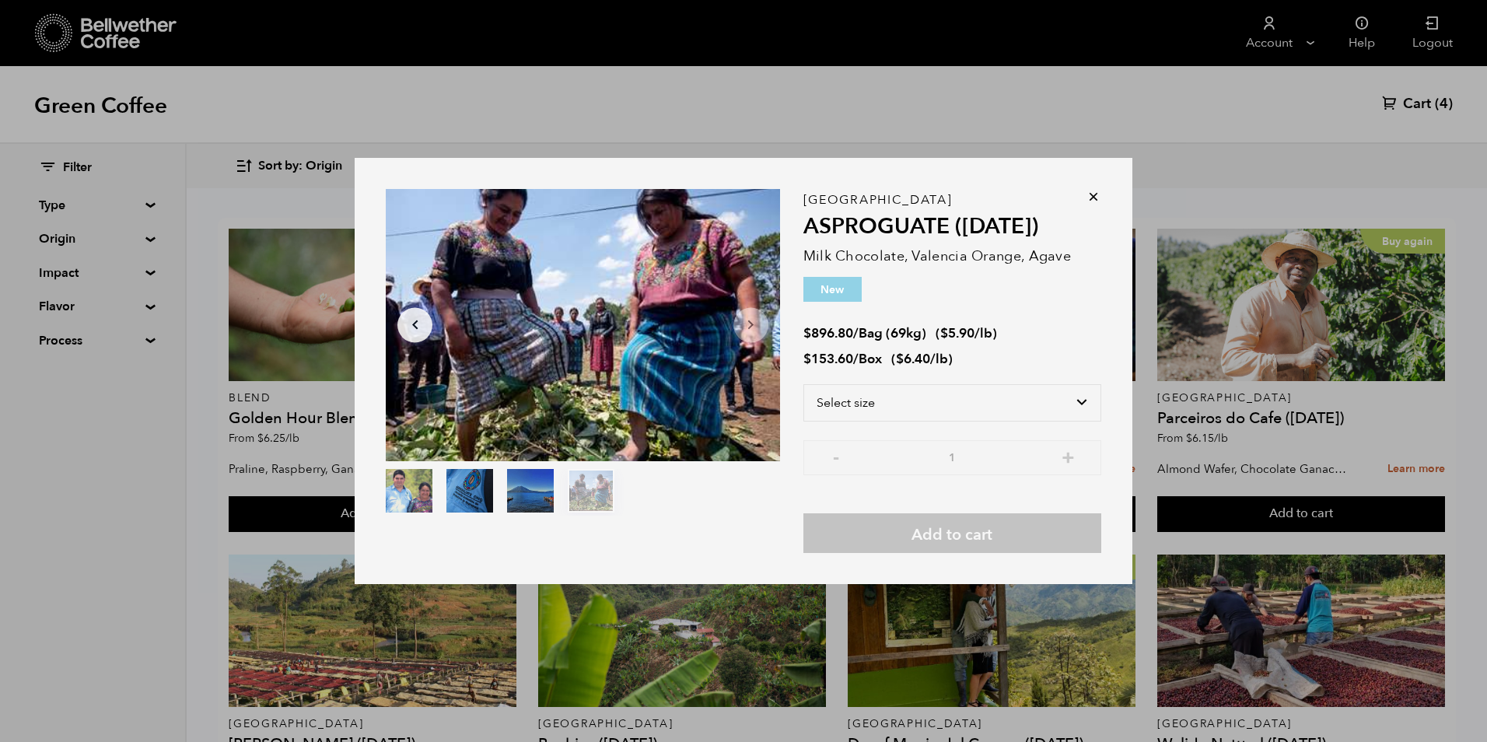
click at [419, 492] on button "item 0" at bounding box center [409, 494] width 47 height 44
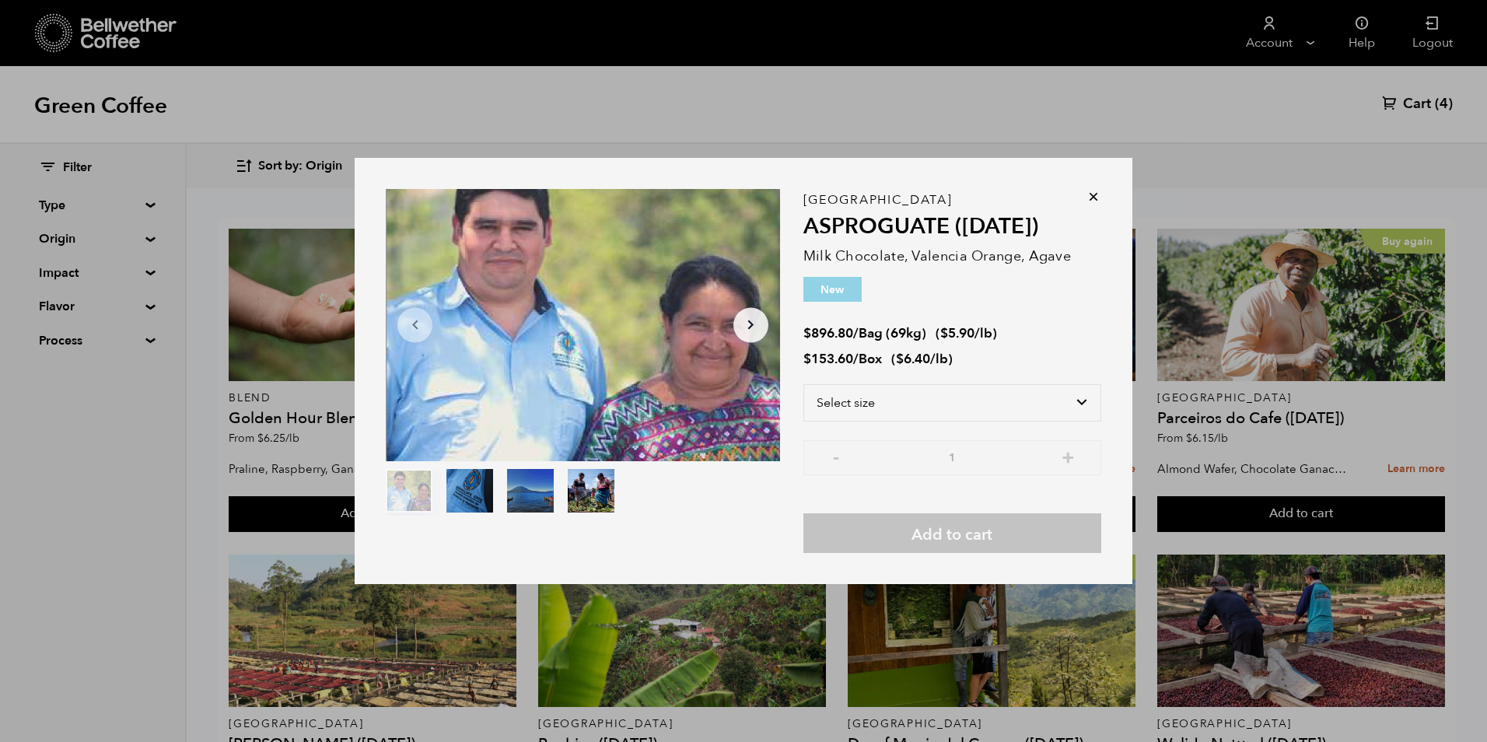
click at [475, 499] on button "item 1" at bounding box center [469, 494] width 47 height 44
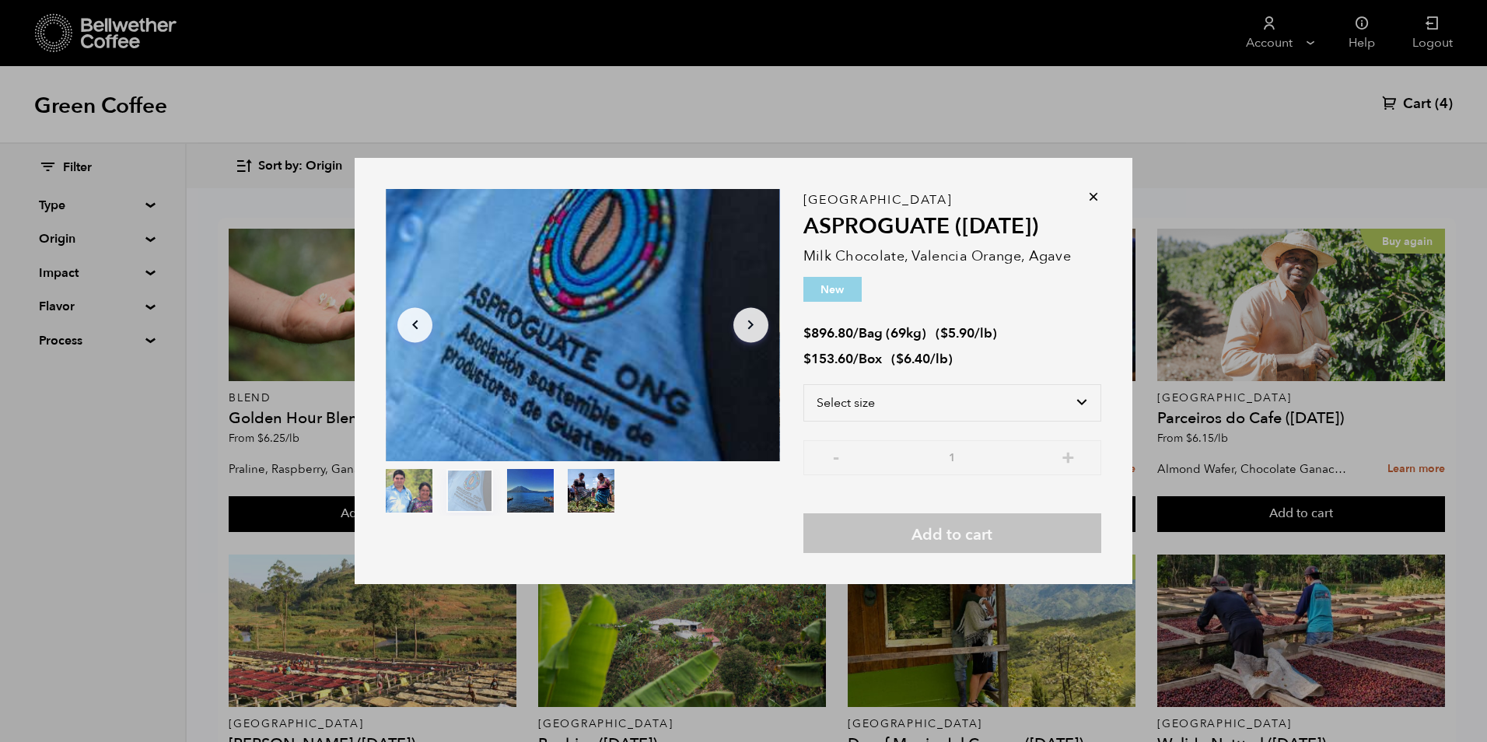
click at [507, 495] on button "item 2" at bounding box center [530, 494] width 47 height 44
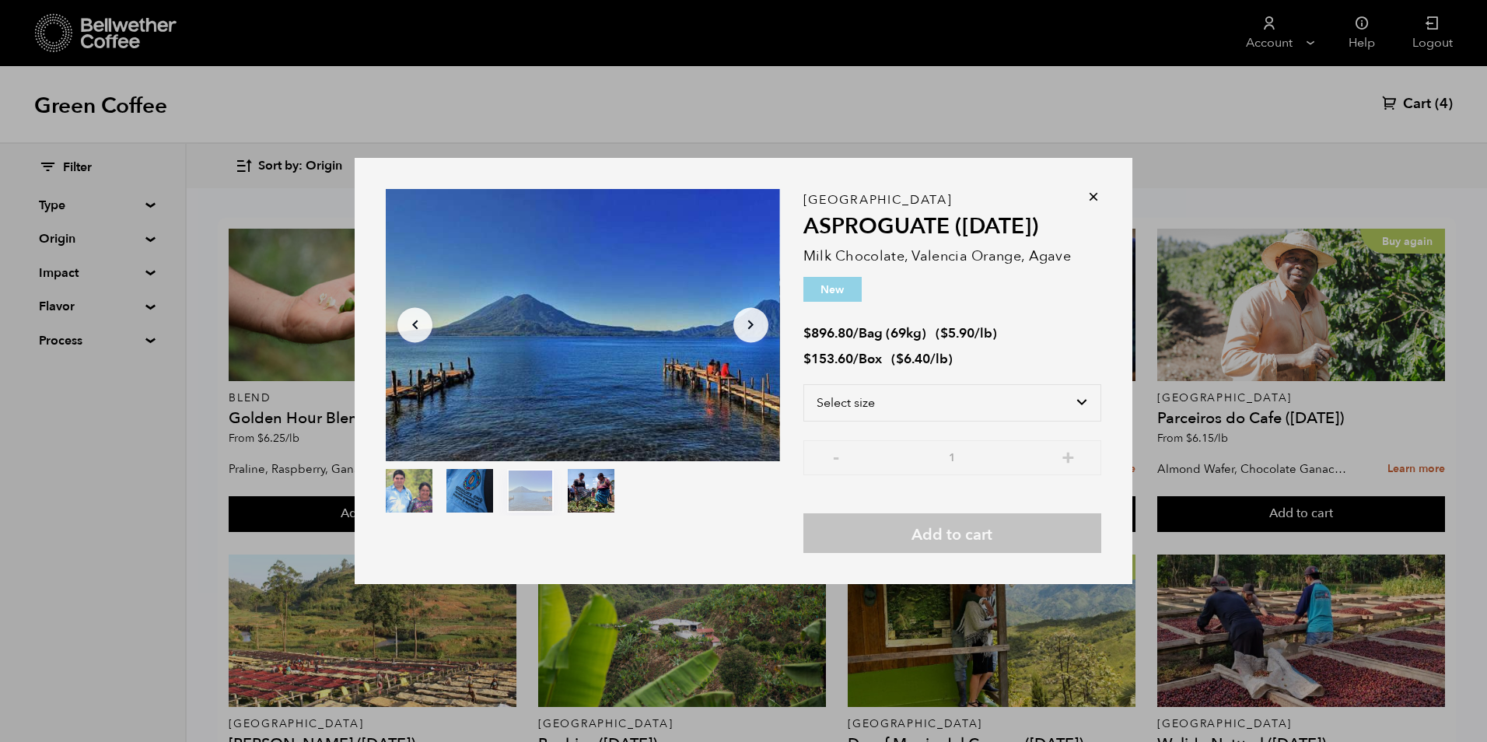
click at [590, 506] on button "item 3" at bounding box center [591, 494] width 47 height 44
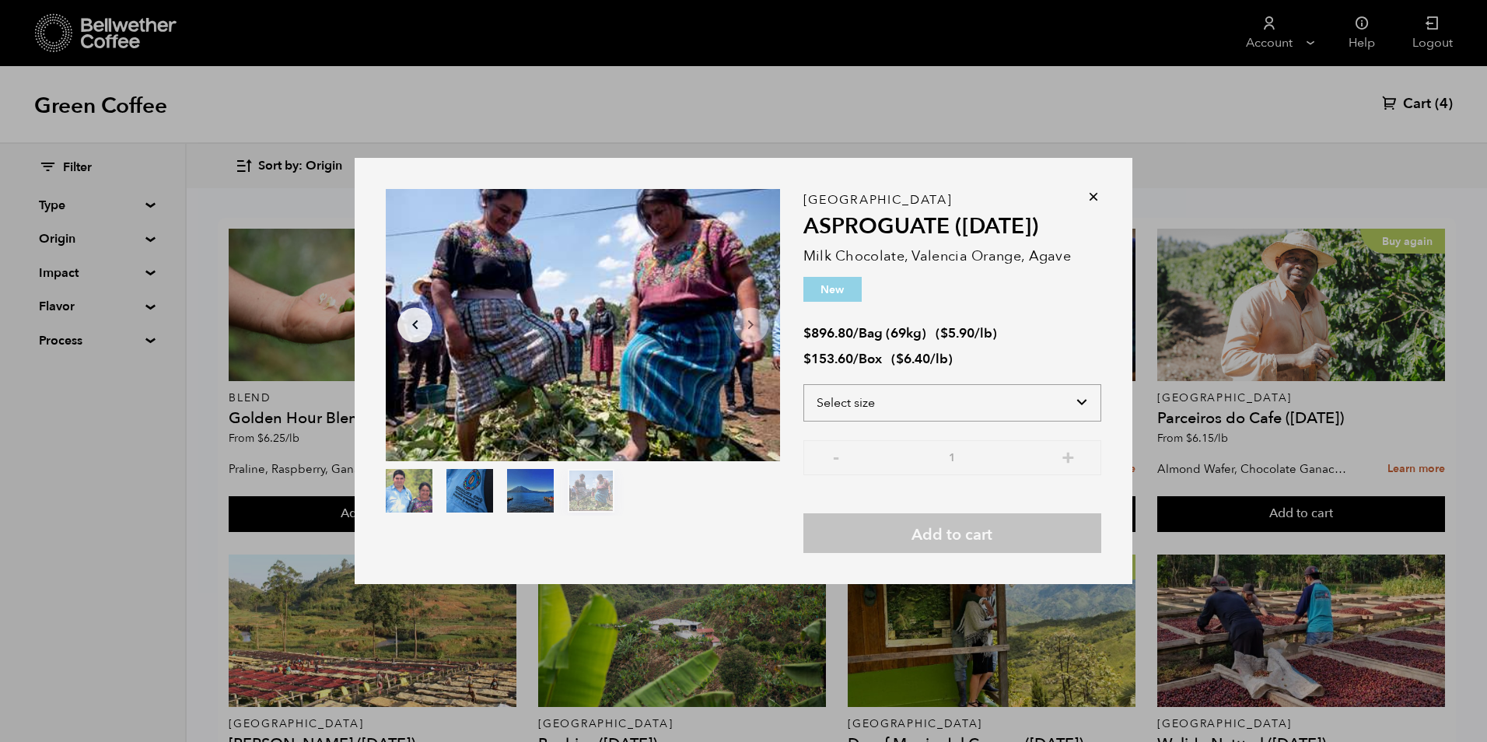
click at [1018, 408] on select "Select size Bag (69kg) (152 lbs) Box (24 lbs)" at bounding box center [952, 402] width 298 height 37
select select "bag-2"
click at [803, 384] on select "Select size Bag (69kg) (152 lbs) Box (24 lbs)" at bounding box center [952, 402] width 298 height 37
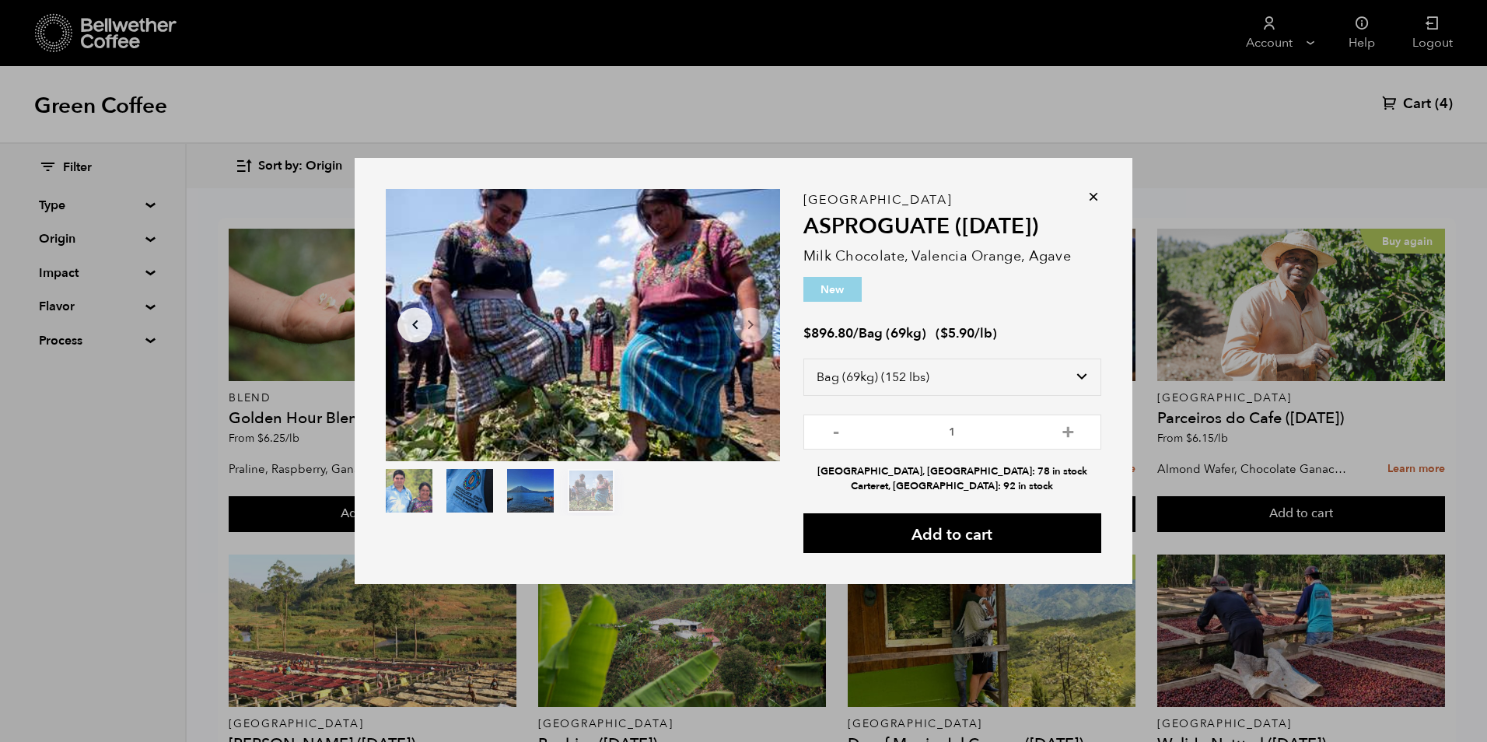
click at [1092, 200] on icon at bounding box center [1094, 197] width 16 height 16
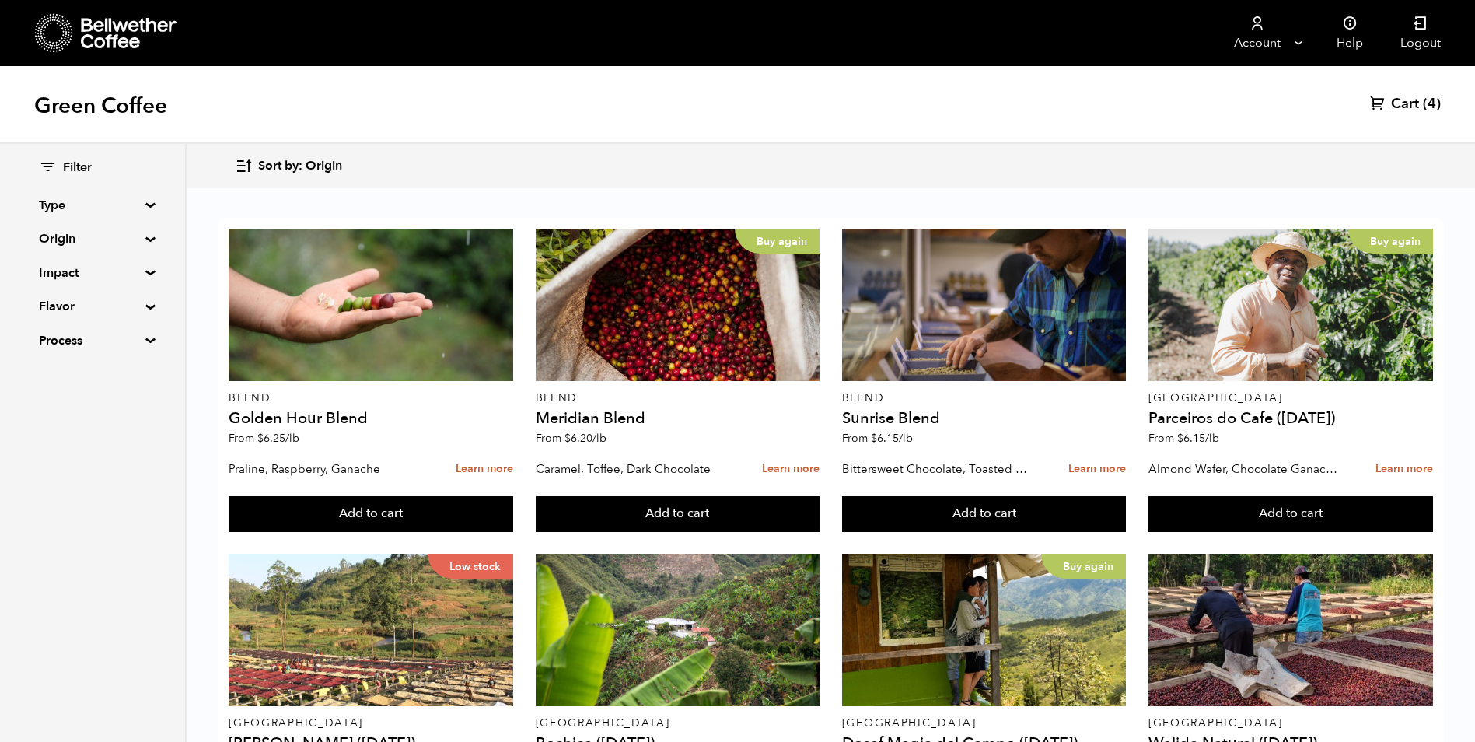
scroll to position [908, 0]
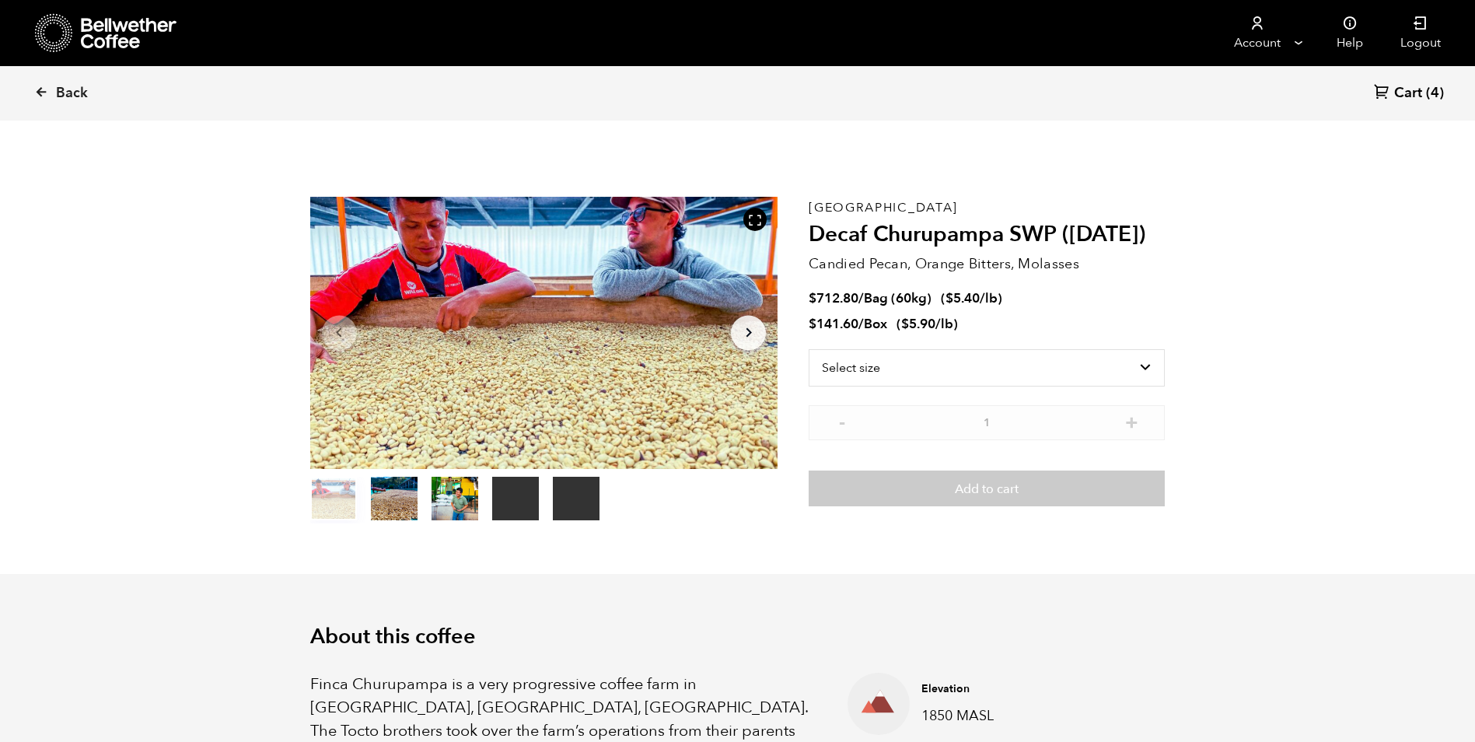
scroll to position [677, 828]
click at [42, 85] on icon at bounding box center [41, 92] width 14 height 14
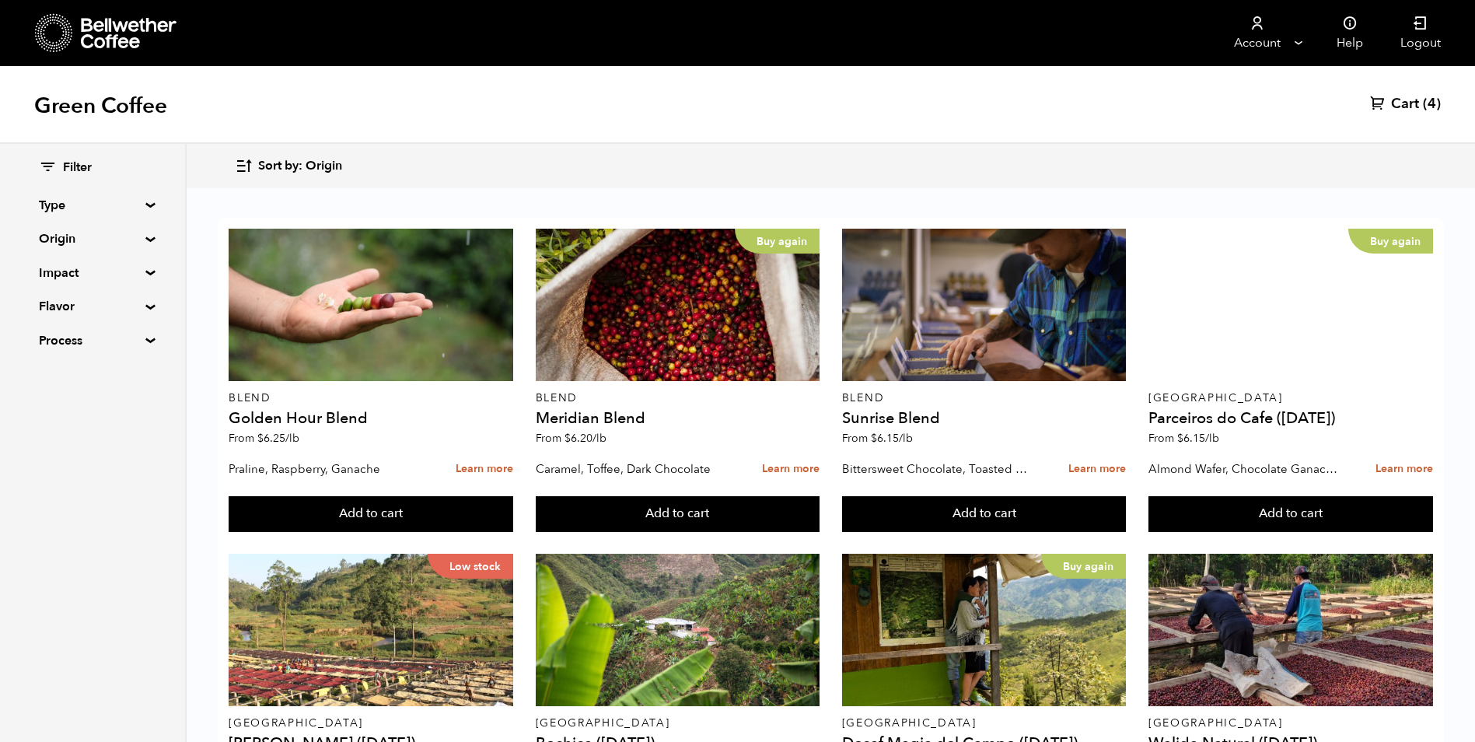
scroll to position [700, 0]
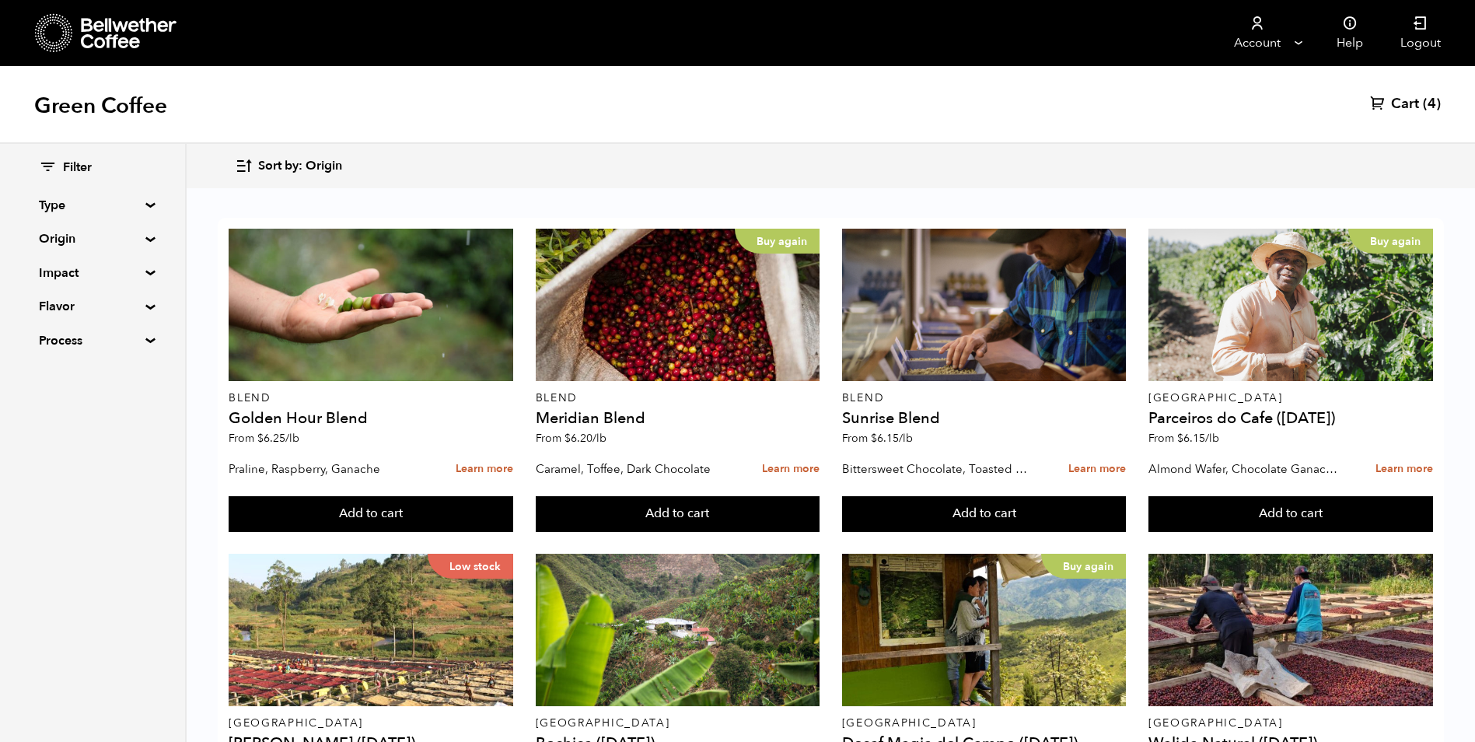
click at [513, 496] on button "Add to cart" at bounding box center [371, 514] width 285 height 36
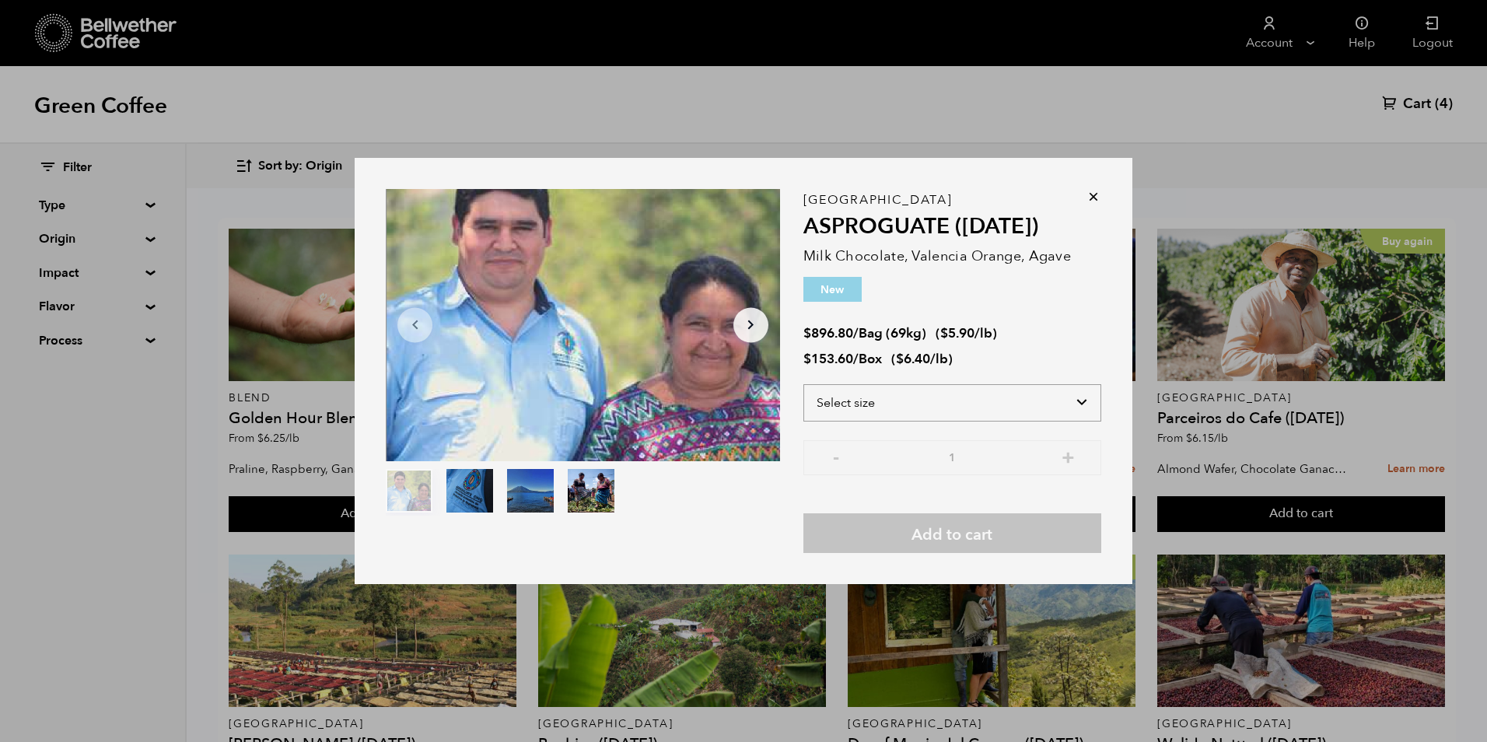
click at [1069, 413] on select "Select size Bag (69kg) (152 lbs) Box (24 lbs)" at bounding box center [952, 402] width 298 height 37
select select "bag-2"
click at [803, 384] on select "Select size Bag (69kg) (152 lbs) Box (24 lbs)" at bounding box center [952, 402] width 298 height 37
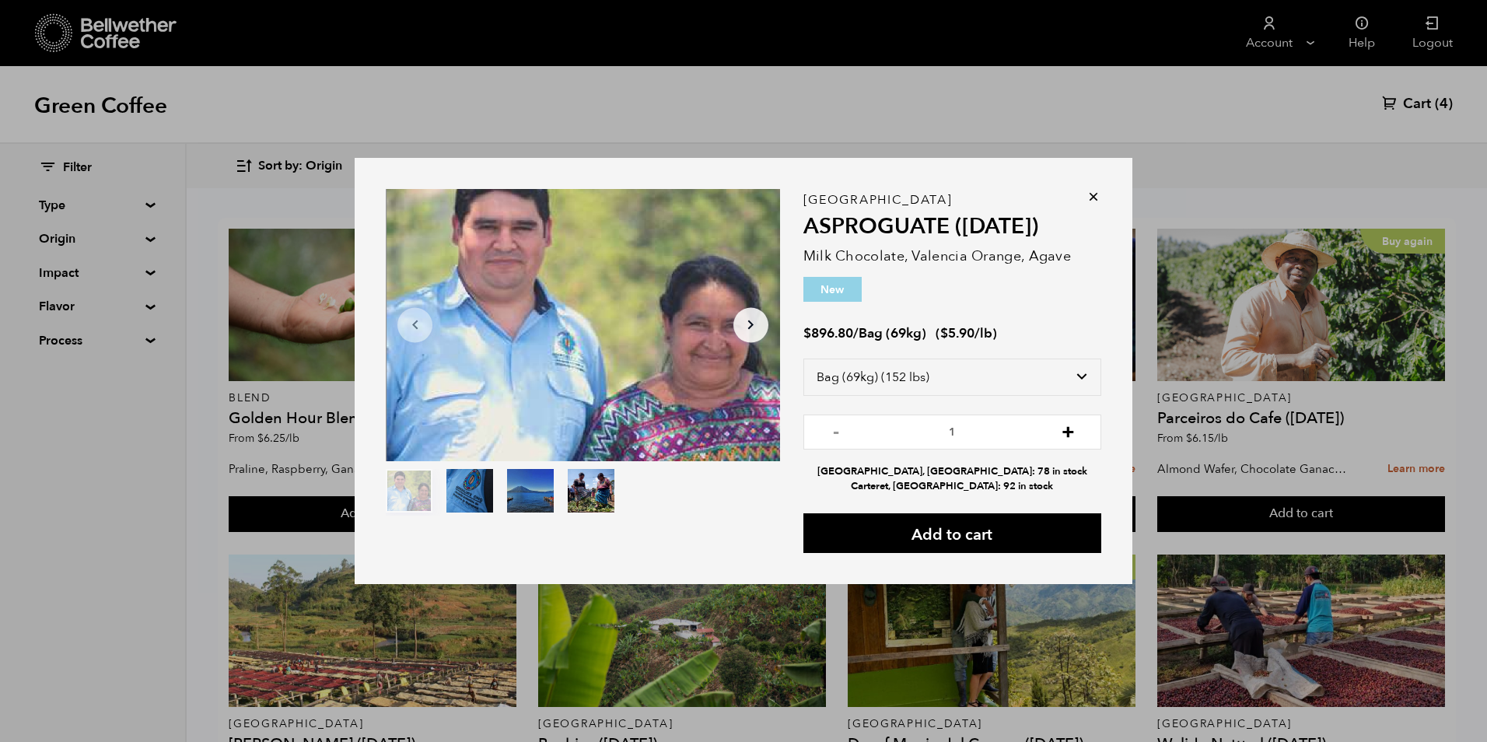
click at [1065, 432] on button "+" at bounding box center [1067, 430] width 19 height 16
click at [1073, 432] on button "+" at bounding box center [1067, 430] width 19 height 16
type input "3"
click at [992, 535] on button "Add to cart" at bounding box center [952, 533] width 298 height 40
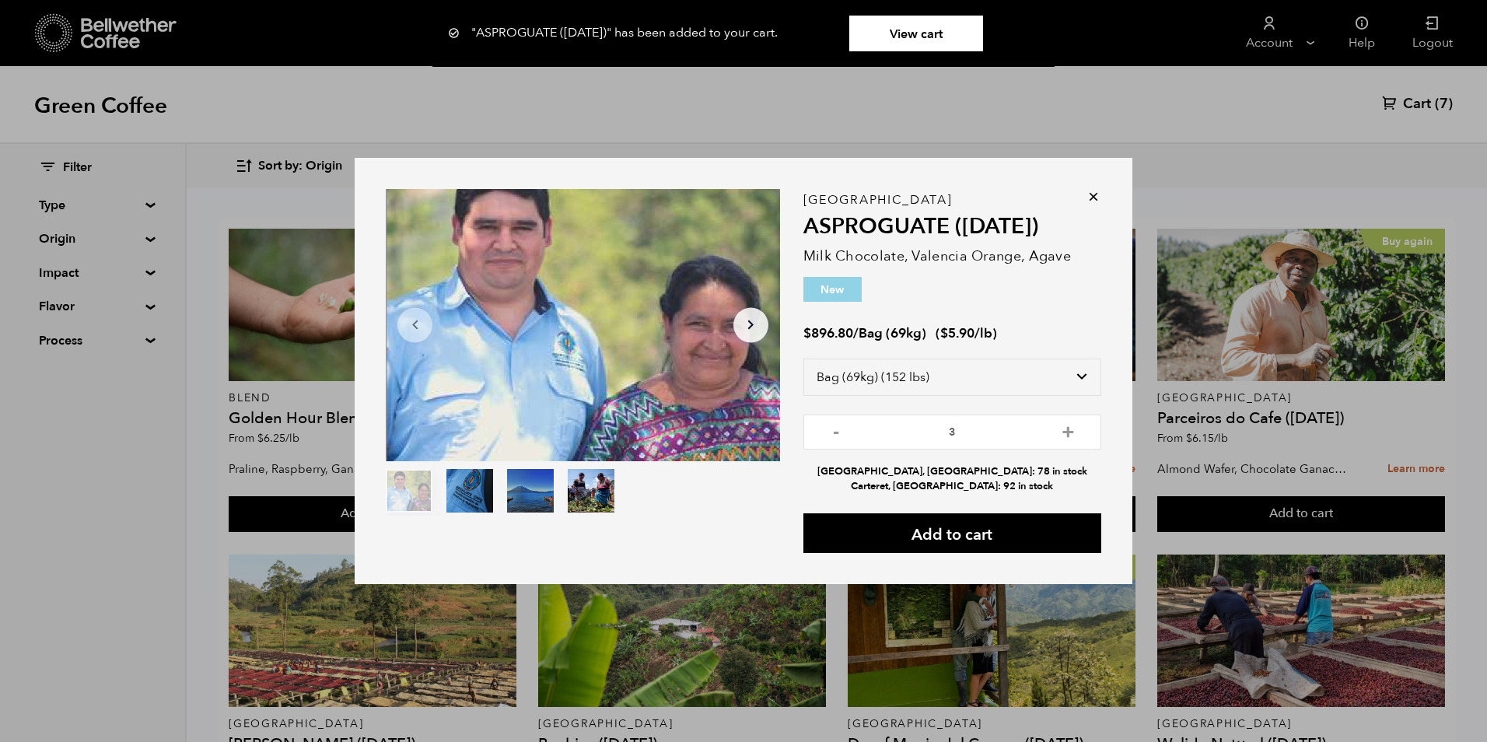
click at [1073, 117] on div "Item 1 of 4 Arrow Left Arrow Right item 0 item 1 item 2 item 3 Item 1 of 4 "ASP…" at bounding box center [743, 371] width 1487 height 742
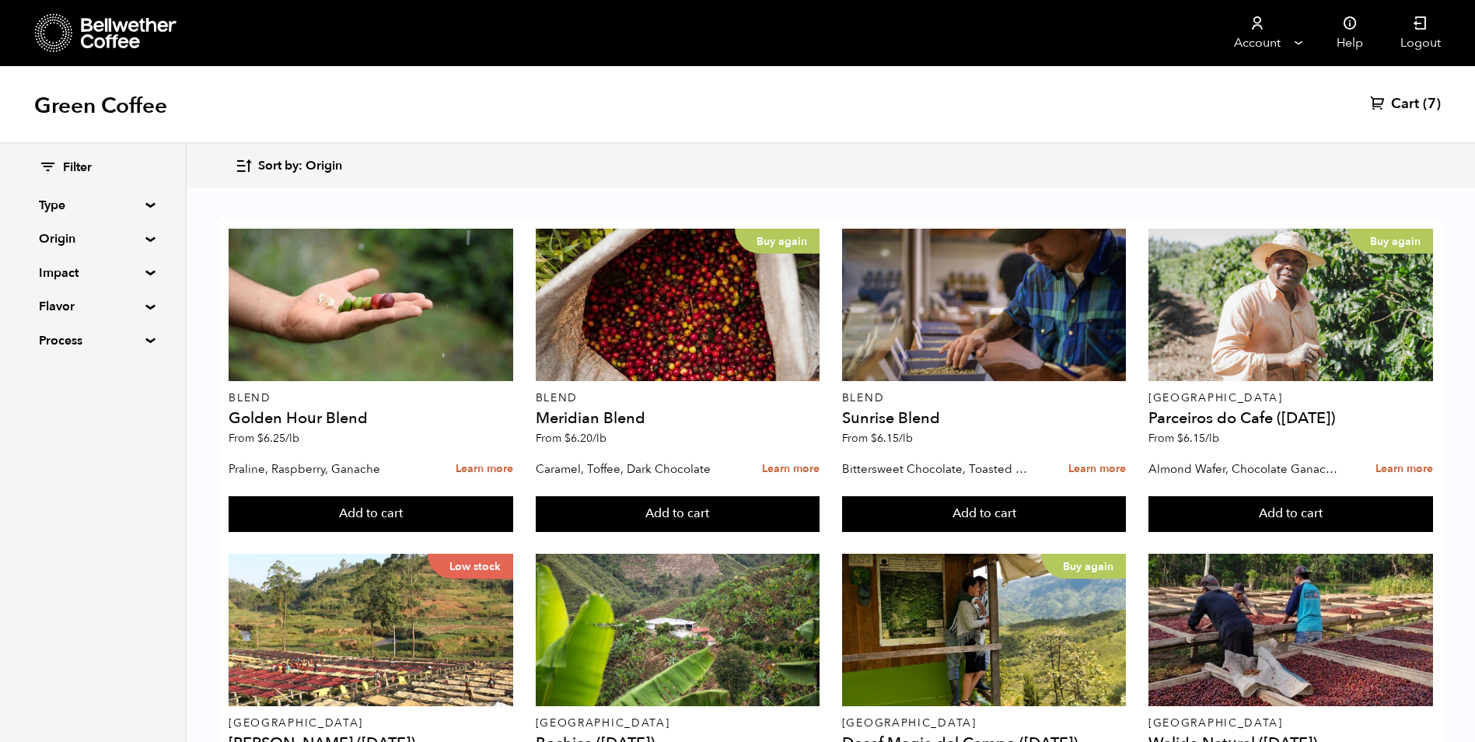
click at [1411, 107] on span "Cart" at bounding box center [1405, 104] width 28 height 19
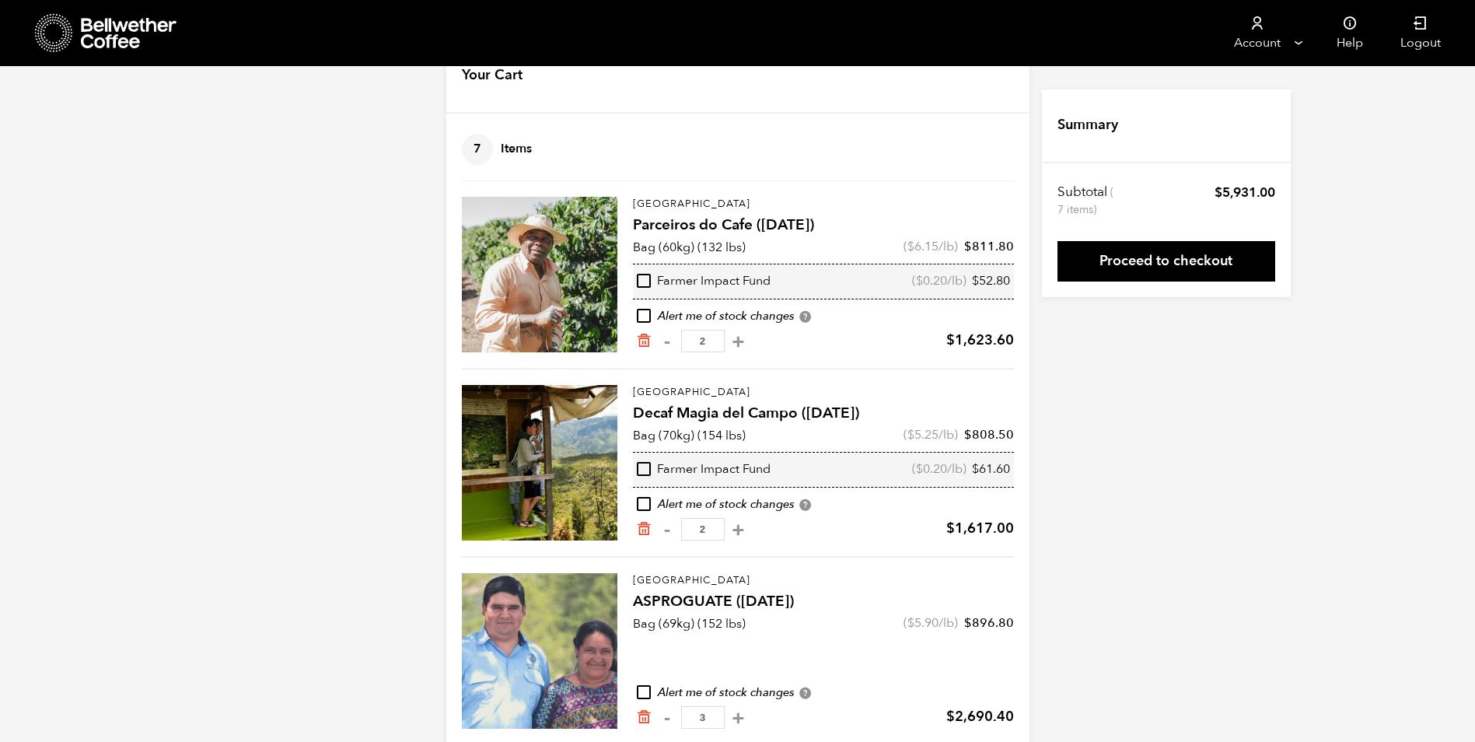
scroll to position [76, 0]
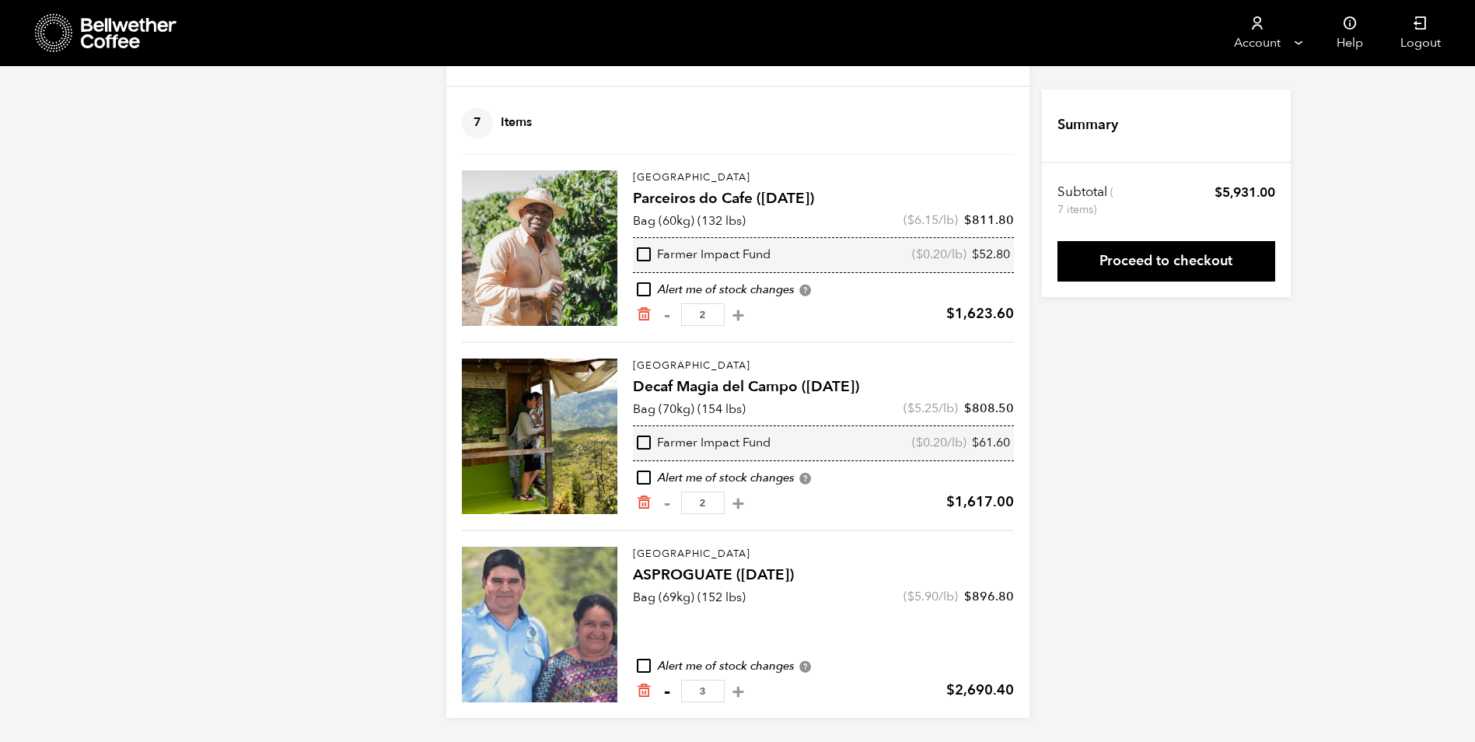
click at [667, 689] on button "-" at bounding box center [667, 692] width 19 height 16
type input "2"
click at [747, 504] on button "+" at bounding box center [738, 503] width 19 height 16
type input "3"
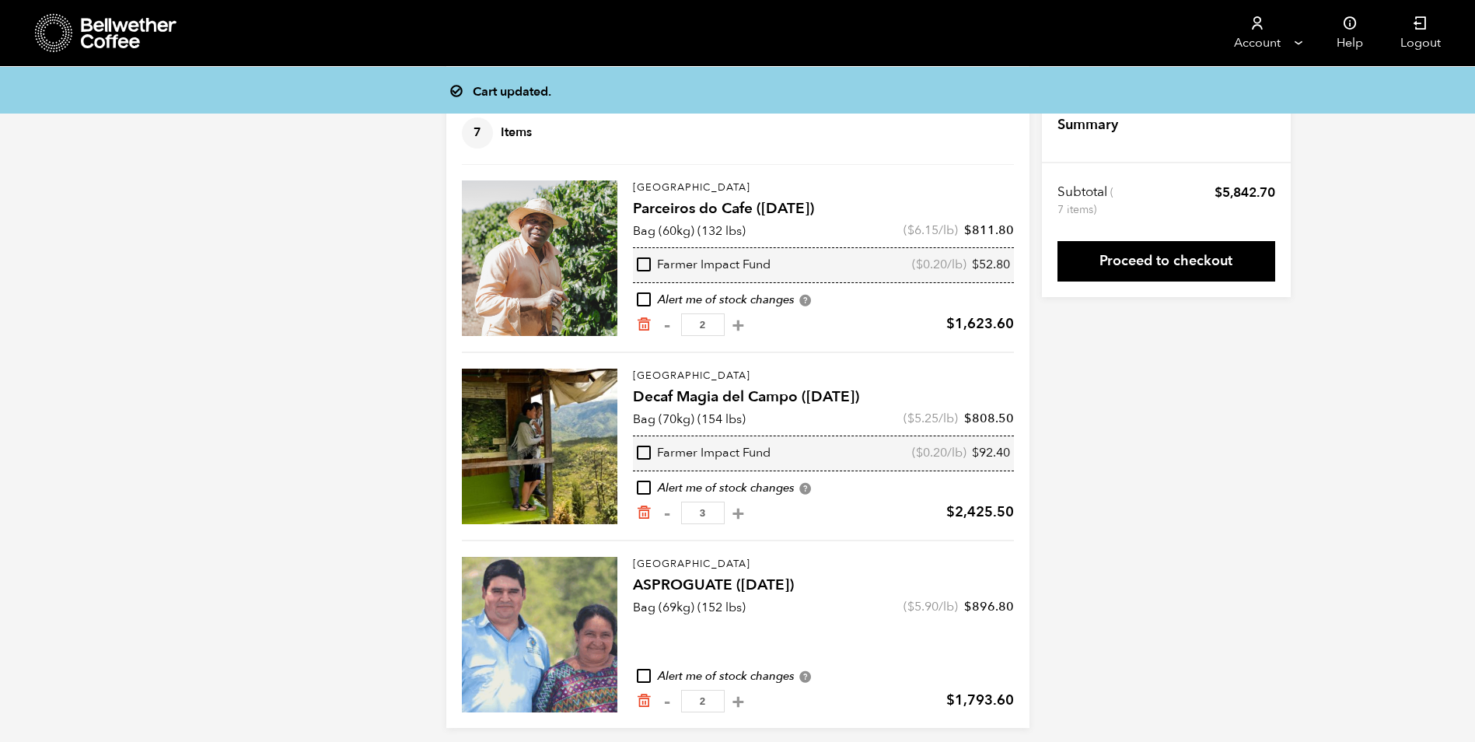
scroll to position [65, 0]
drag, startPoint x: 719, startPoint y: 518, endPoint x: 709, endPoint y: 517, distance: 10.1
click at [710, 517] on input "3" at bounding box center [703, 513] width 44 height 23
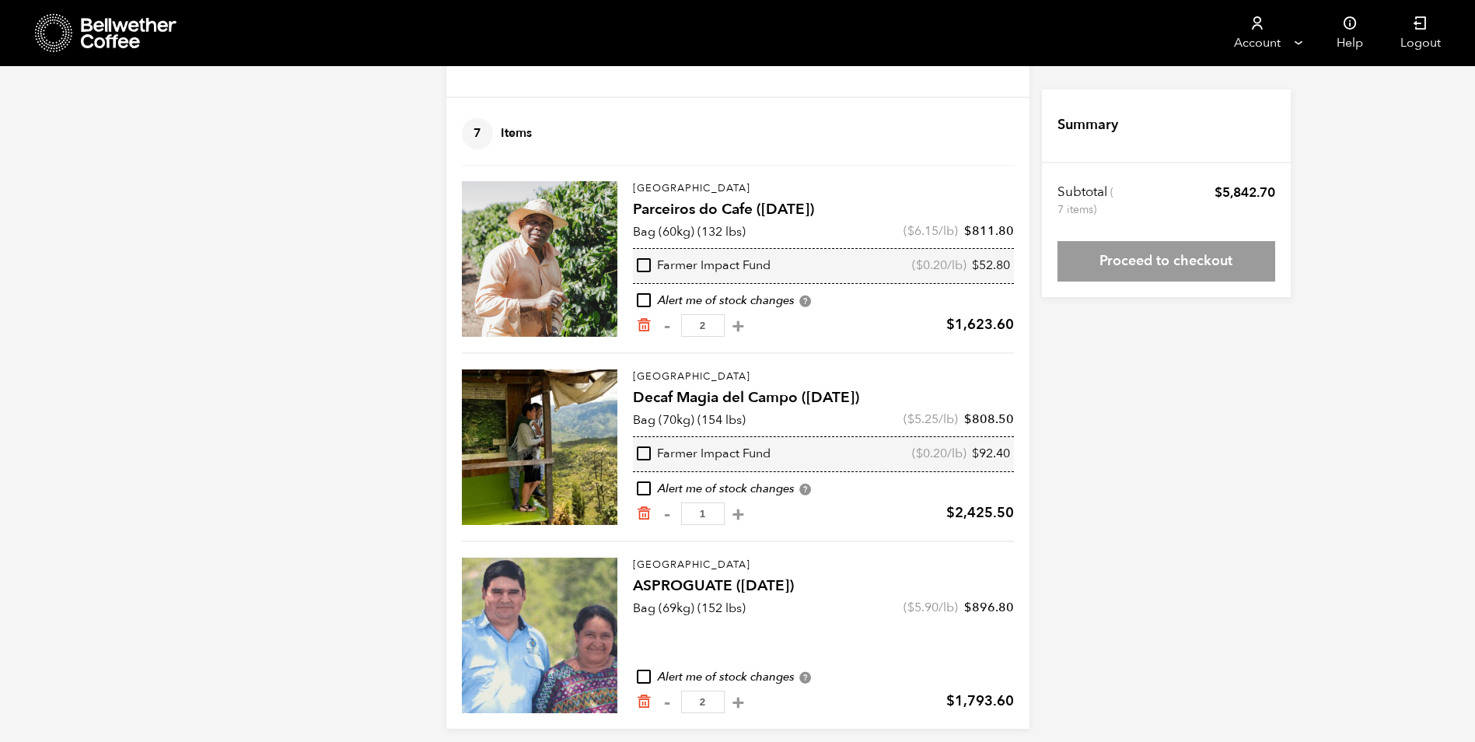
type input "1"
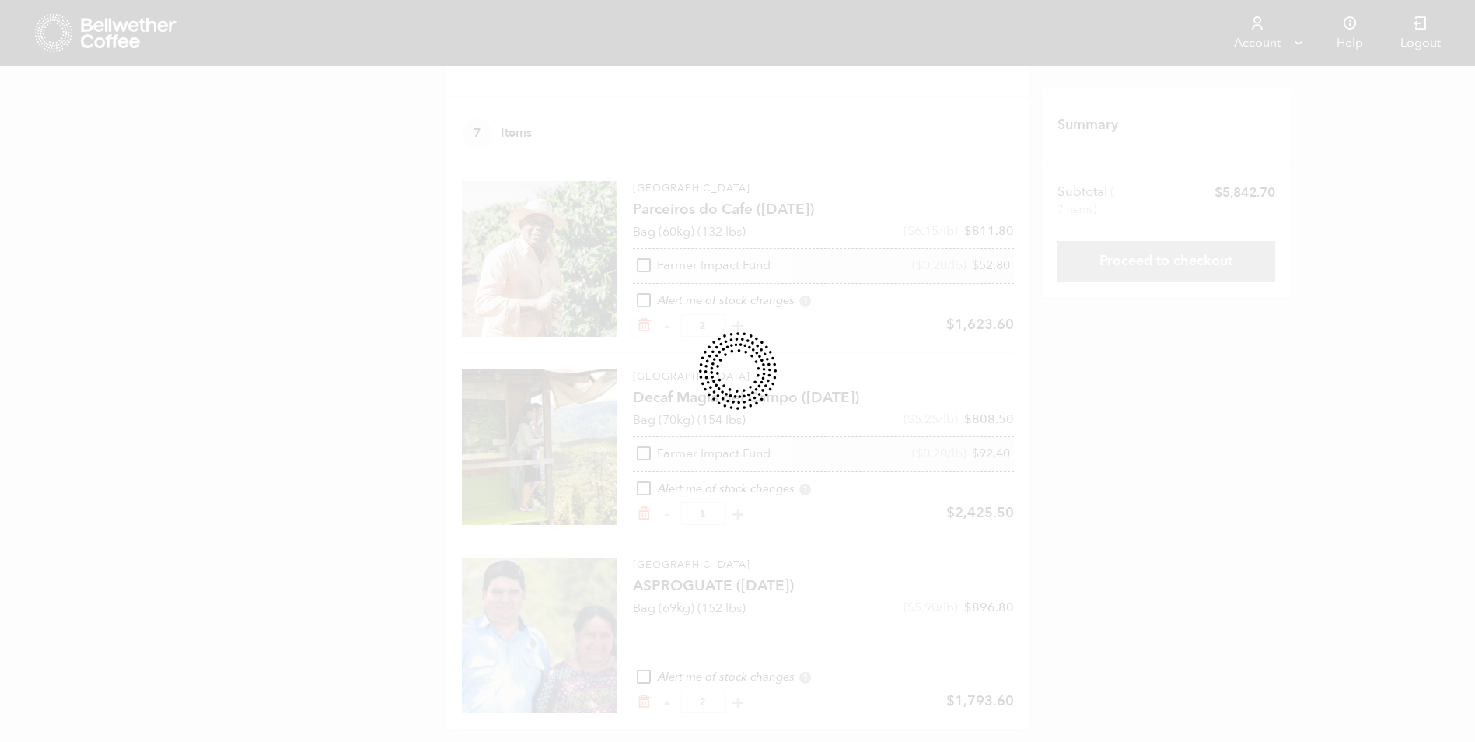
click at [716, 327] on form "Your Cart 7 Items Update cart 7 Items Brazil Parceiros do Cafe ([DATE]) Bag (60…" at bounding box center [737, 376] width 583 height 705
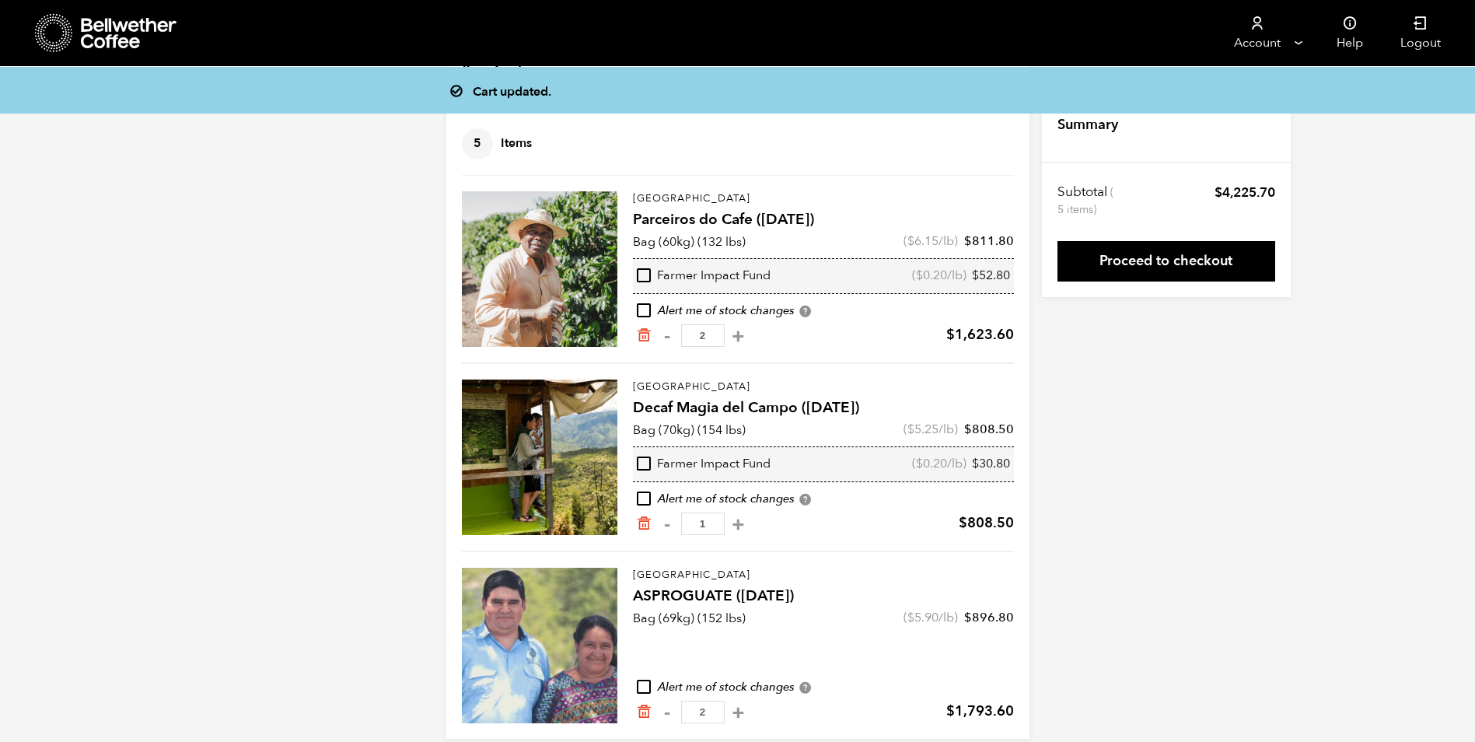
scroll to position [54, 0]
drag, startPoint x: 716, startPoint y: 341, endPoint x: 688, endPoint y: 347, distance: 27.9
click at [690, 346] on input "2" at bounding box center [703, 336] width 44 height 23
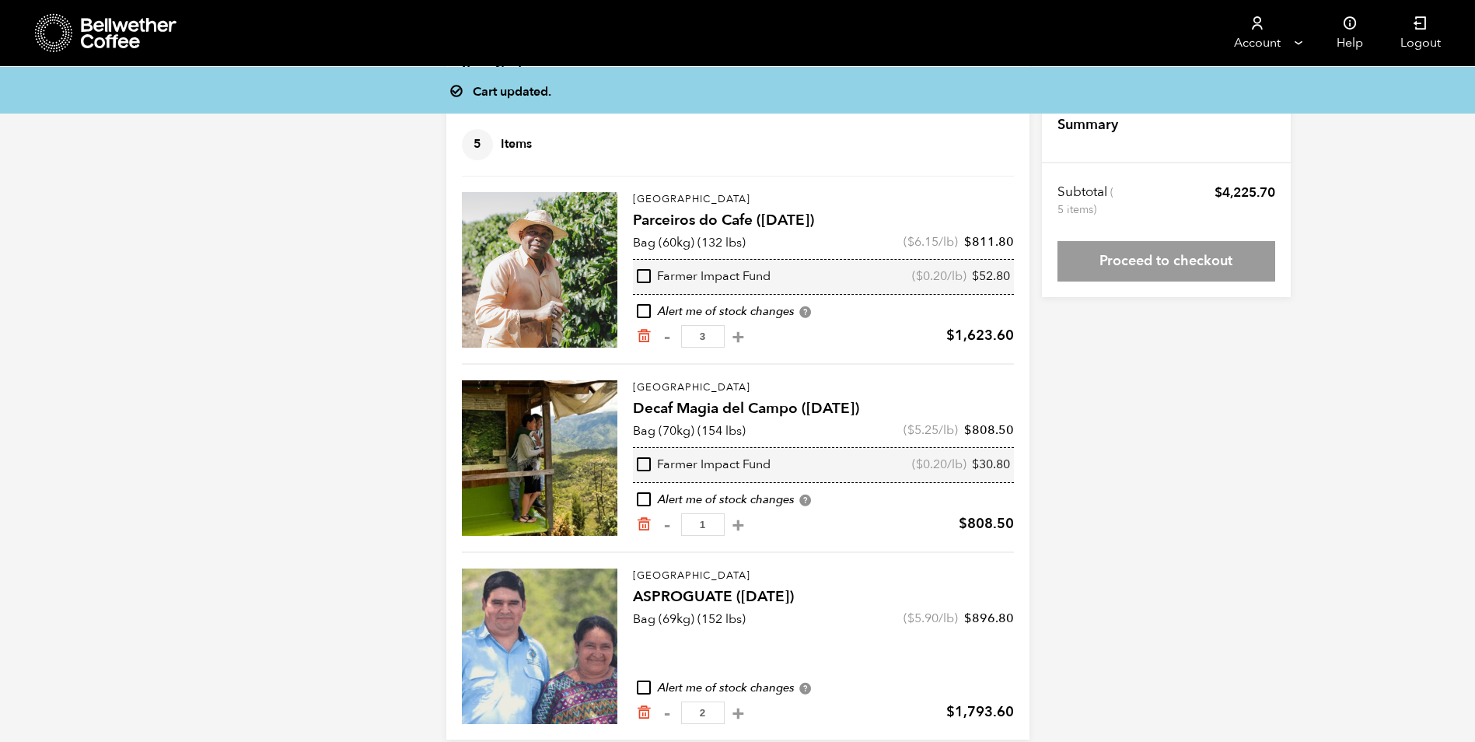
type input "3"
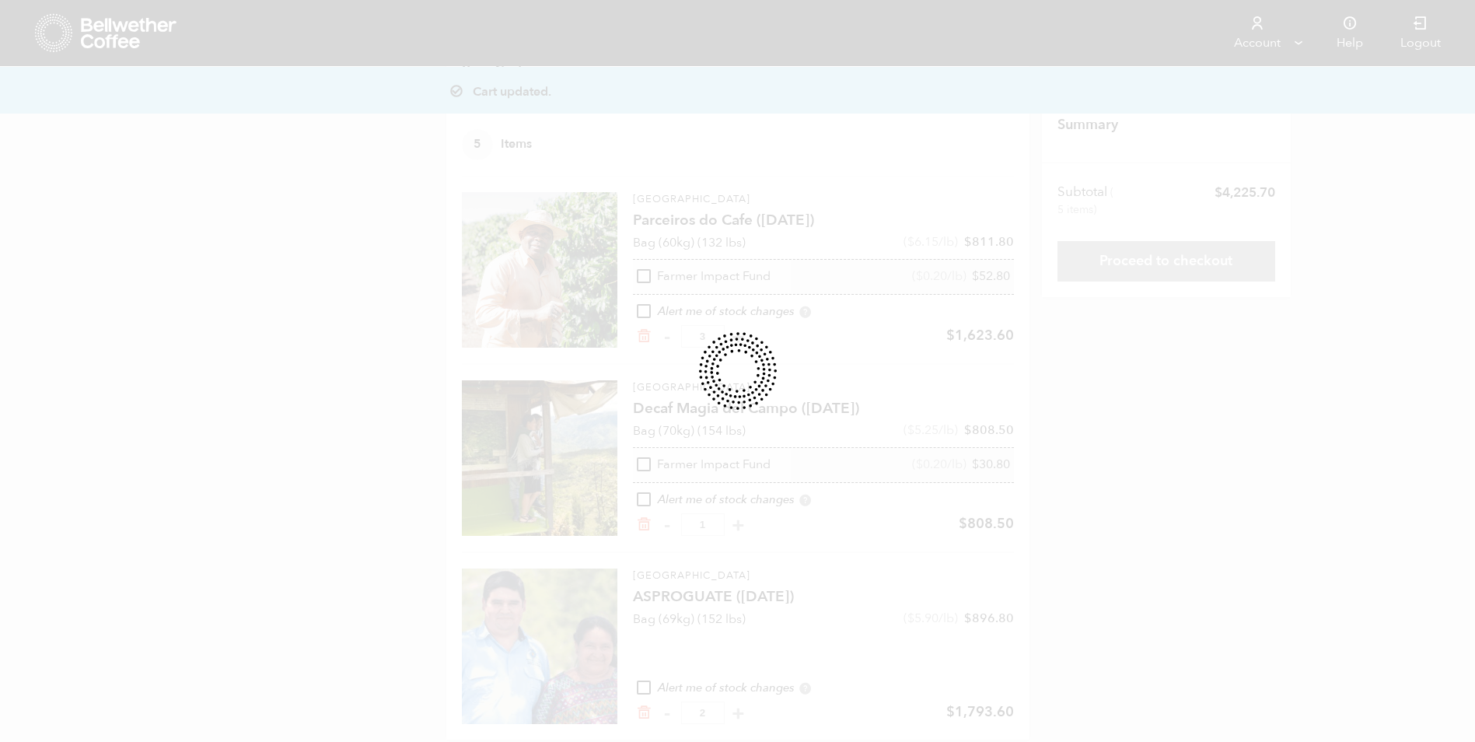
click at [1072, 420] on div "Cart updated. Your Cart 5 Items Update cart 5 Items Brazil Parceiros do Cafe ([…" at bounding box center [737, 387] width 1475 height 705
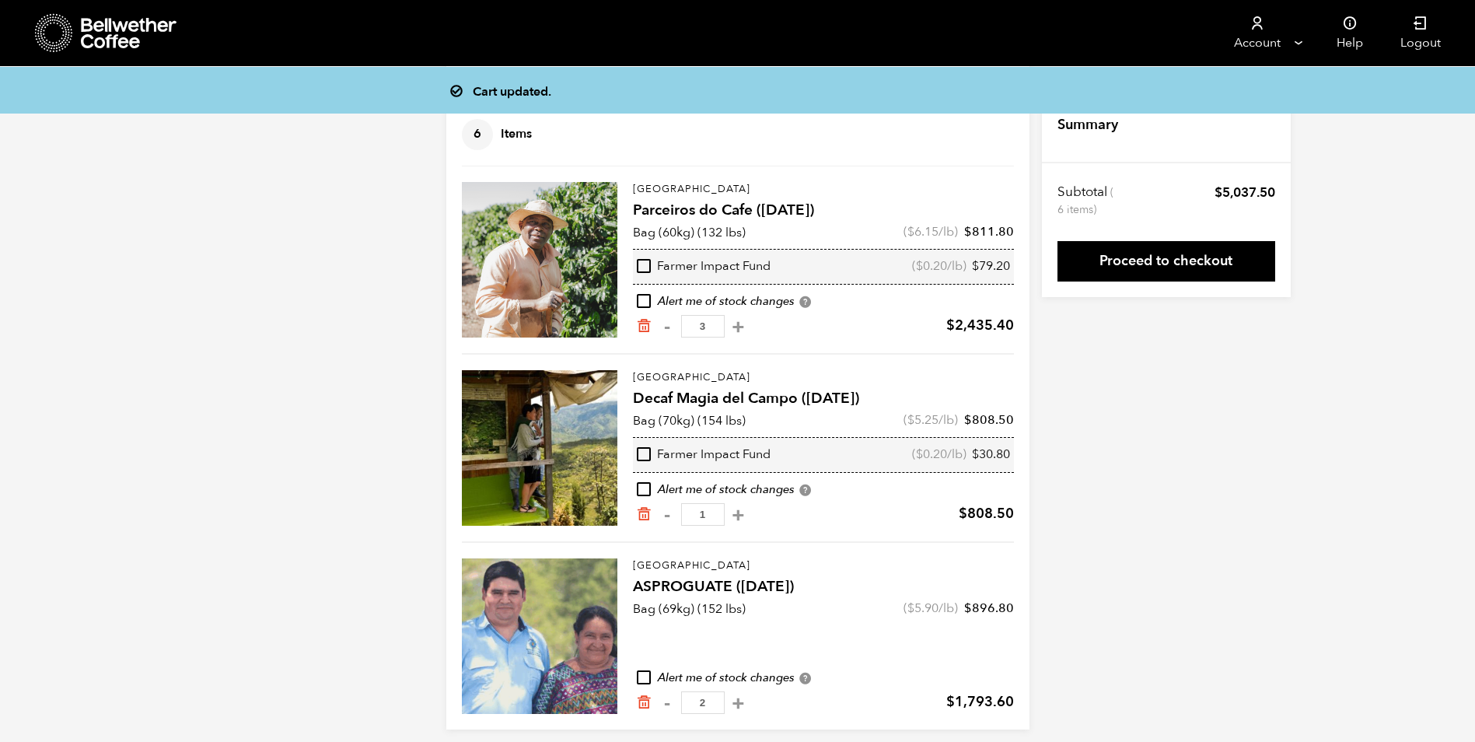
scroll to position [76, 0]
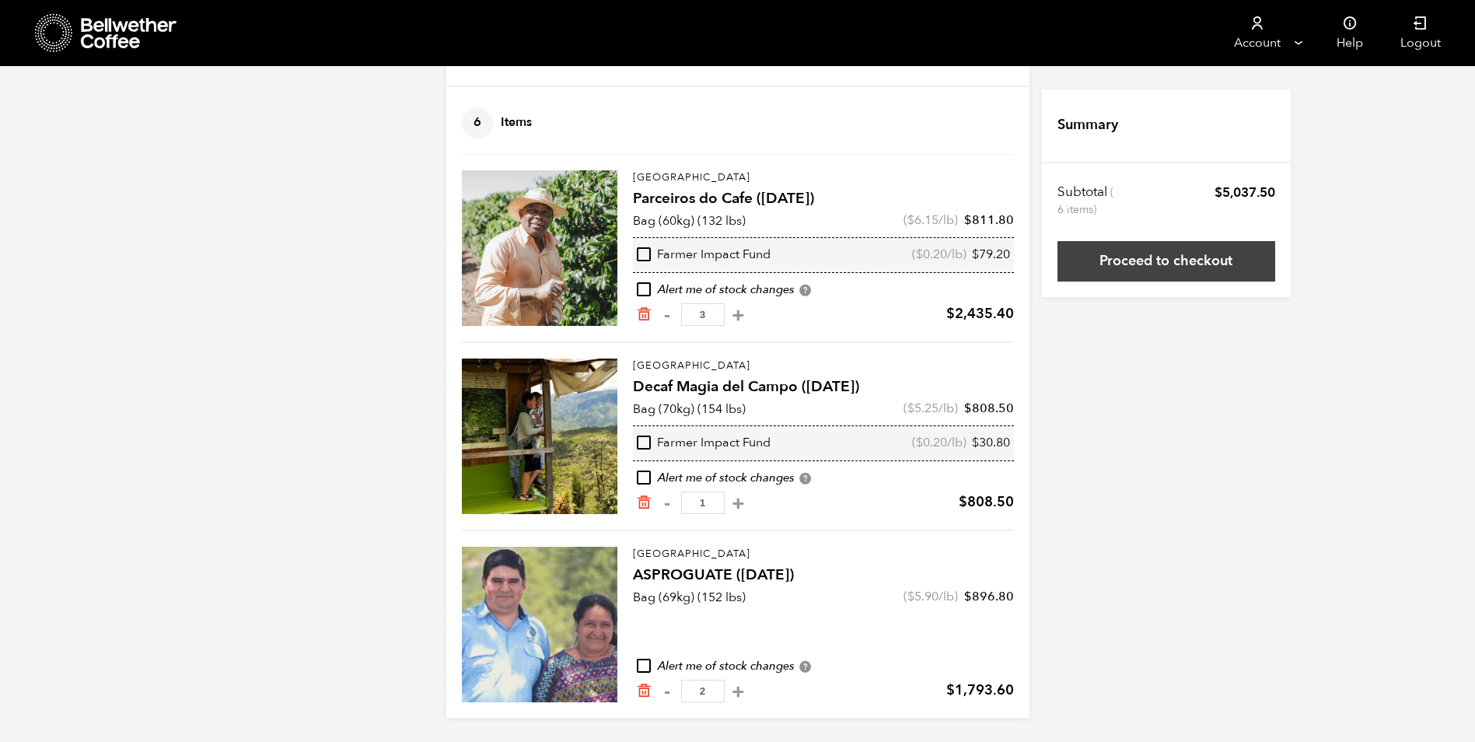
drag, startPoint x: 1201, startPoint y: 270, endPoint x: 1186, endPoint y: 271, distance: 14.9
click at [1199, 269] on link "Proceed to checkout" at bounding box center [1167, 261] width 218 height 40
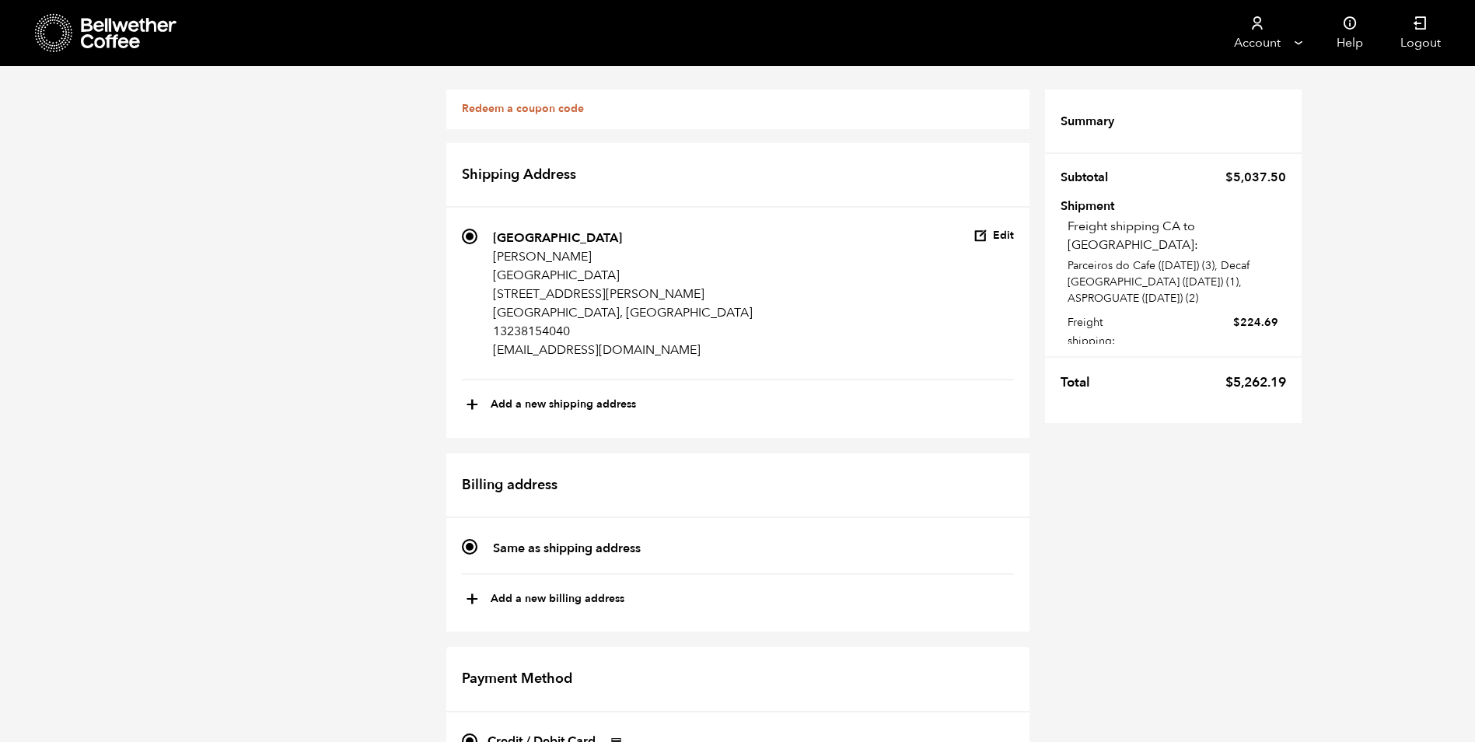
click at [499, 102] on link "Redeem a coupon code" at bounding box center [523, 108] width 122 height 15
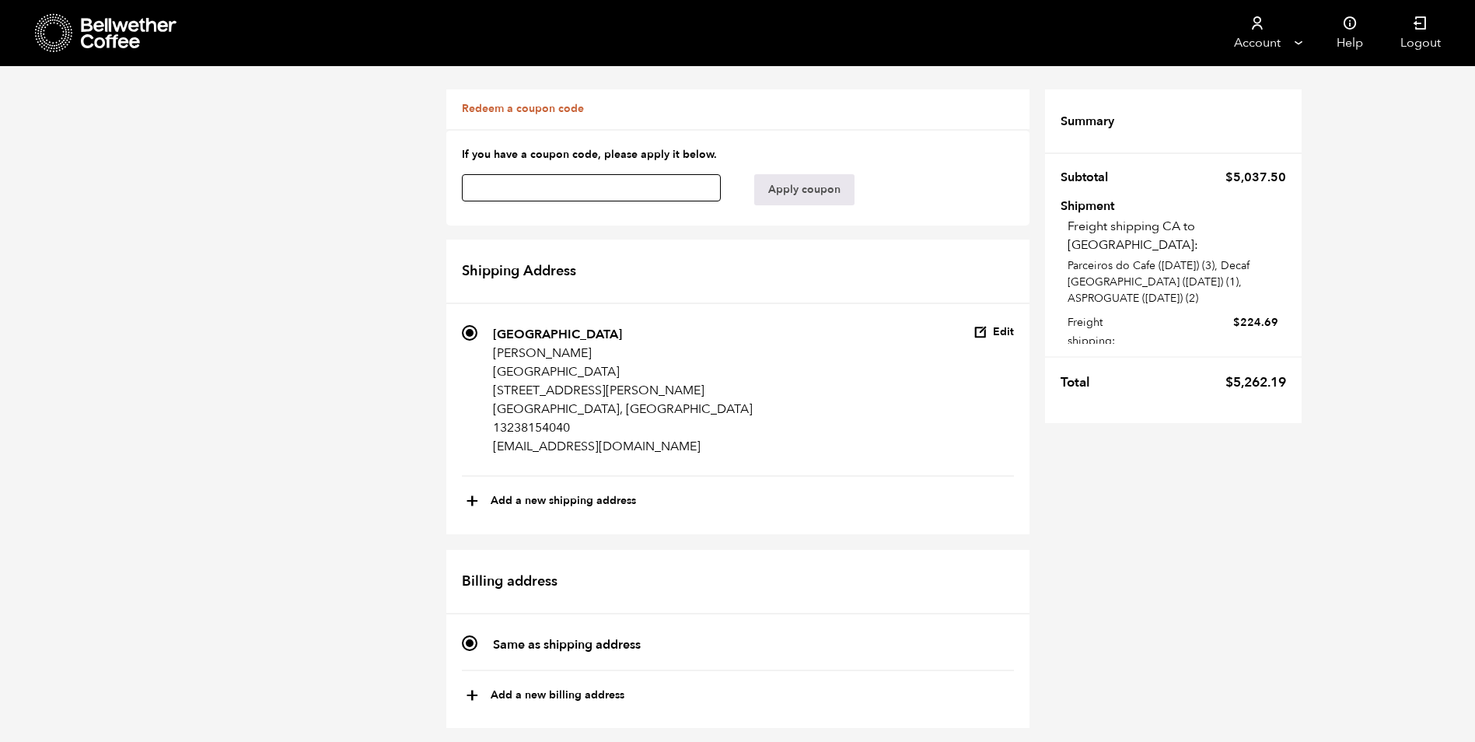
click at [534, 190] on input "text" at bounding box center [592, 187] width 260 height 27
click at [618, 191] on input "text" at bounding box center [592, 187] width 260 height 27
